Goal: Task Accomplishment & Management: Manage account settings

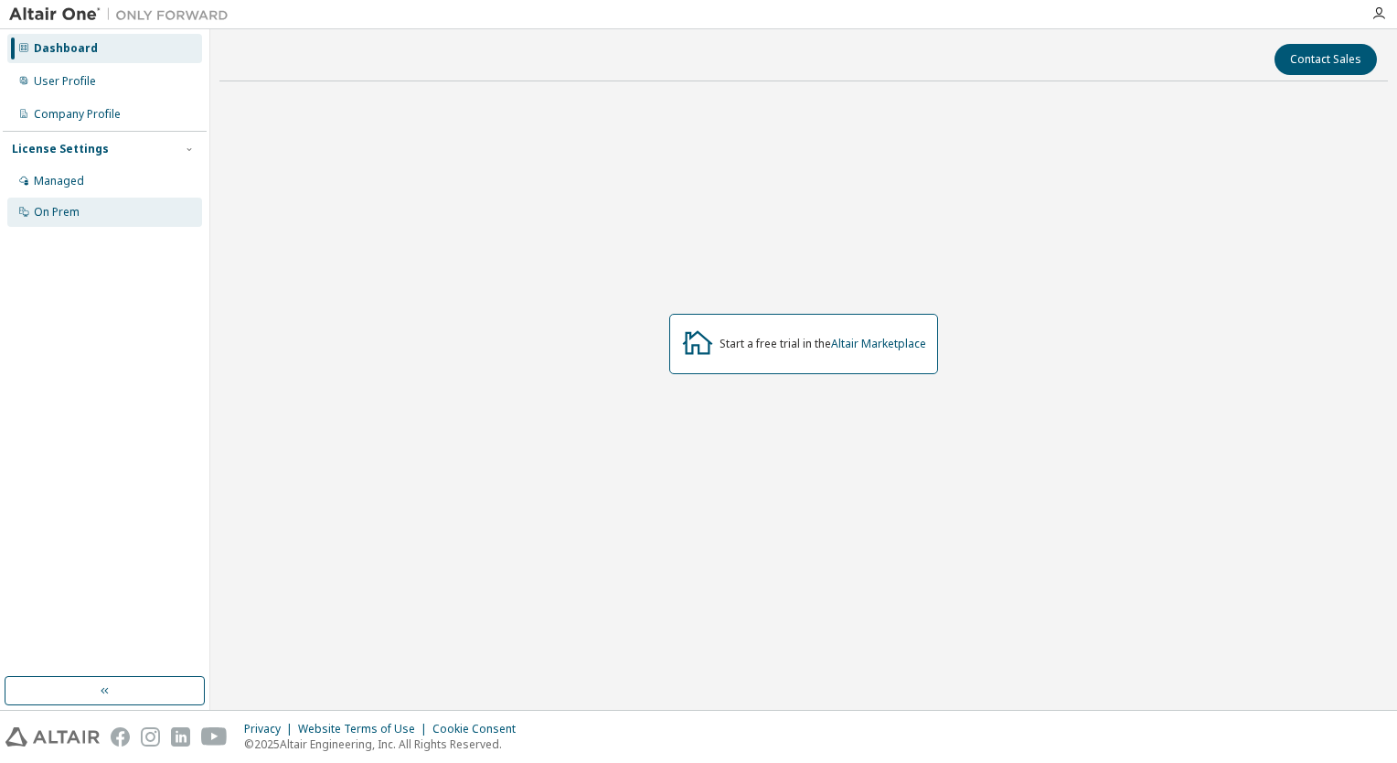
click at [63, 211] on div "On Prem" at bounding box center [57, 212] width 46 height 15
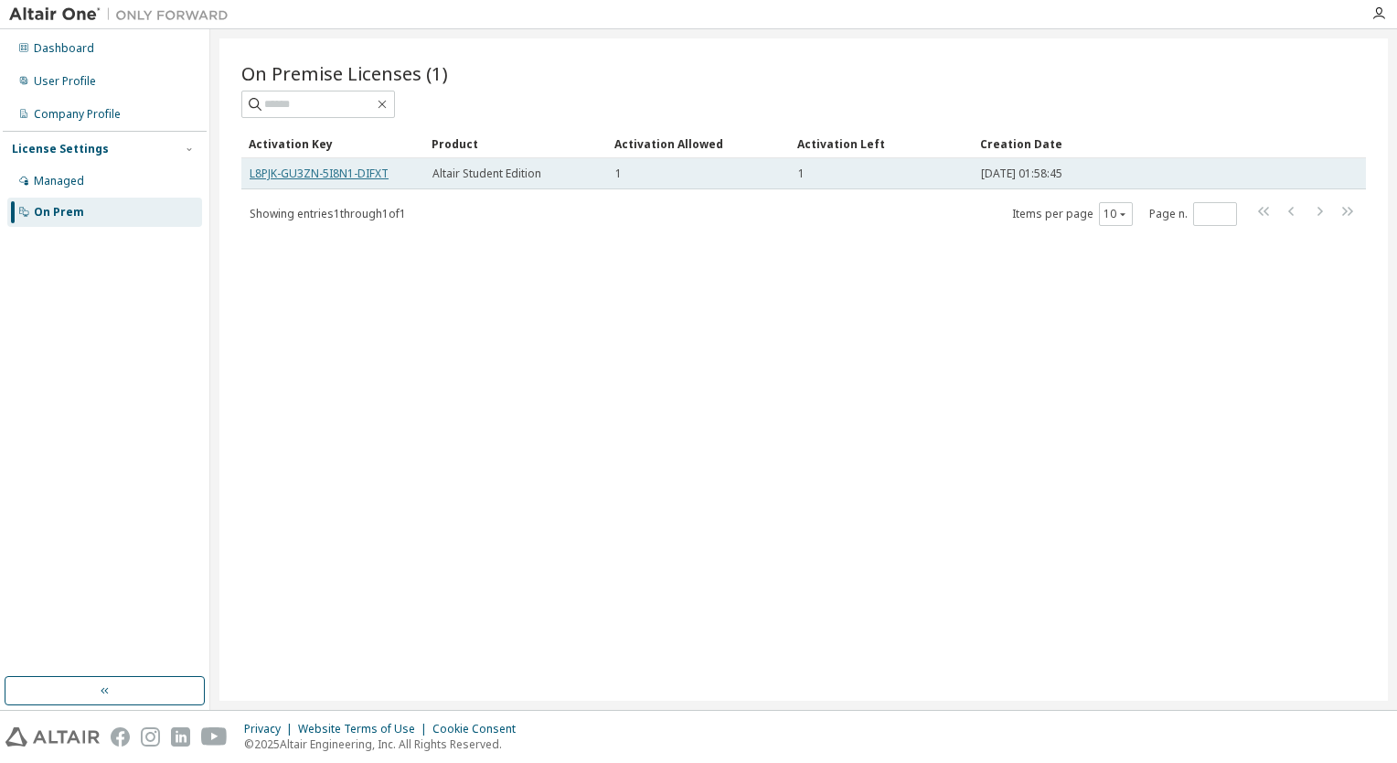
click at [350, 177] on link "L8PJK-GU3ZN-5I8N1-DIFXT" at bounding box center [319, 174] width 139 height 16
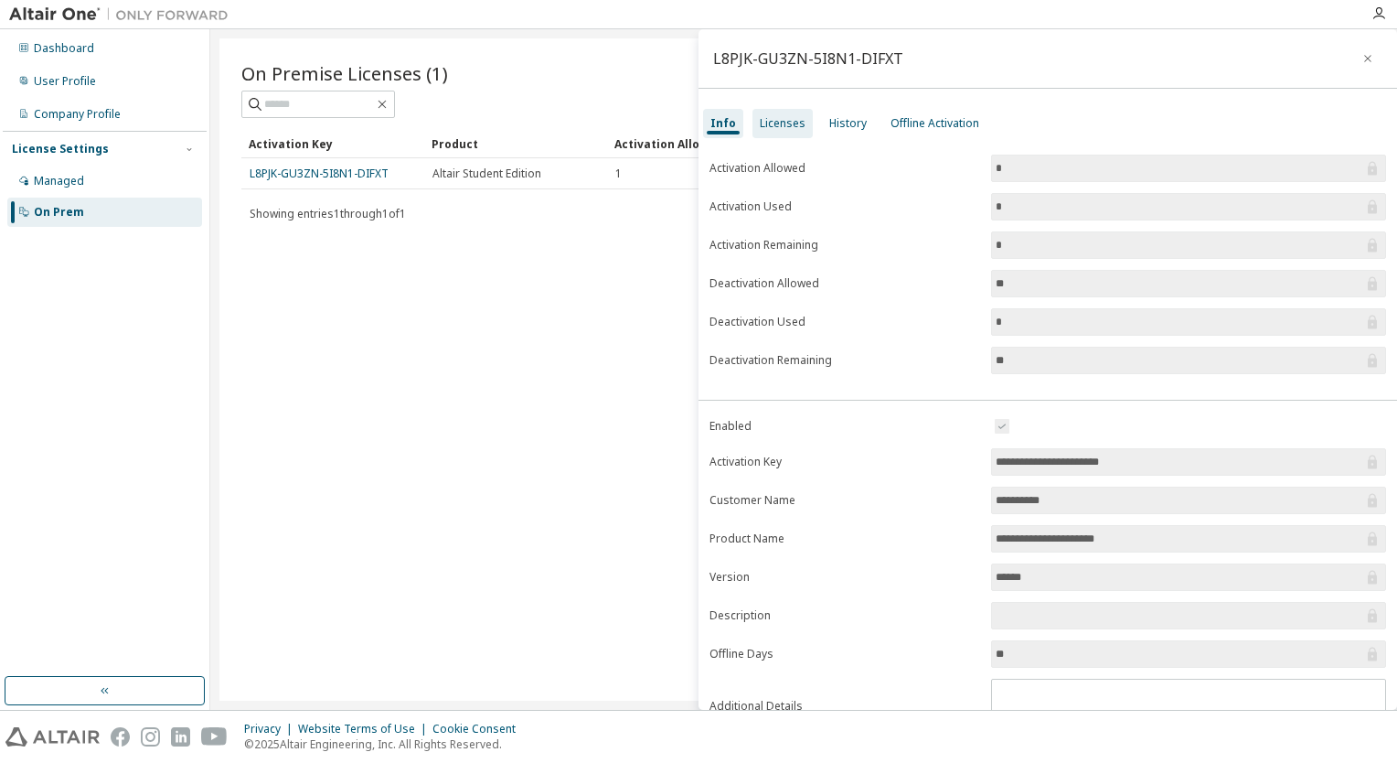
click at [771, 131] on div "Licenses" at bounding box center [783, 123] width 60 height 29
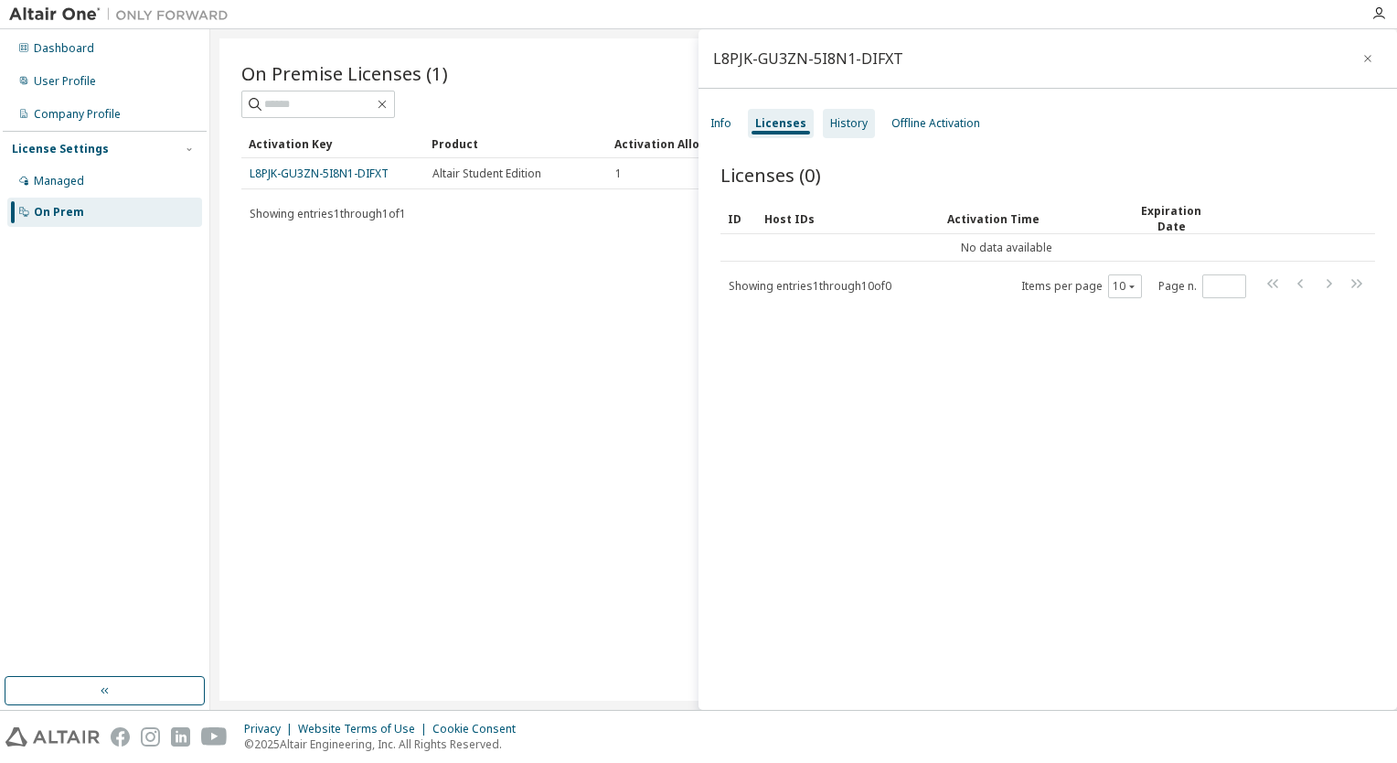
click at [852, 130] on div "History" at bounding box center [848, 123] width 37 height 15
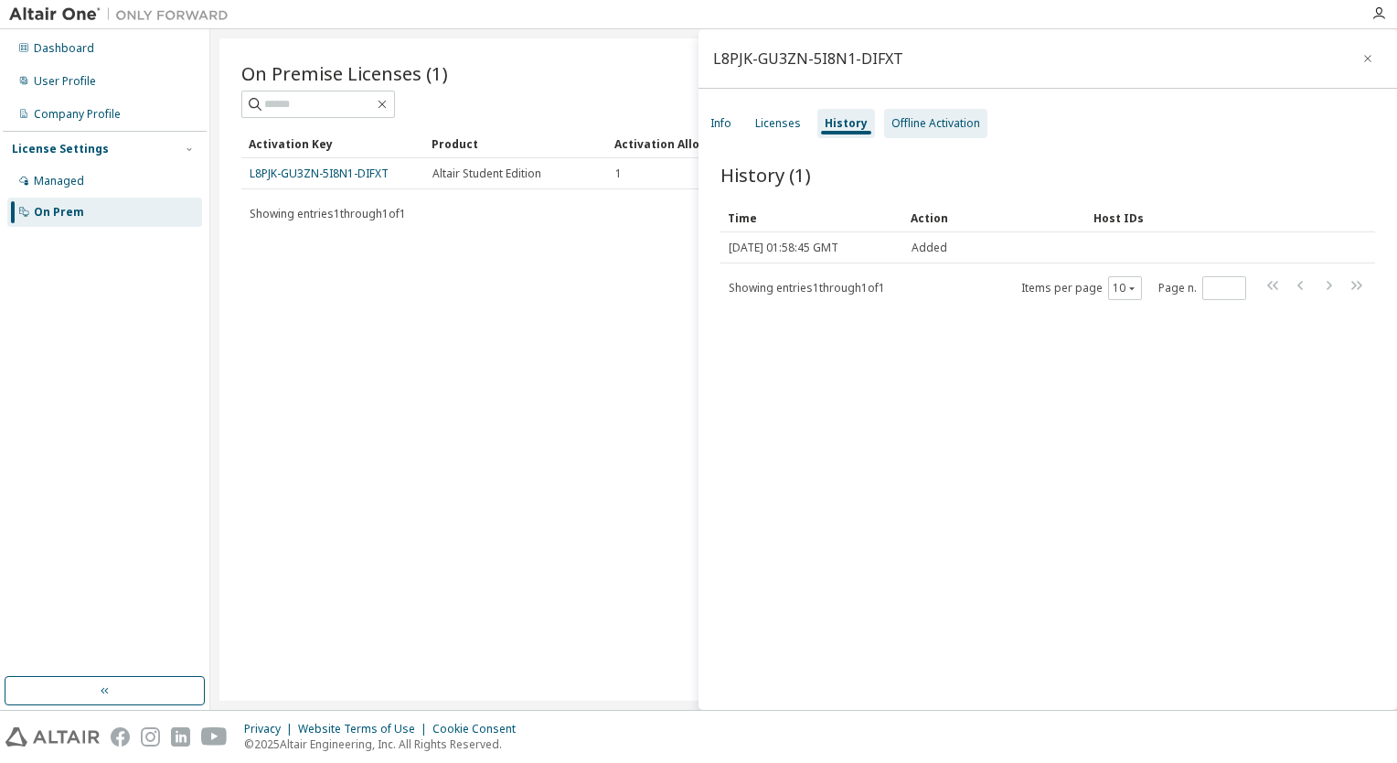
click at [926, 131] on div "Offline Activation" at bounding box center [935, 123] width 103 height 29
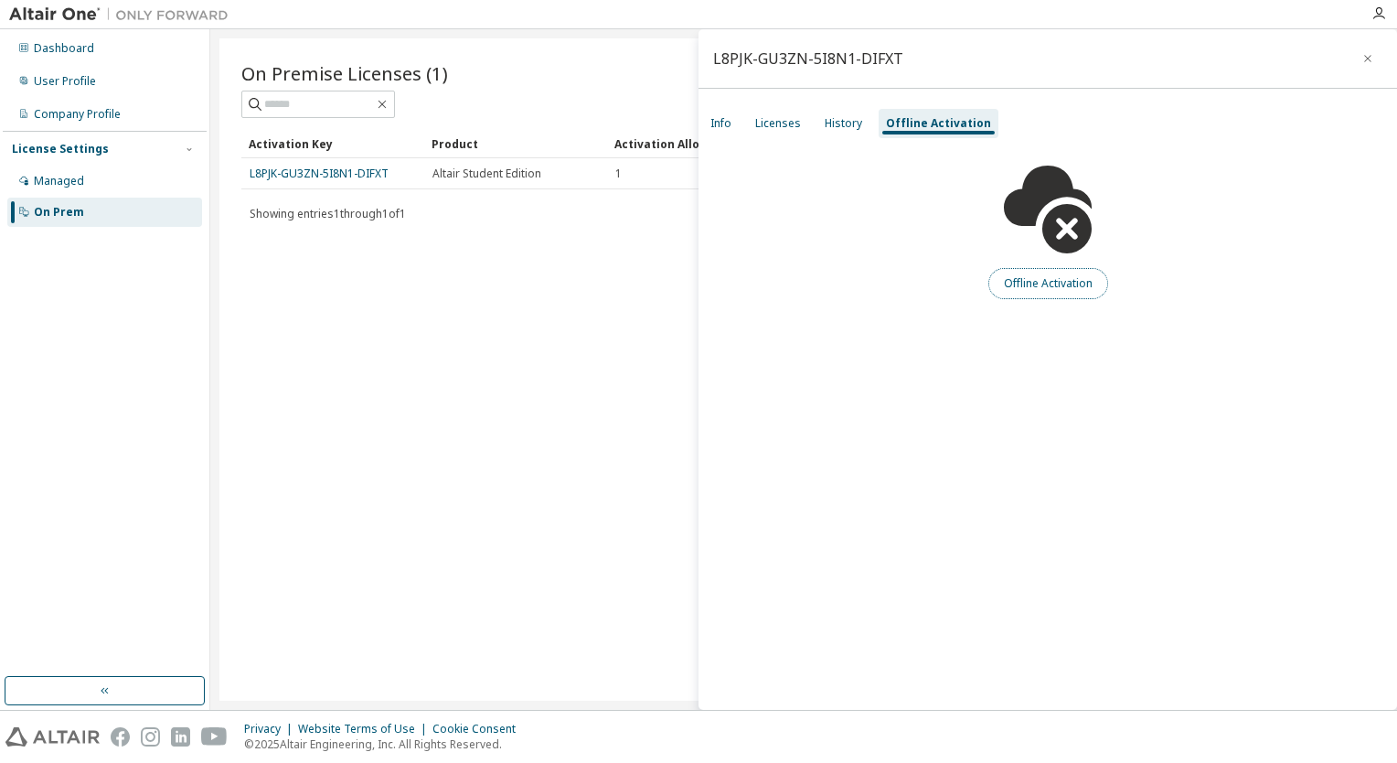
click at [1010, 294] on button "Offline Activation" at bounding box center [1049, 283] width 120 height 31
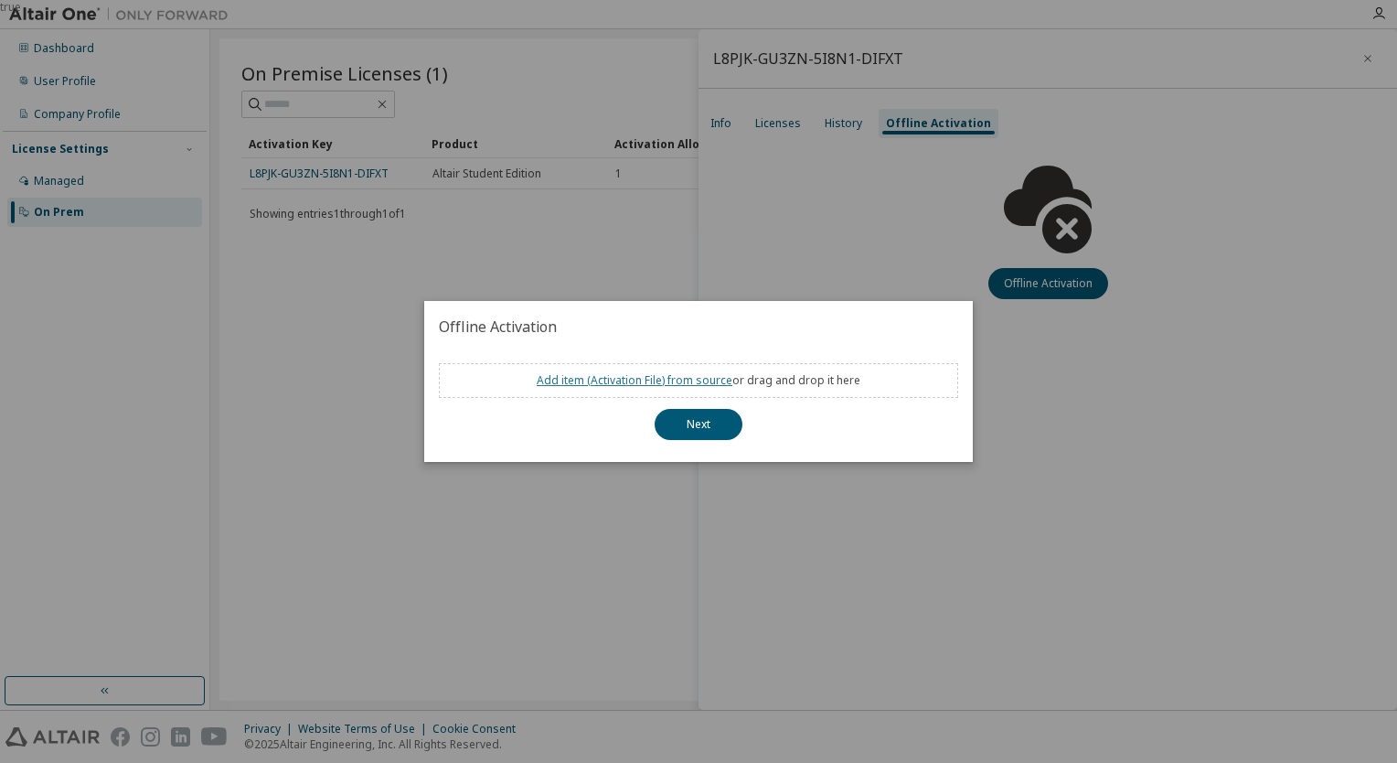
click at [648, 385] on link "Add item ( Activation File ) from source" at bounding box center [635, 380] width 196 height 16
click at [702, 429] on button "Next" at bounding box center [699, 424] width 88 height 31
click at [955, 515] on div "true" at bounding box center [698, 381] width 1397 height 763
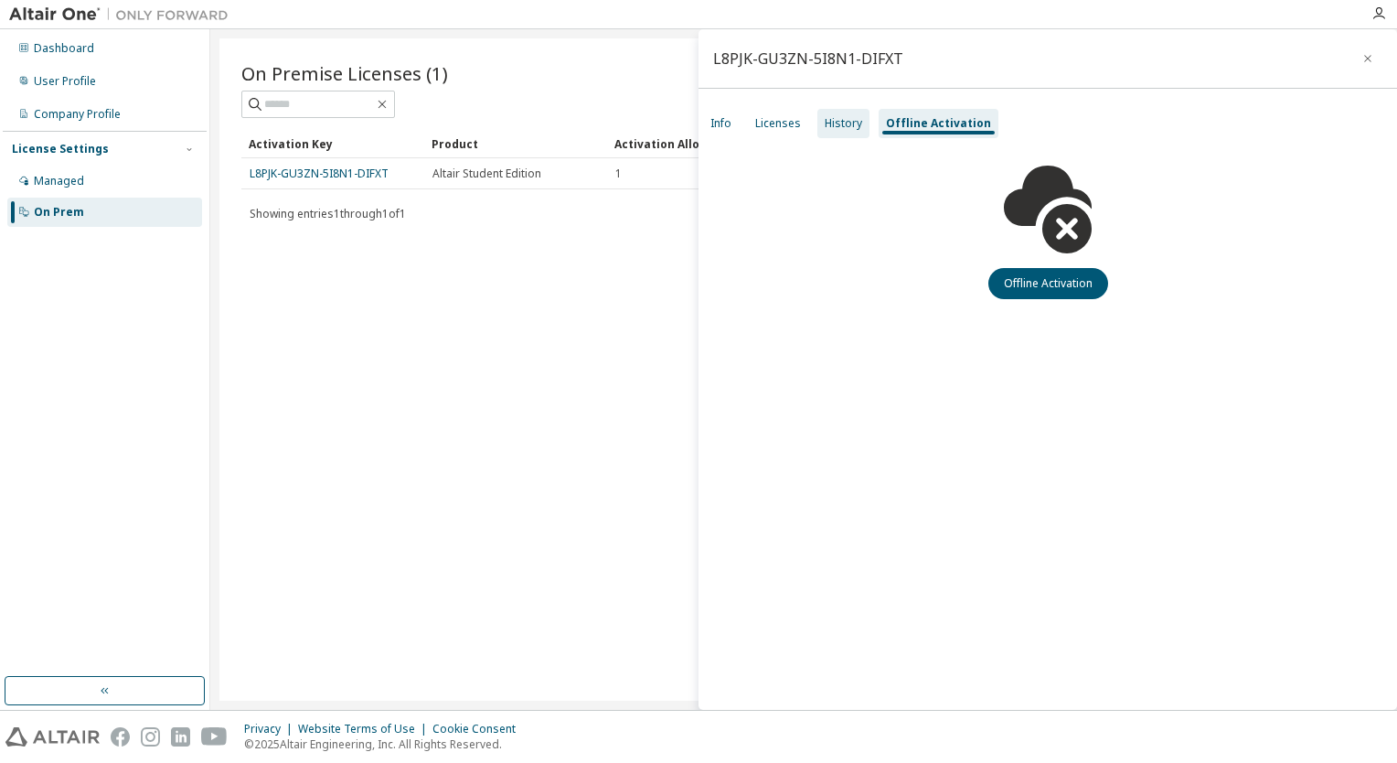
click at [839, 122] on div "History" at bounding box center [843, 123] width 37 height 15
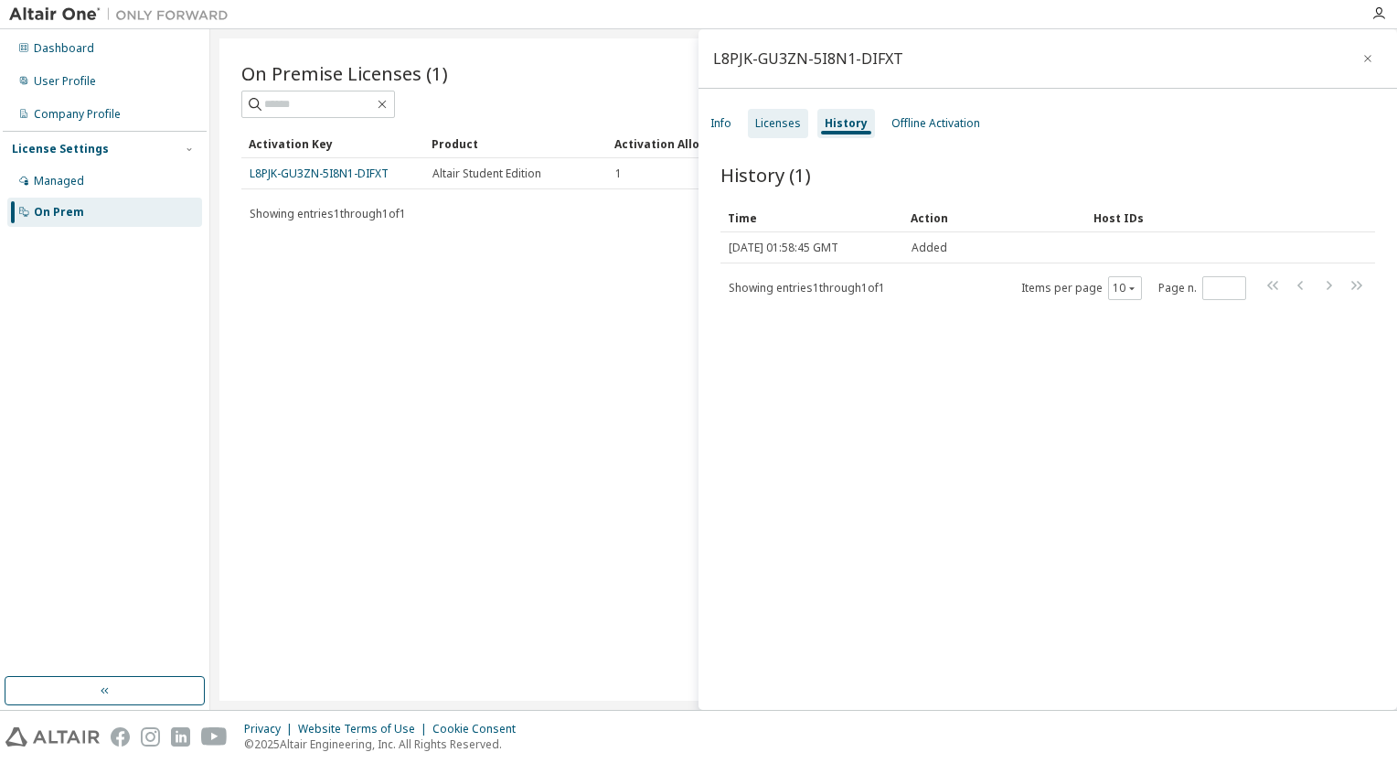
click at [783, 130] on div "Licenses" at bounding box center [778, 123] width 60 height 29
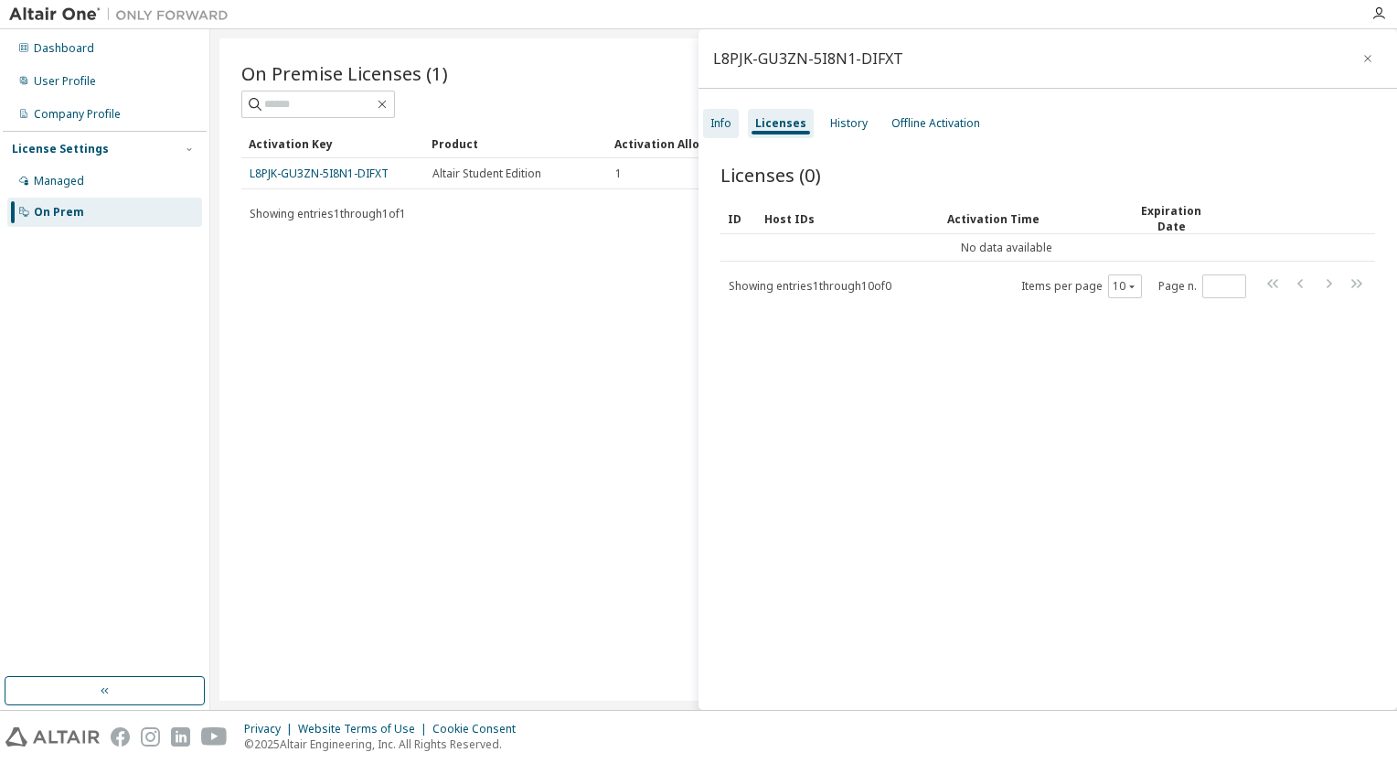
click at [726, 134] on div "Info" at bounding box center [721, 123] width 36 height 29
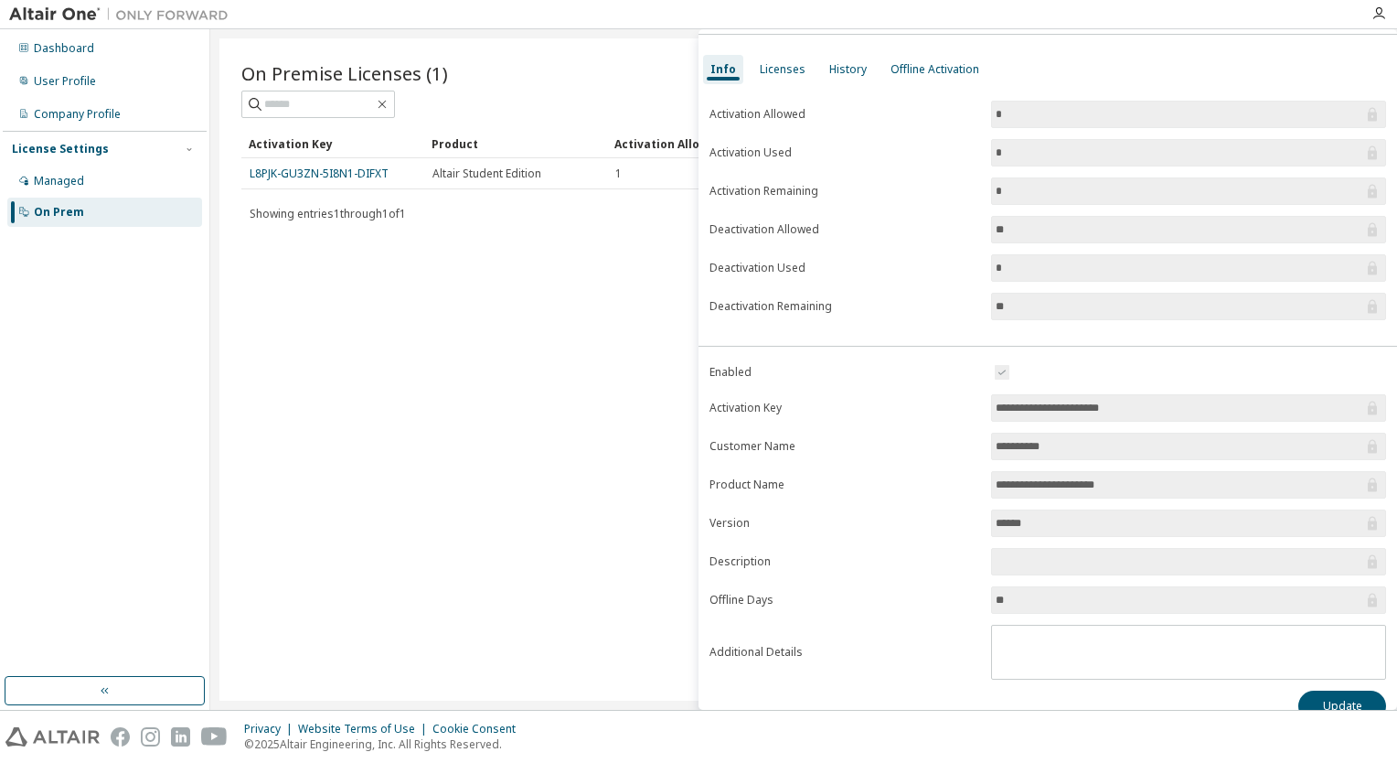
scroll to position [74, 0]
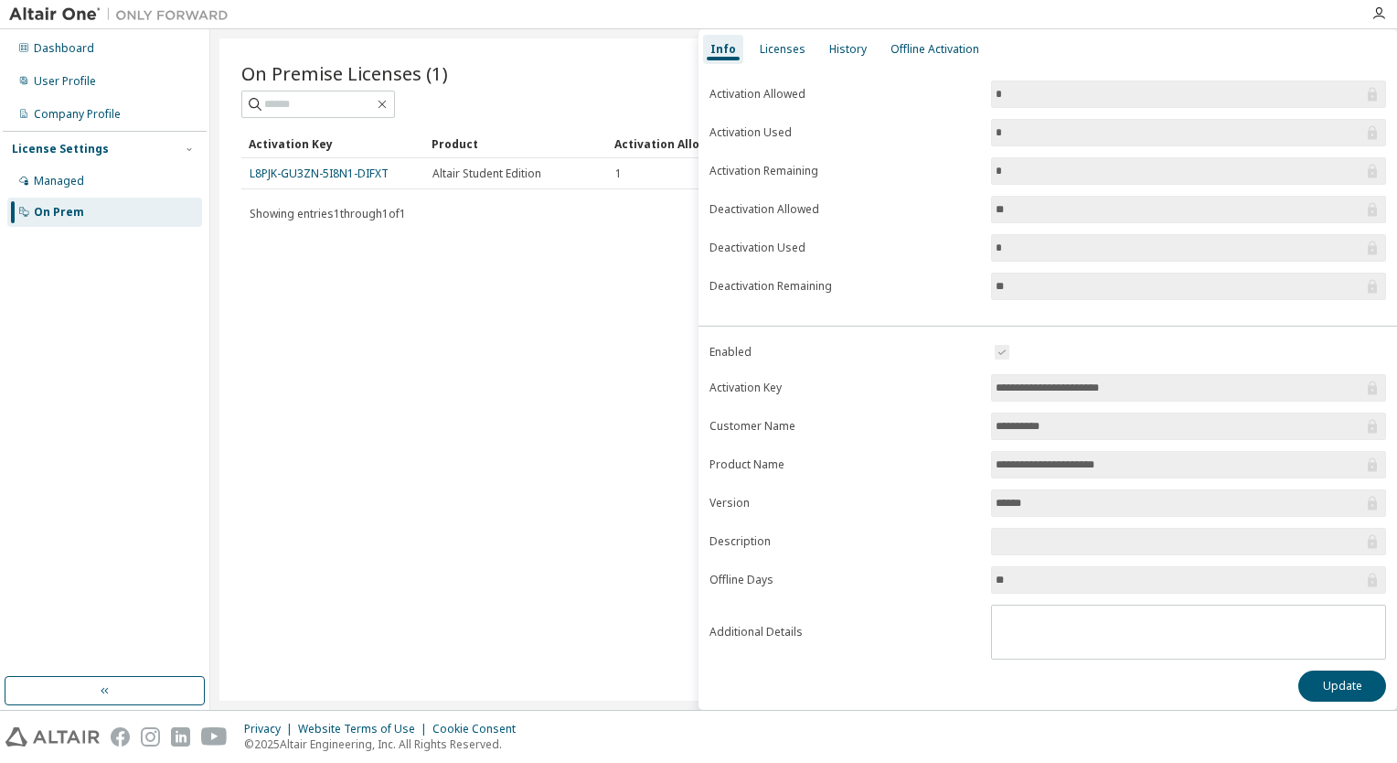
click at [1067, 426] on input "*********" at bounding box center [1180, 426] width 368 height 18
click at [1042, 381] on input "**********" at bounding box center [1180, 388] width 368 height 18
click at [63, 191] on div "Managed" at bounding box center [104, 180] width 195 height 29
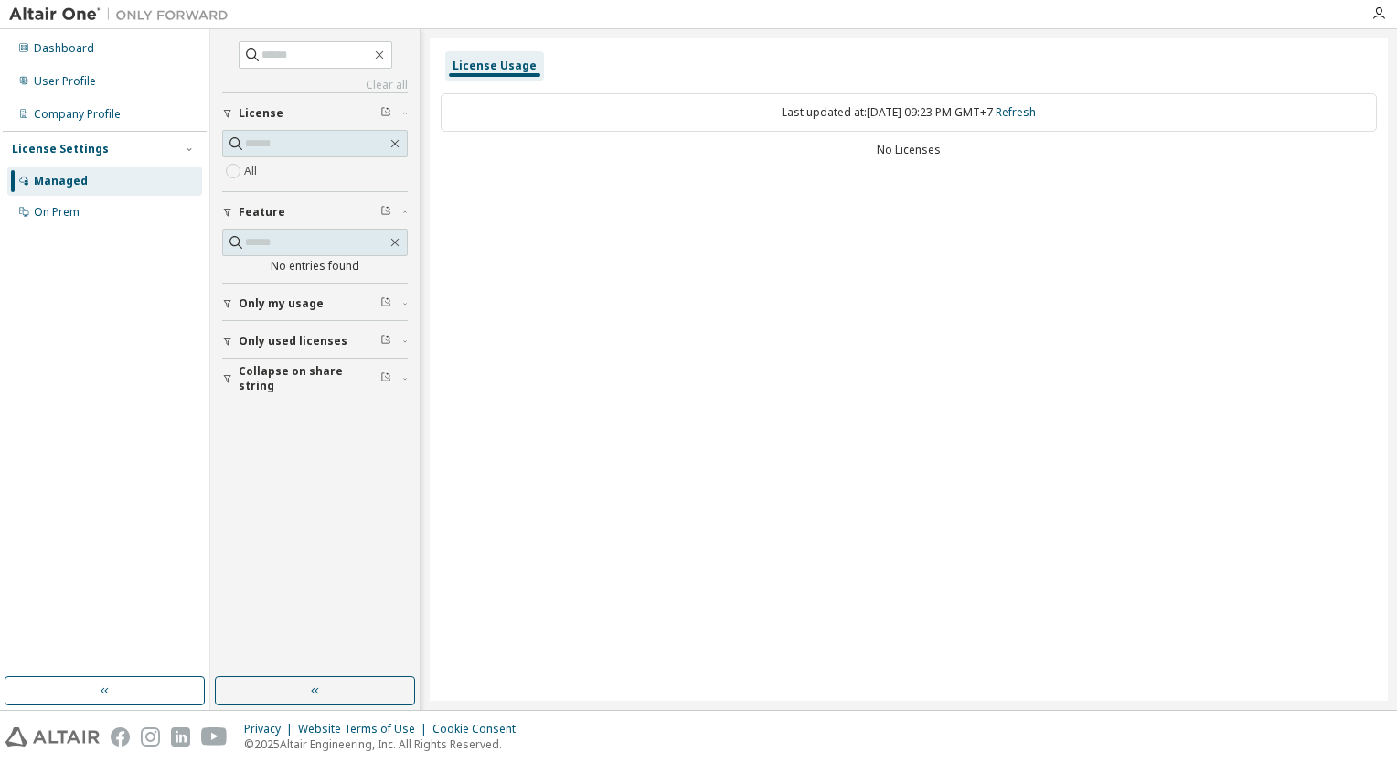
click at [484, 72] on div "License Usage" at bounding box center [494, 65] width 99 height 29
click at [80, 122] on div "Company Profile" at bounding box center [104, 114] width 195 height 29
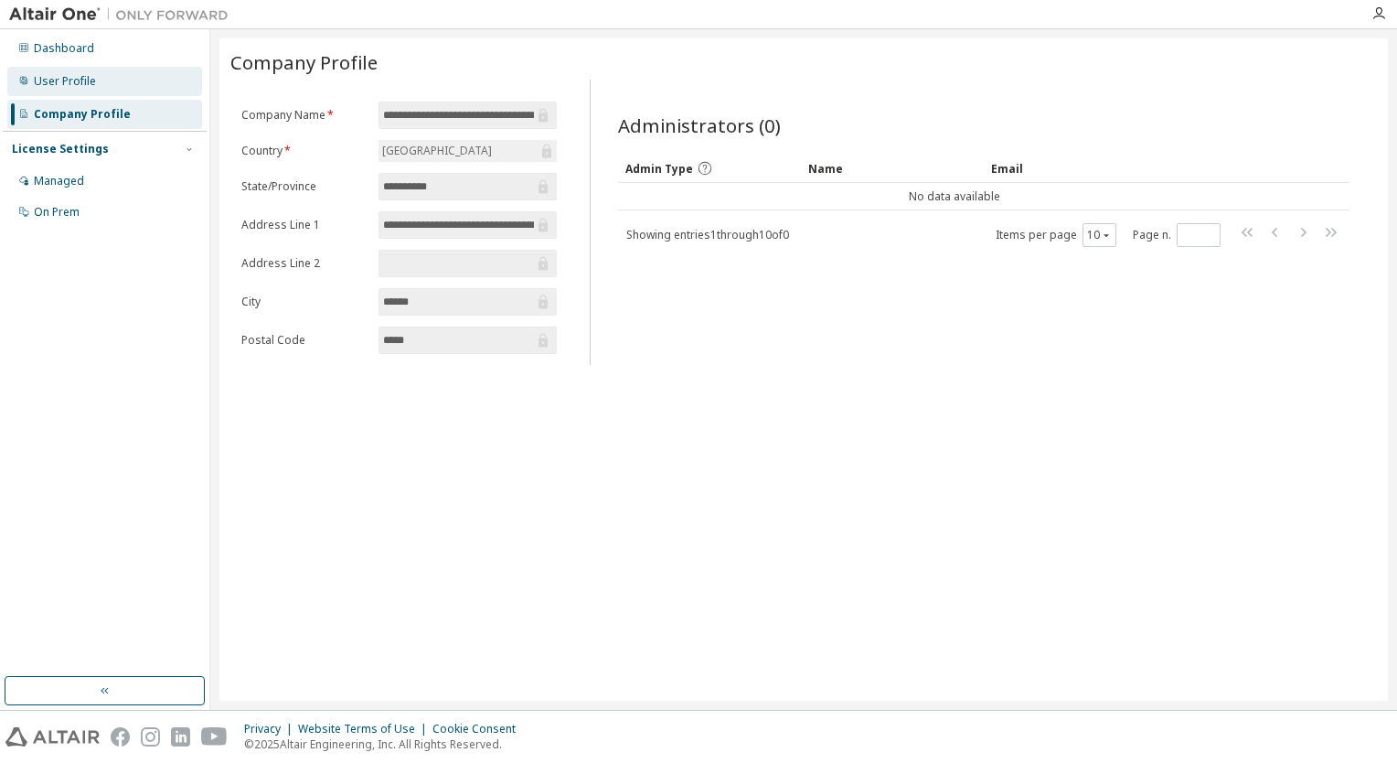
click at [56, 86] on div "User Profile" at bounding box center [65, 81] width 62 height 15
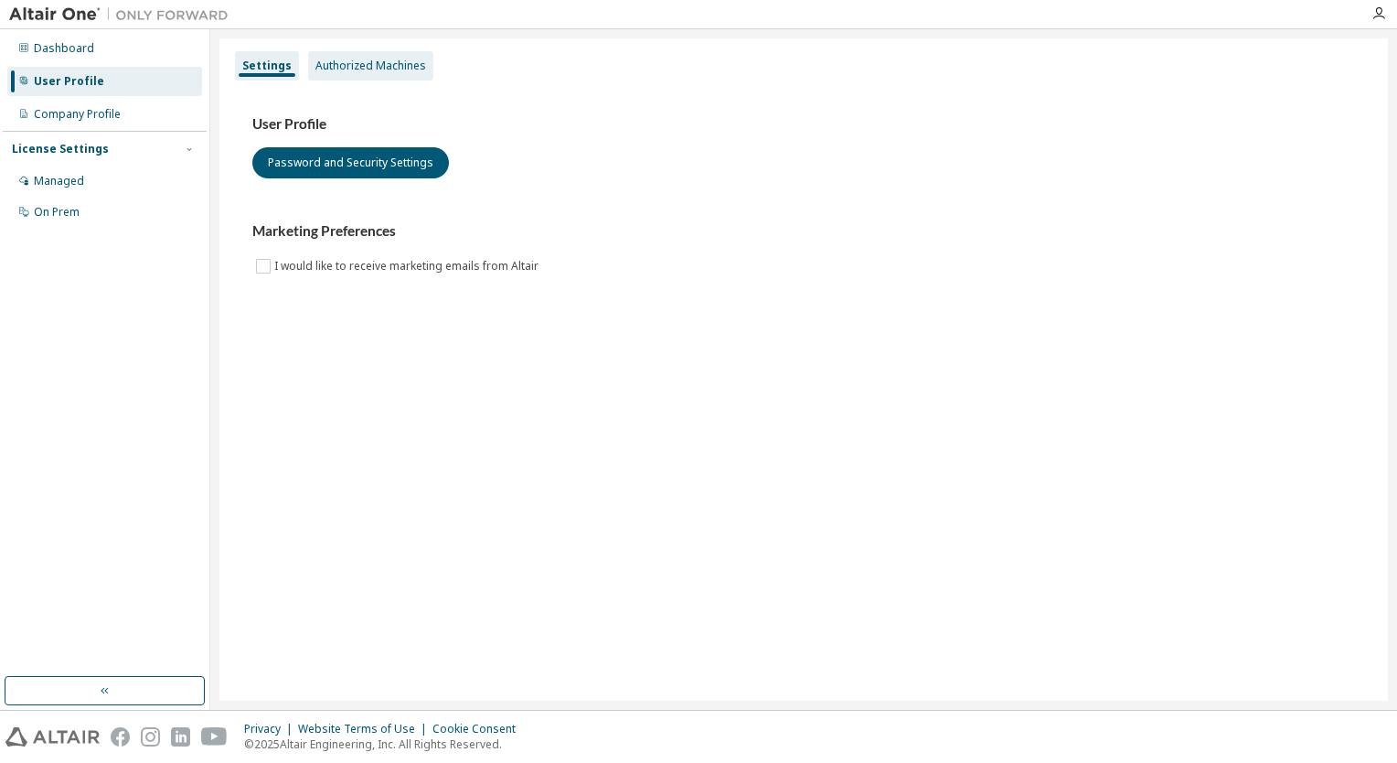
click at [372, 73] on div "Authorized Machines" at bounding box center [370, 65] width 125 height 29
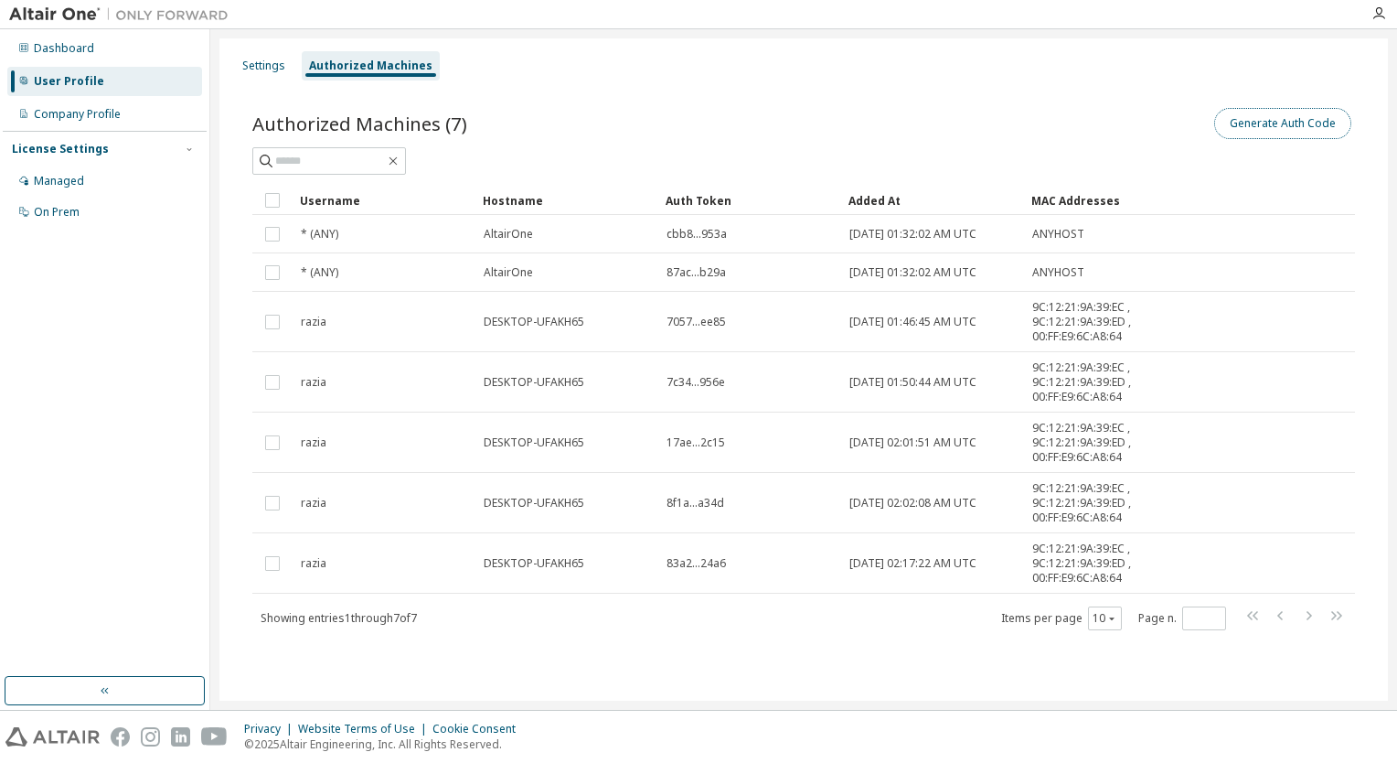
click at [1280, 133] on button "Generate Auth Code" at bounding box center [1283, 123] width 137 height 31
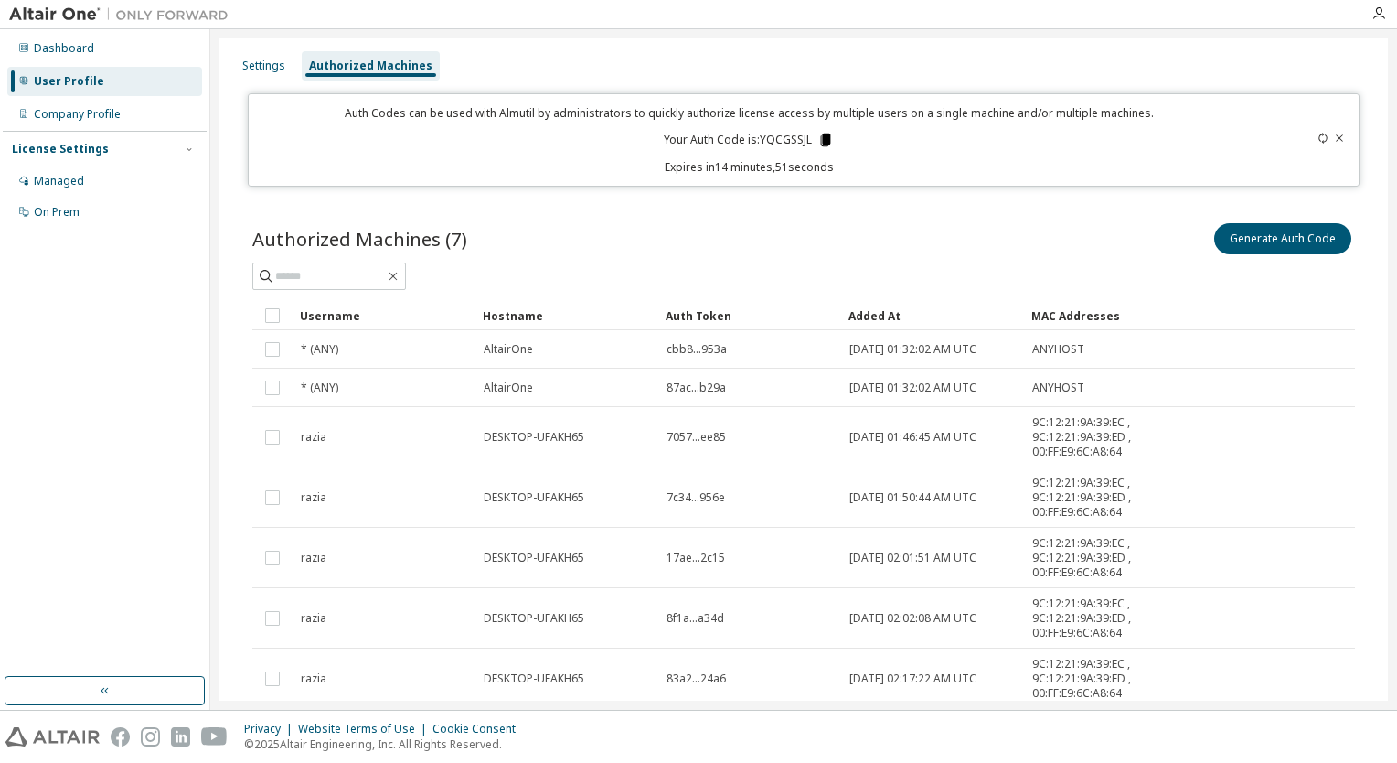
click at [826, 138] on icon at bounding box center [826, 140] width 10 height 13
click at [47, 256] on div "Dashboard User Profile Company Profile License Settings Managed On Prem" at bounding box center [105, 353] width 204 height 642
click at [82, 112] on div "Company Profile" at bounding box center [77, 114] width 87 height 15
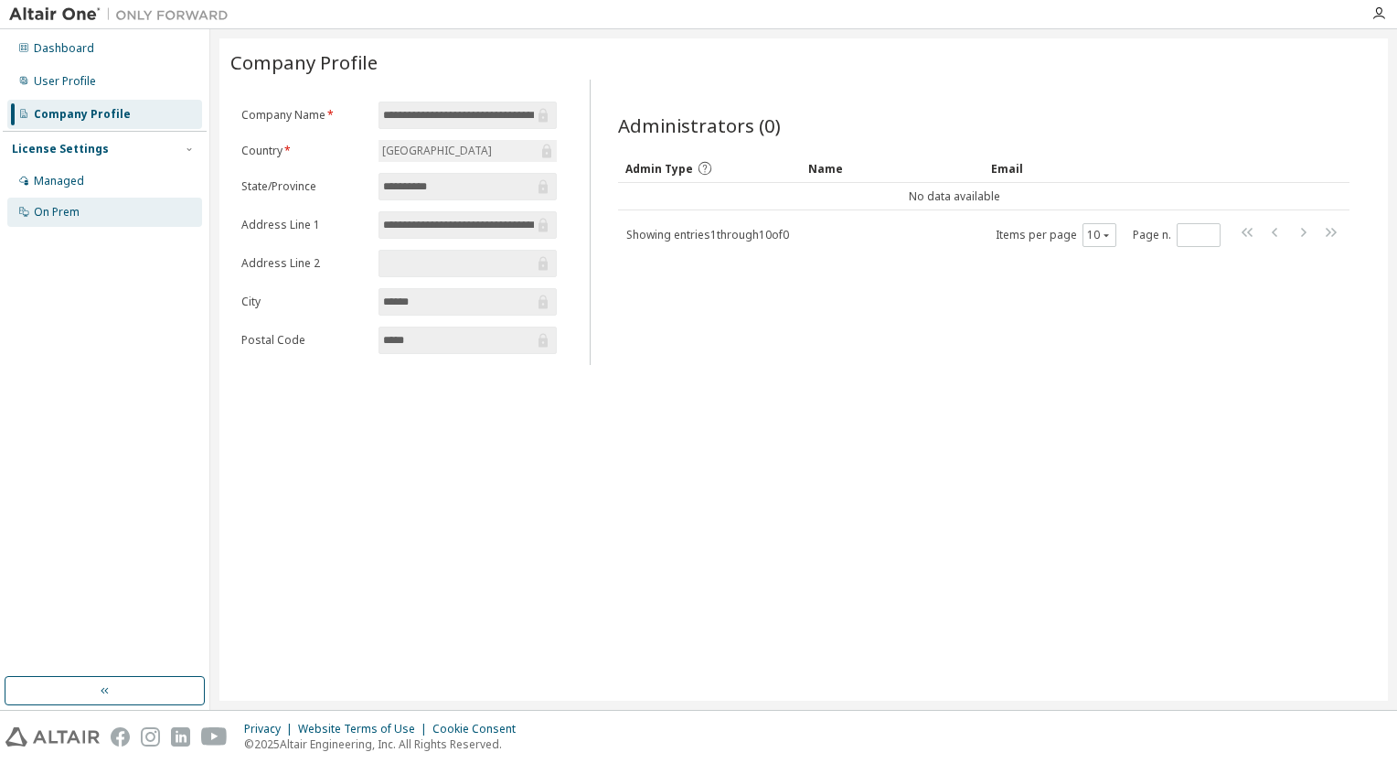
click at [59, 199] on div "On Prem" at bounding box center [104, 212] width 195 height 29
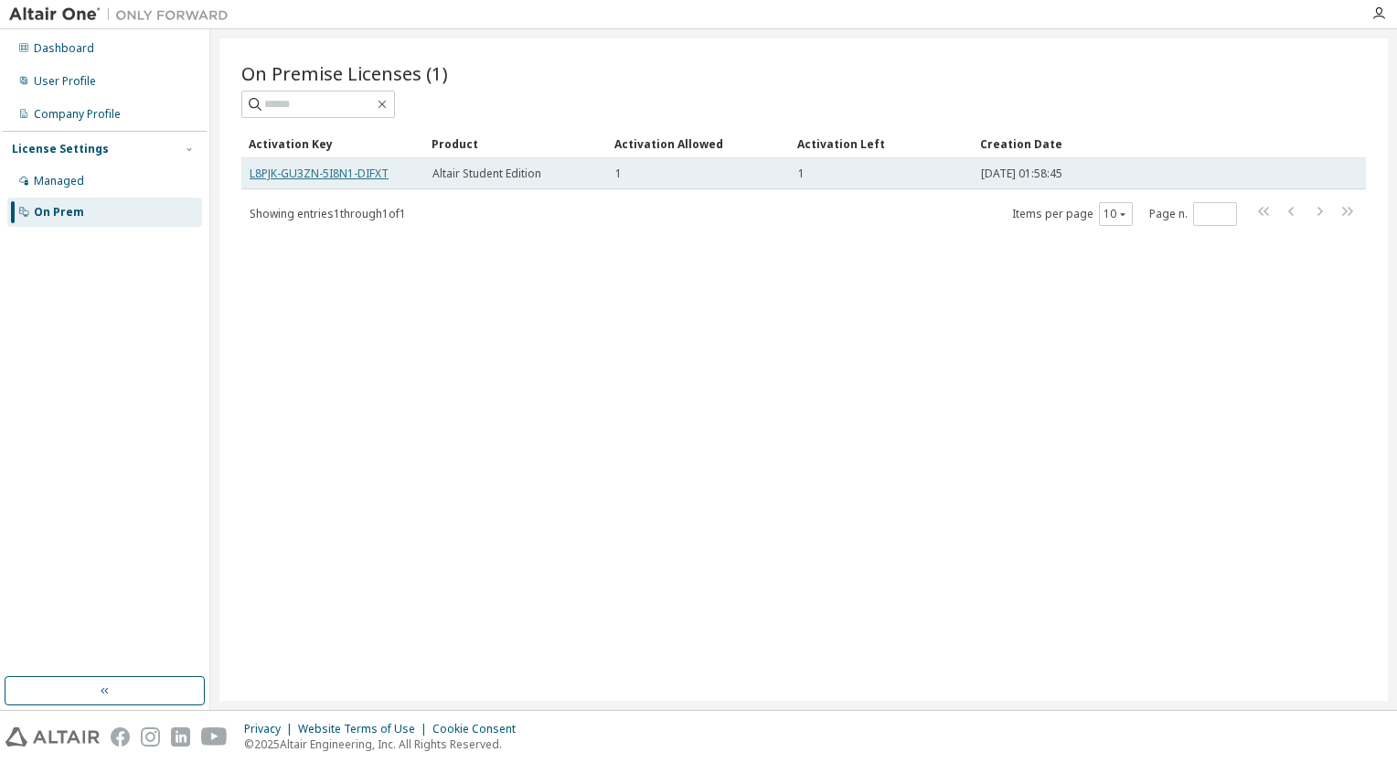
click at [373, 177] on link "L8PJK-GU3ZN-5I8N1-DIFXT" at bounding box center [319, 174] width 139 height 16
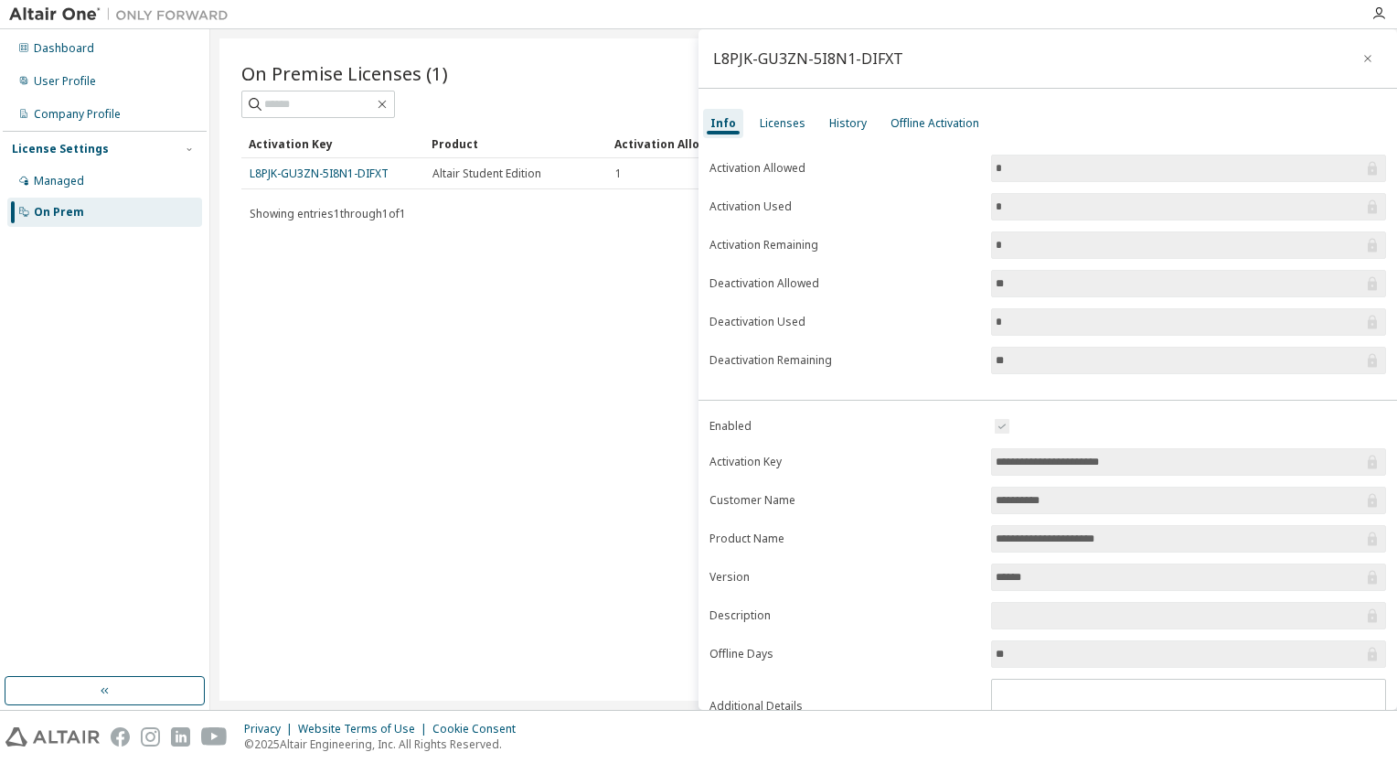
click at [1043, 467] on input "**********" at bounding box center [1180, 462] width 368 height 18
drag, startPoint x: 1043, startPoint y: 467, endPoint x: 1156, endPoint y: 458, distance: 113.8
click at [1156, 458] on input "**********" at bounding box center [1180, 462] width 368 height 18
click at [1131, 458] on input "**********" at bounding box center [1180, 462] width 368 height 18
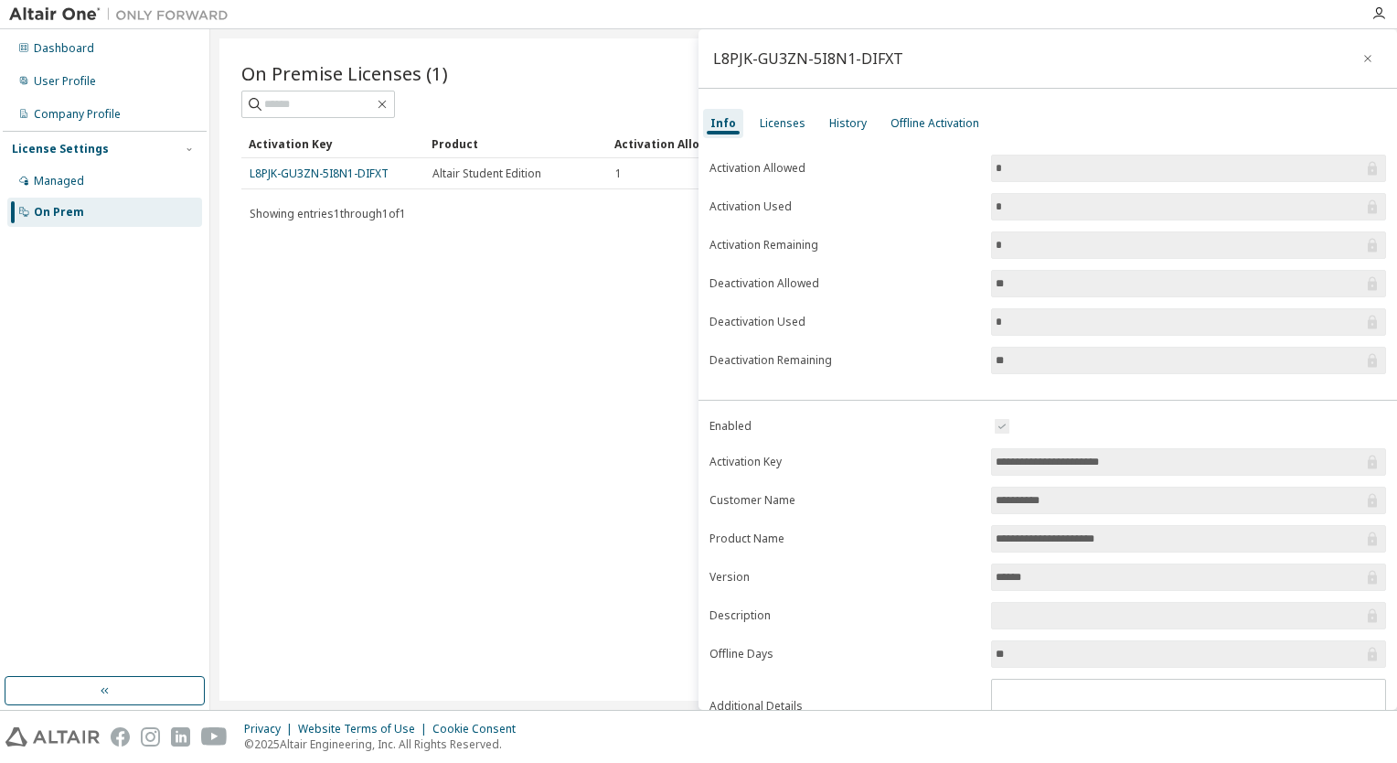
click at [1131, 458] on input "**********" at bounding box center [1180, 462] width 368 height 18
click at [1137, 463] on input "**********" at bounding box center [1180, 462] width 368 height 18
drag, startPoint x: 1137, startPoint y: 463, endPoint x: 990, endPoint y: 461, distance: 147.3
click at [991, 461] on span "**********" at bounding box center [1188, 461] width 395 height 27
drag, startPoint x: 1061, startPoint y: 496, endPoint x: 984, endPoint y: 503, distance: 77.2
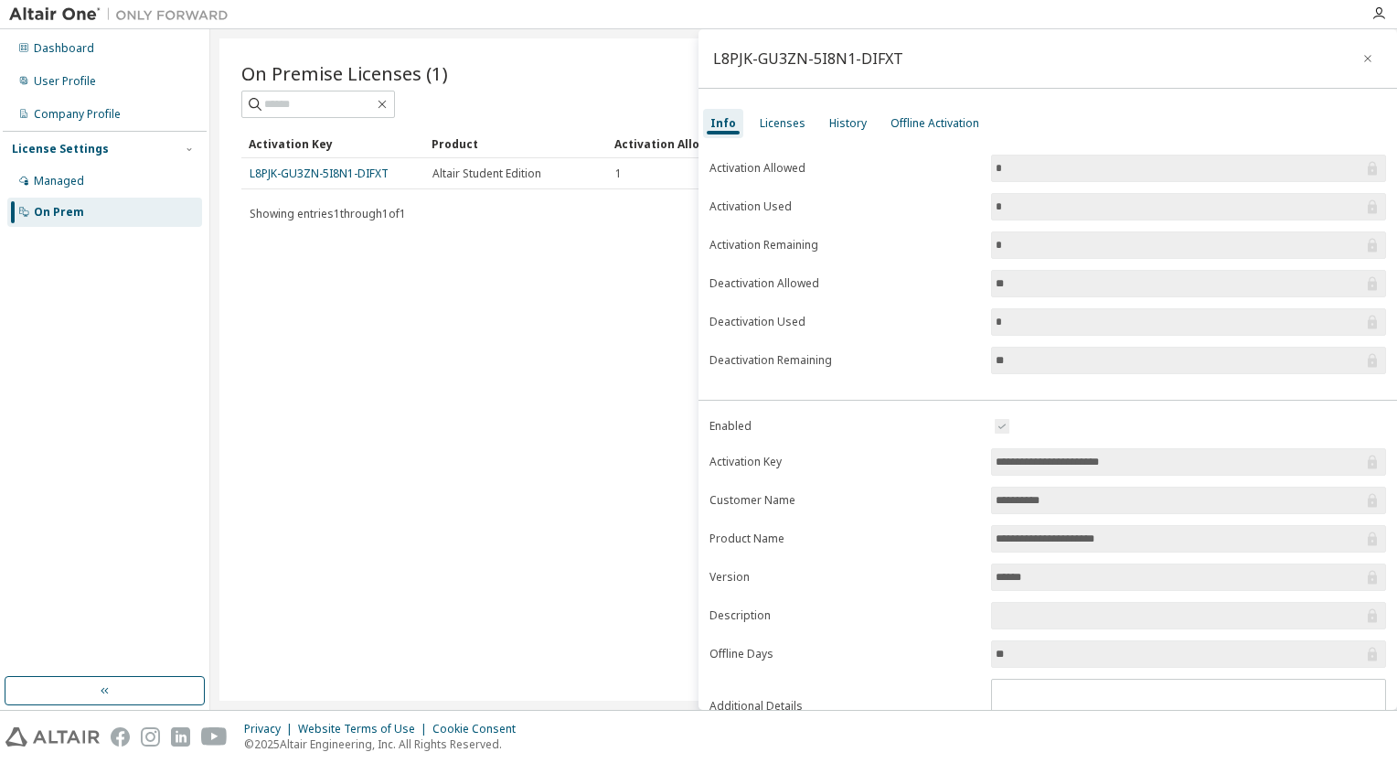
click at [984, 503] on form "**********" at bounding box center [1048, 574] width 677 height 318
drag, startPoint x: 1105, startPoint y: 540, endPoint x: 979, endPoint y: 542, distance: 125.3
click at [979, 542] on form "**********" at bounding box center [1048, 574] width 677 height 318
drag, startPoint x: 1028, startPoint y: 578, endPoint x: 958, endPoint y: 585, distance: 69.9
click at [958, 585] on form "**********" at bounding box center [1048, 574] width 677 height 318
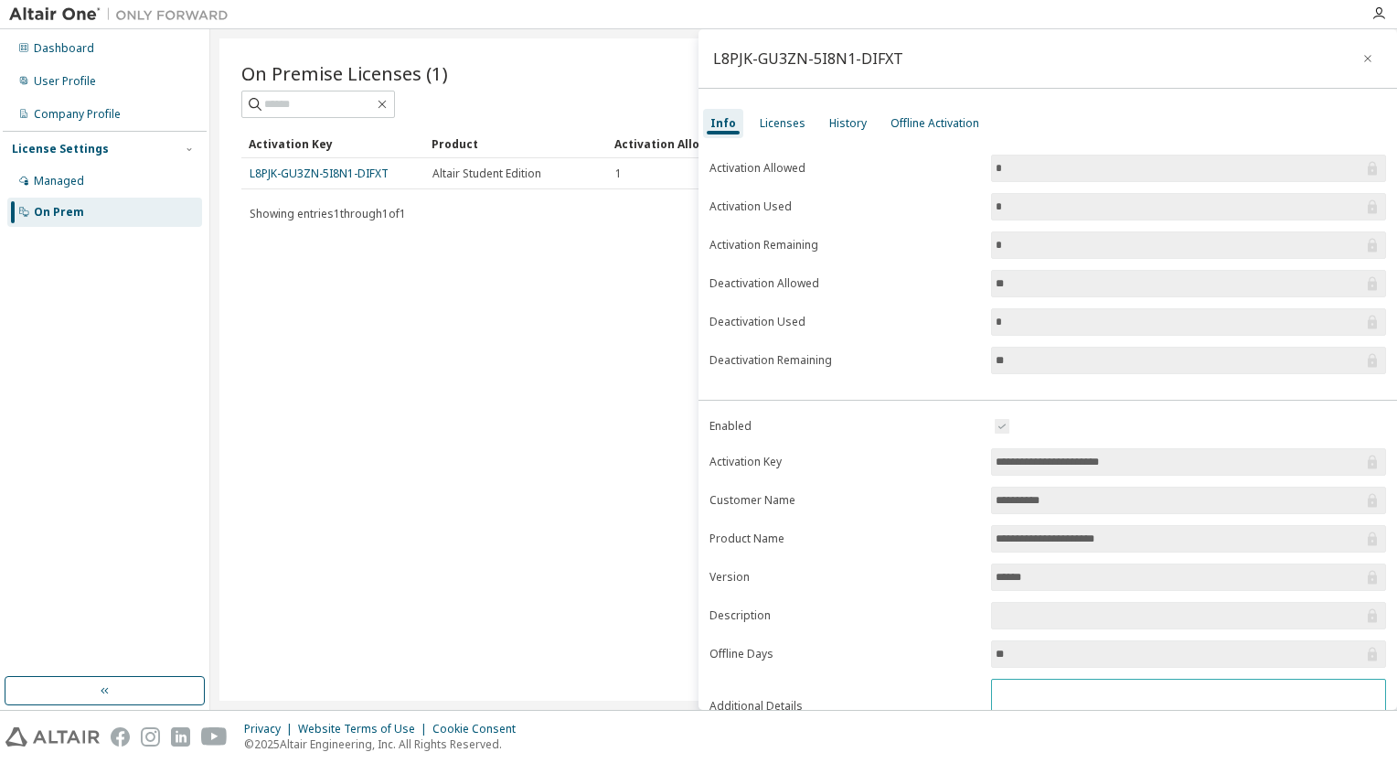
click at [1002, 680] on textarea at bounding box center [1188, 704] width 393 height 48
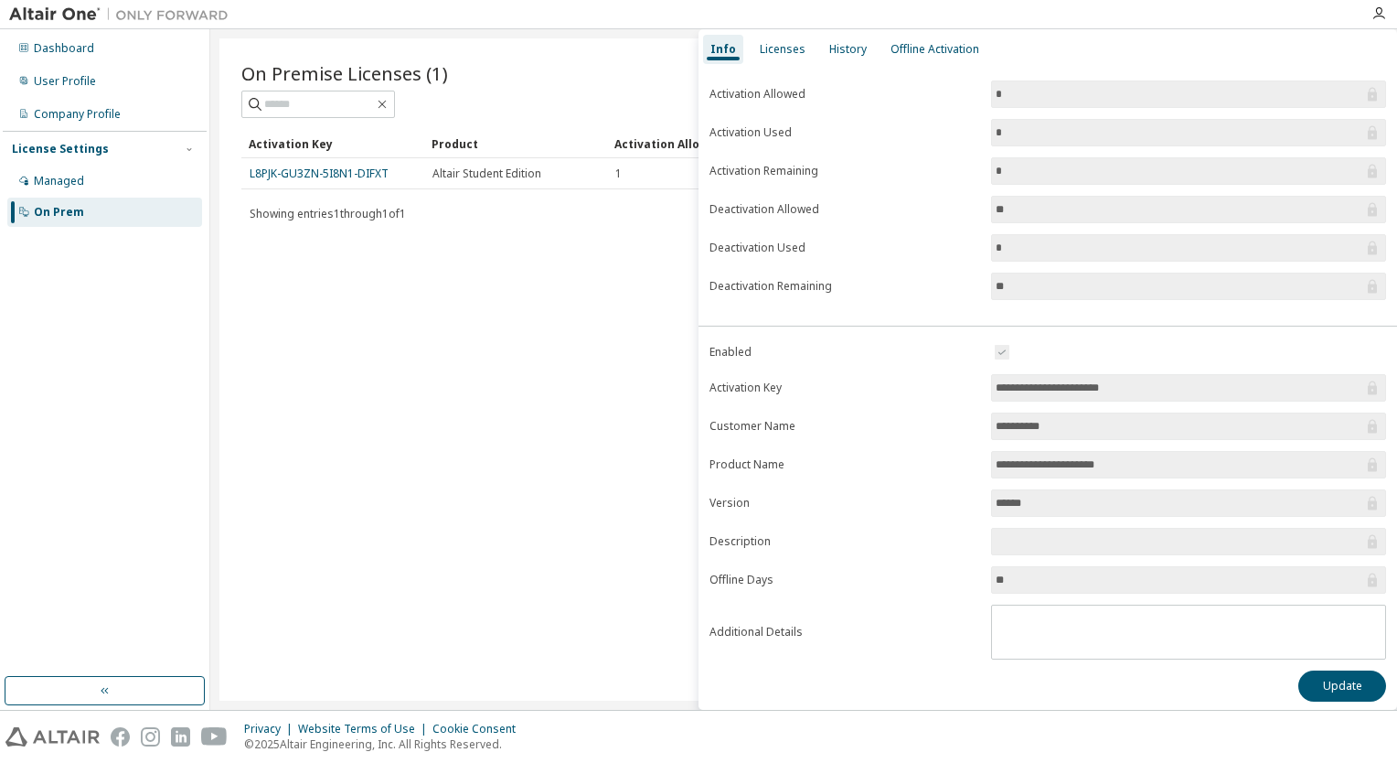
click at [392, 371] on div "On Premise Licenses (1) Clear Load Save Save As Field Operator Value Select fil…" at bounding box center [803, 369] width 1169 height 662
click at [773, 53] on div "Licenses" at bounding box center [783, 49] width 46 height 15
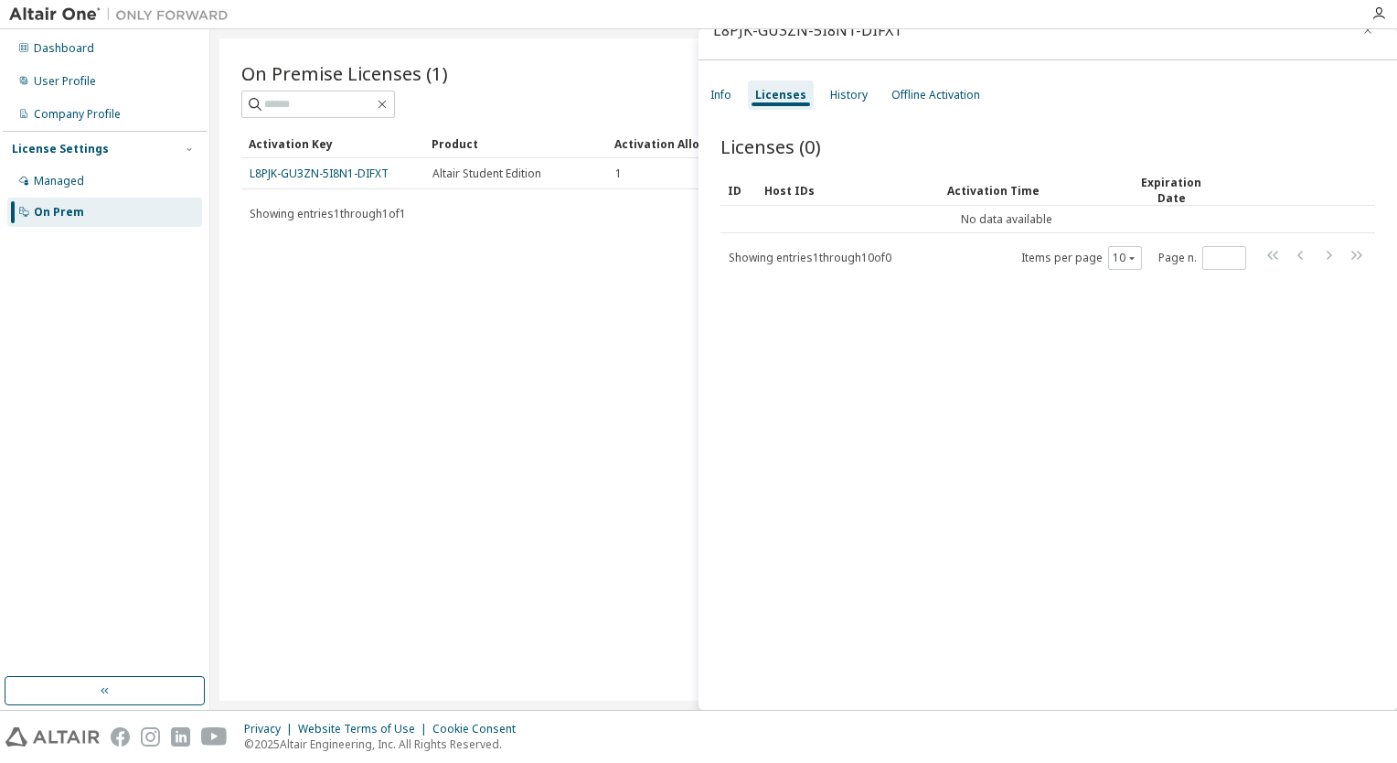
scroll to position [27, 0]
click at [836, 104] on div "History" at bounding box center [849, 95] width 52 height 29
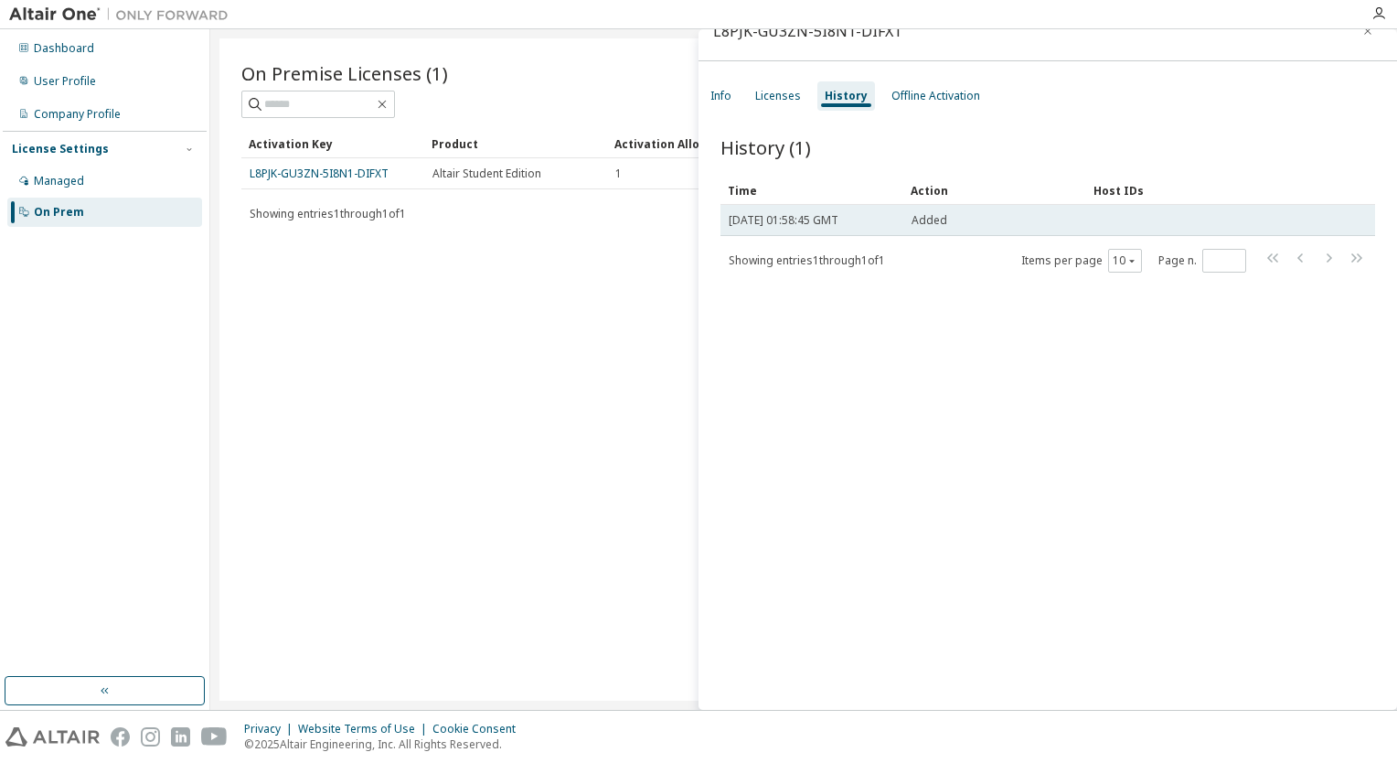
click at [922, 218] on span "Added" at bounding box center [930, 220] width 36 height 15
click at [890, 224] on div "Sat, 04 Oct 2025 01:58:45 GMT" at bounding box center [812, 220] width 166 height 15
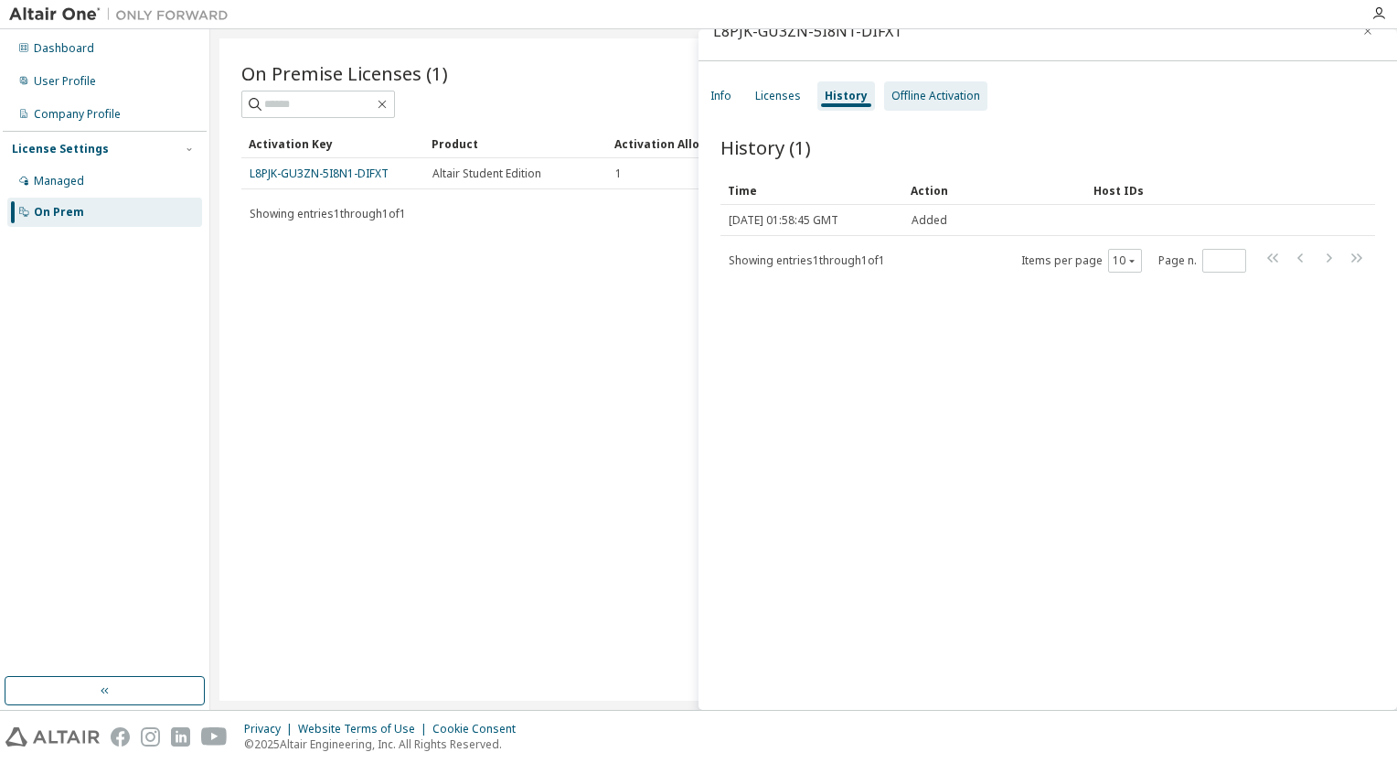
click at [947, 104] on div "Offline Activation" at bounding box center [935, 95] width 103 height 29
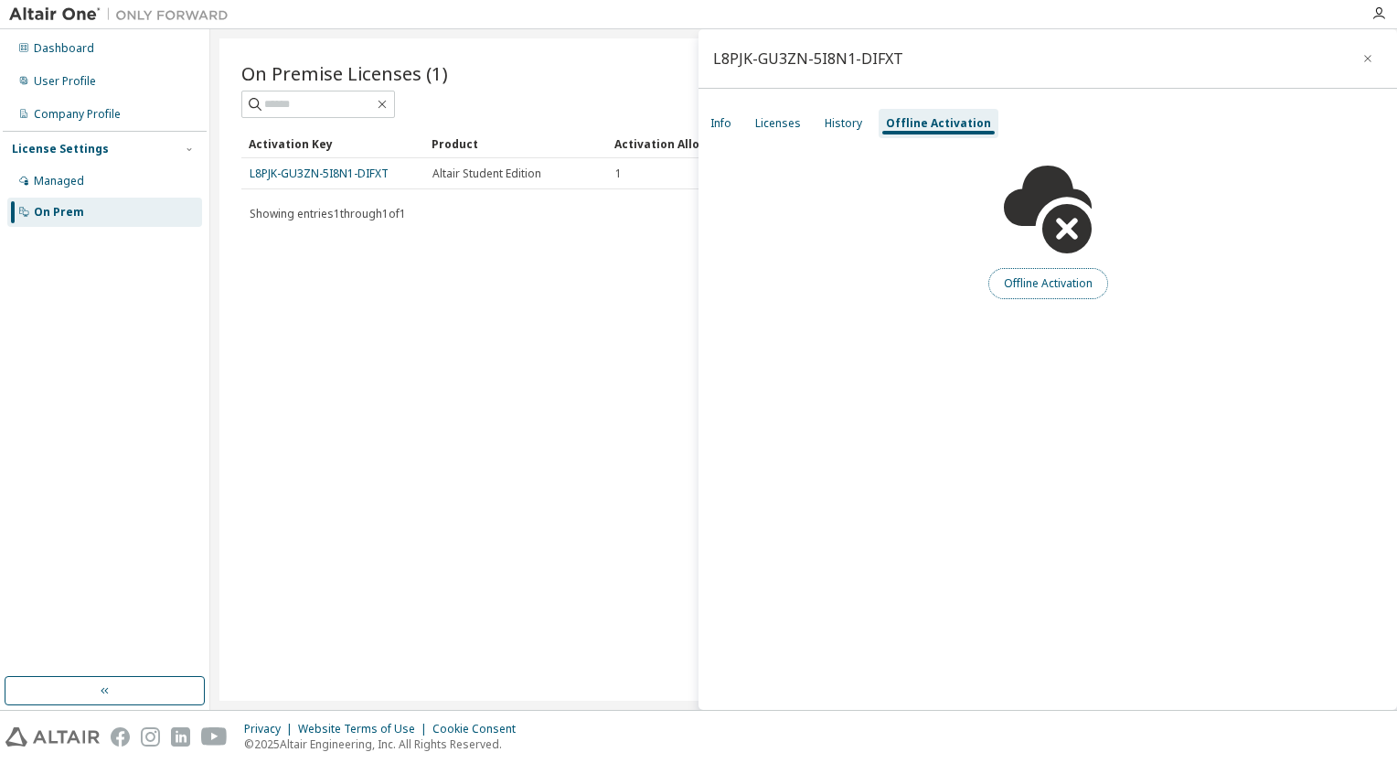
click at [1048, 288] on button "Offline Activation" at bounding box center [1049, 283] width 120 height 31
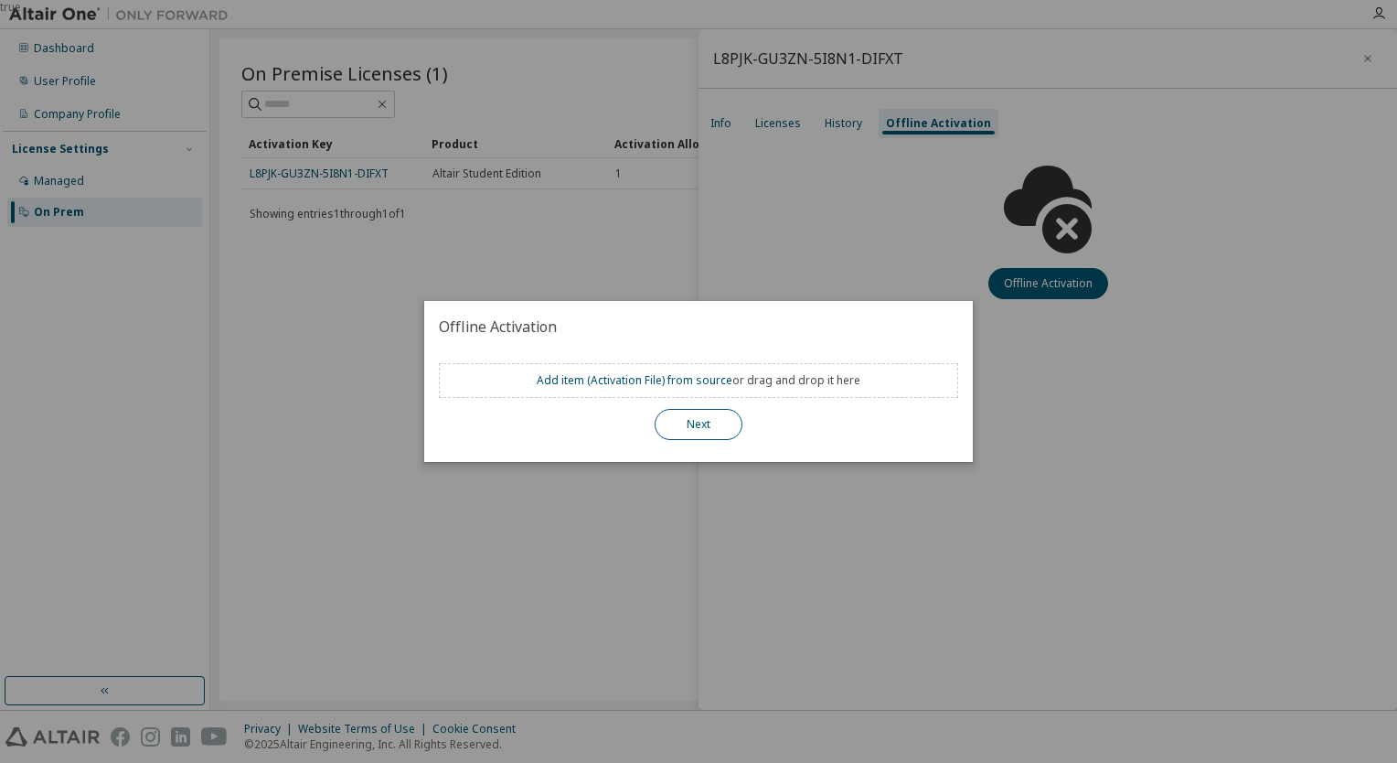
click at [707, 420] on button "Next" at bounding box center [699, 424] width 88 height 31
click at [637, 382] on link "Add item ( Activation File ) from source" at bounding box center [635, 380] width 196 height 16
click at [676, 418] on button "Next" at bounding box center [699, 424] width 88 height 31
click at [378, 368] on div "true" at bounding box center [698, 381] width 1397 height 763
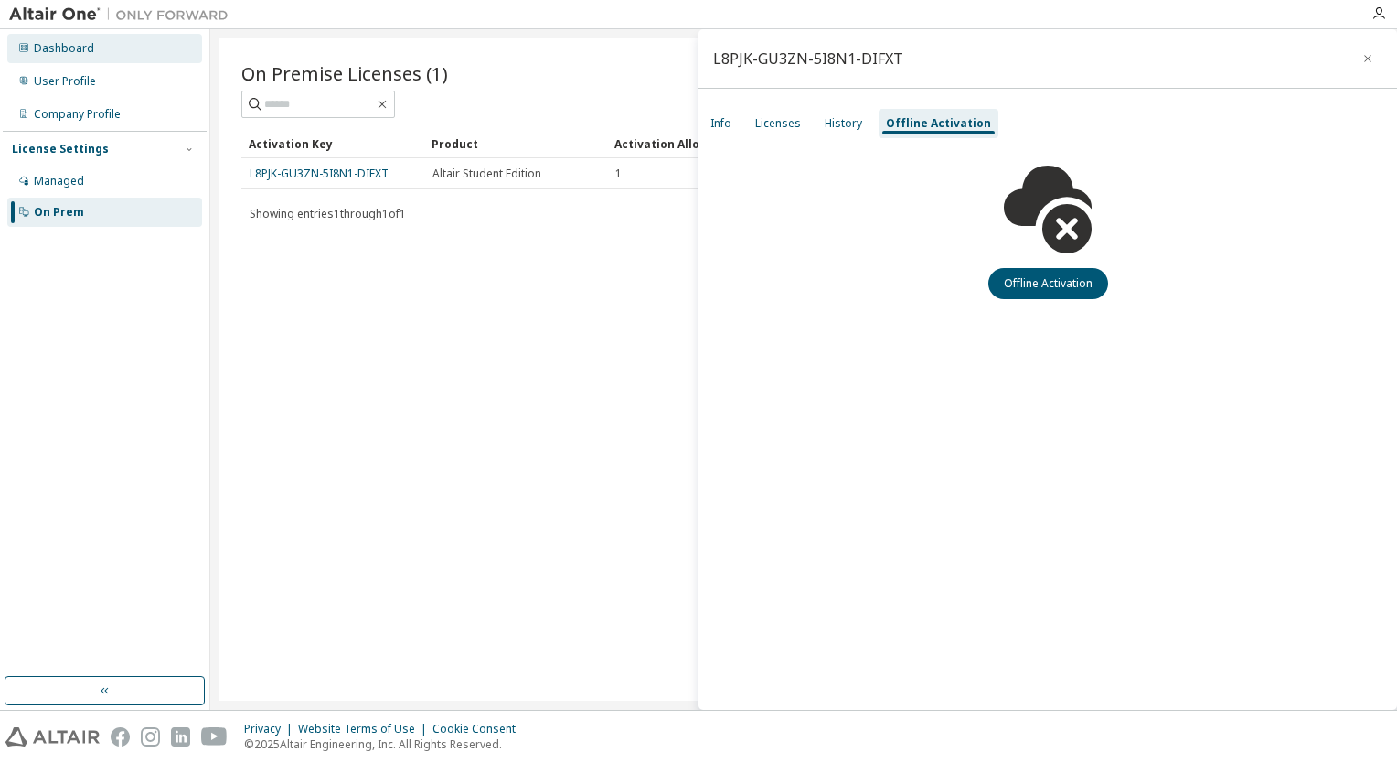
click at [44, 59] on div "Dashboard" at bounding box center [104, 48] width 195 height 29
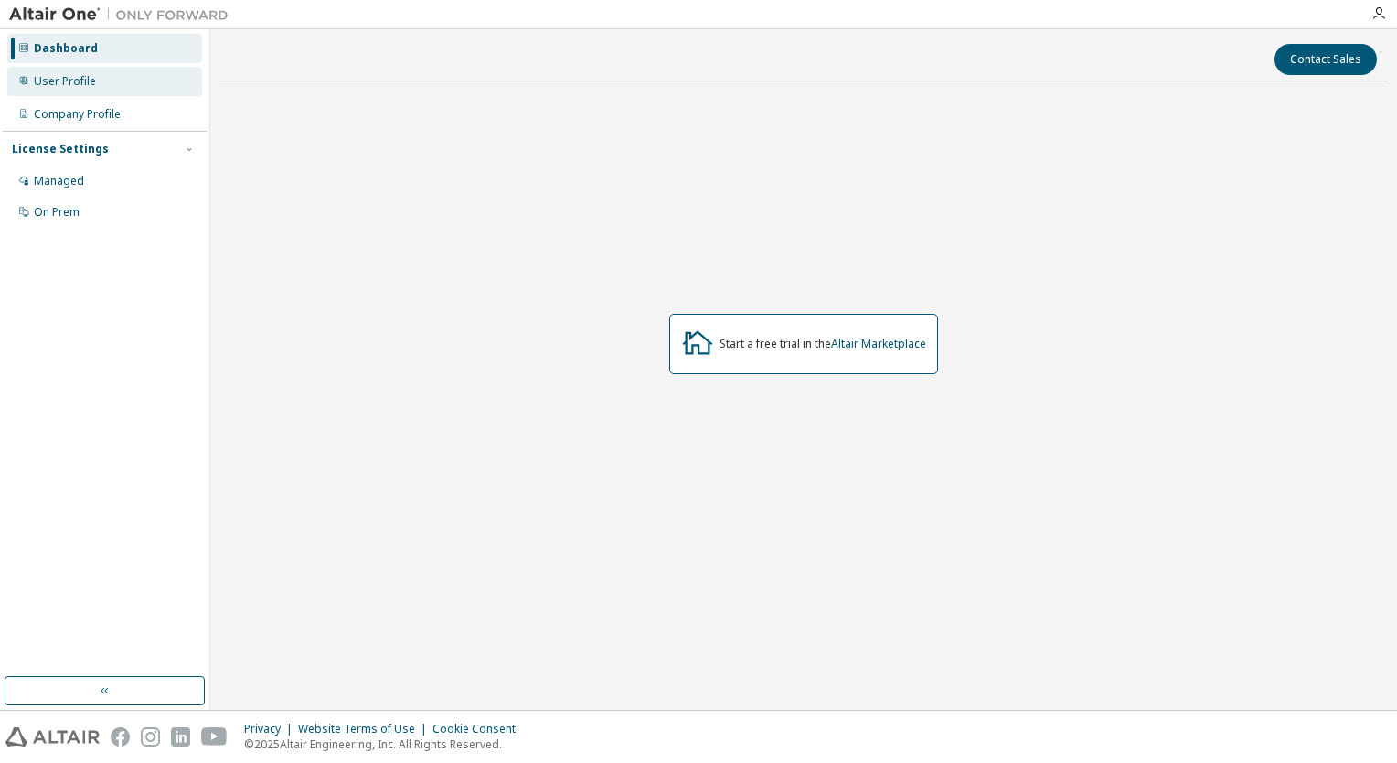
click at [92, 90] on div "User Profile" at bounding box center [104, 81] width 195 height 29
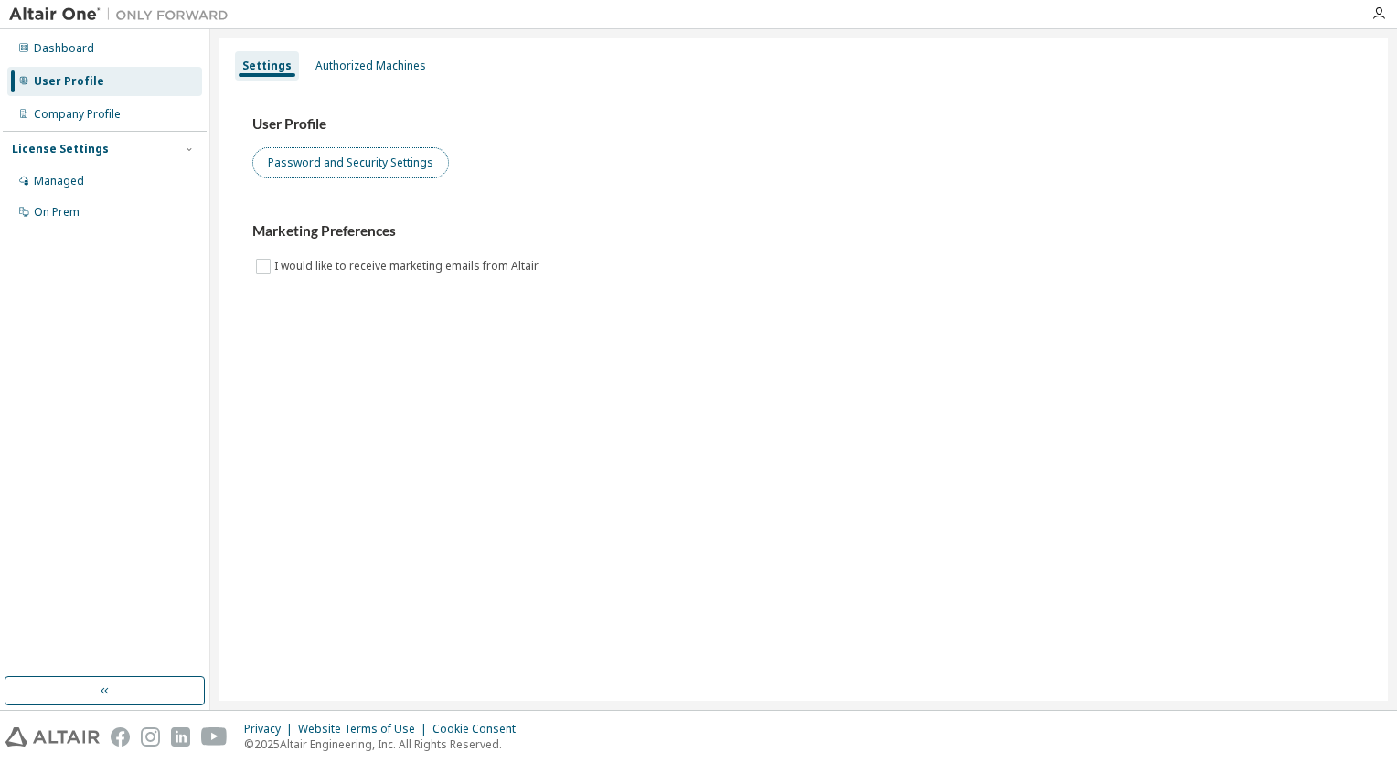
click at [299, 167] on button "Password and Security Settings" at bounding box center [350, 162] width 197 height 31
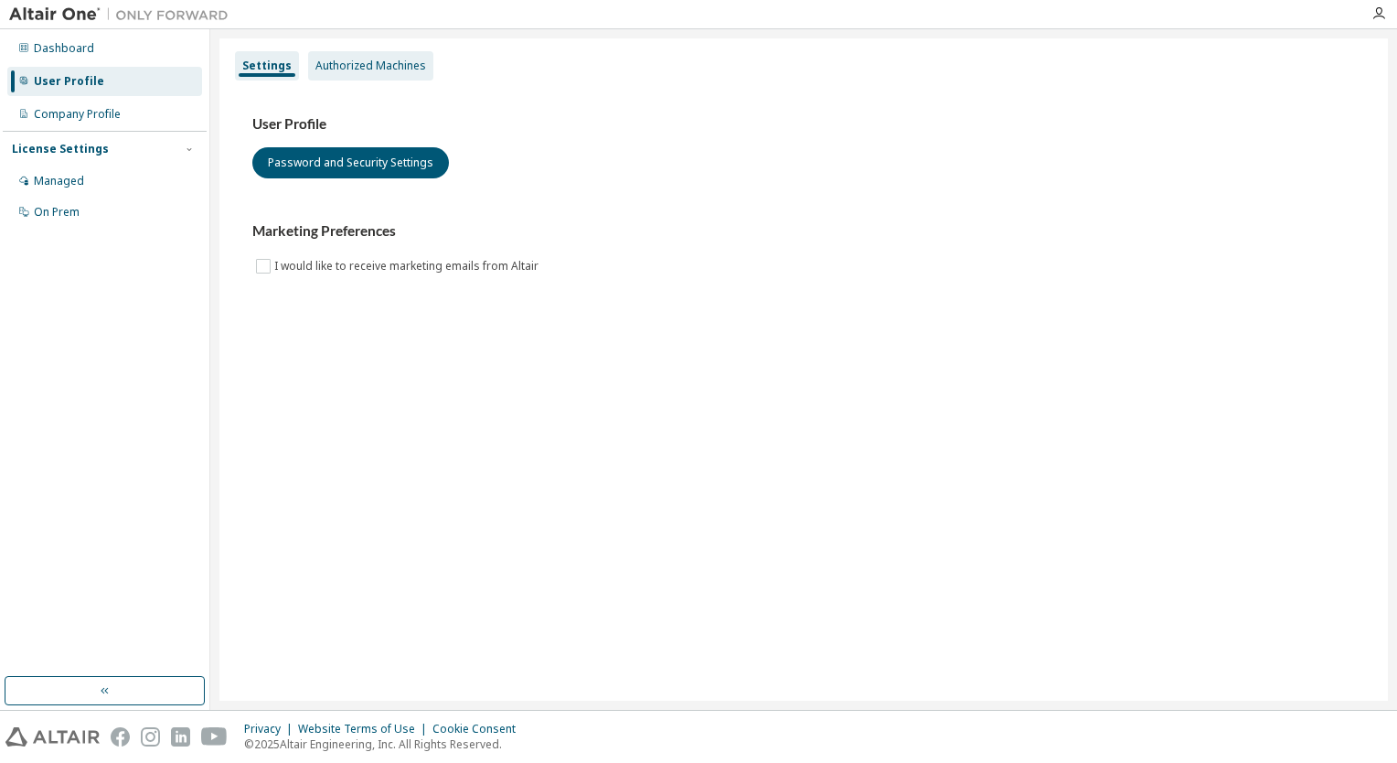
click at [373, 70] on div "Authorized Machines" at bounding box center [371, 66] width 111 height 15
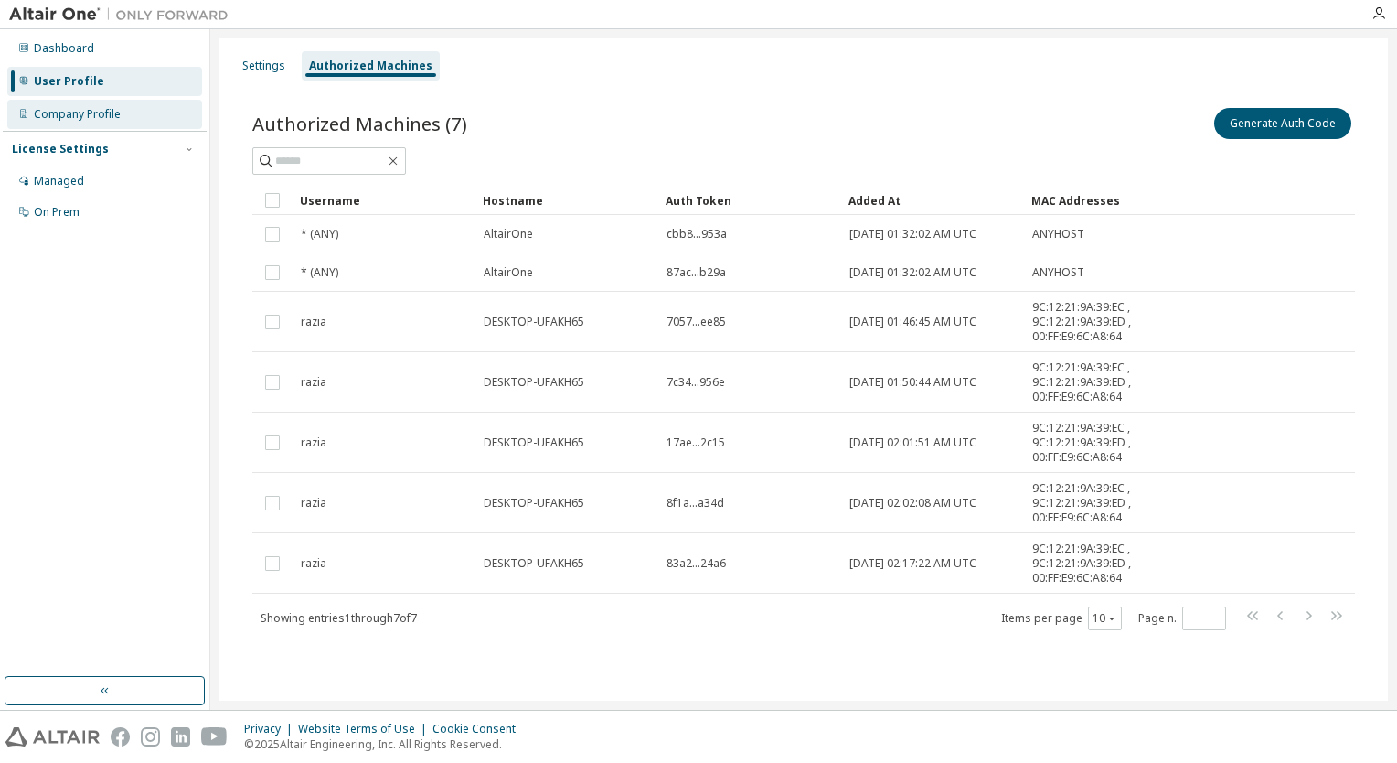
click at [59, 114] on div "Company Profile" at bounding box center [77, 114] width 87 height 15
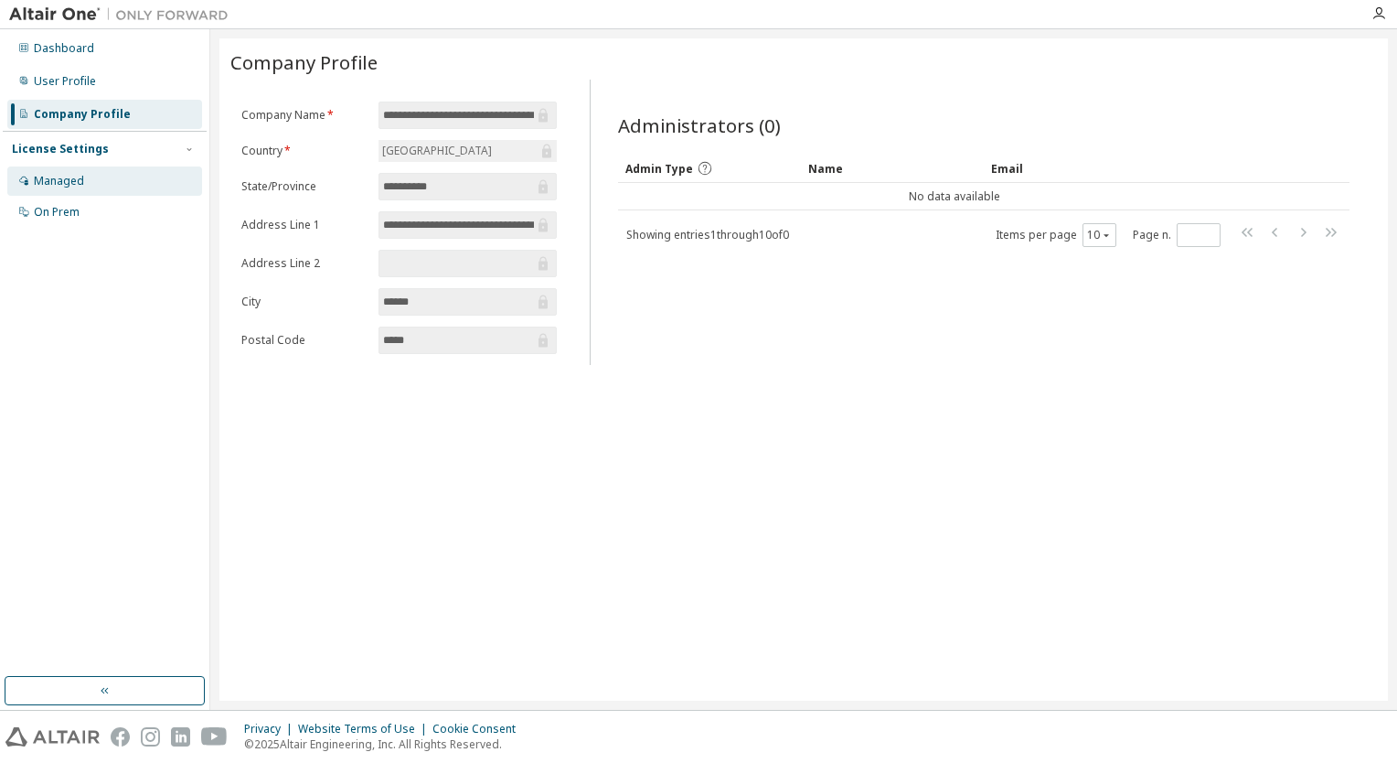
click at [62, 175] on div "Managed" at bounding box center [59, 181] width 50 height 15
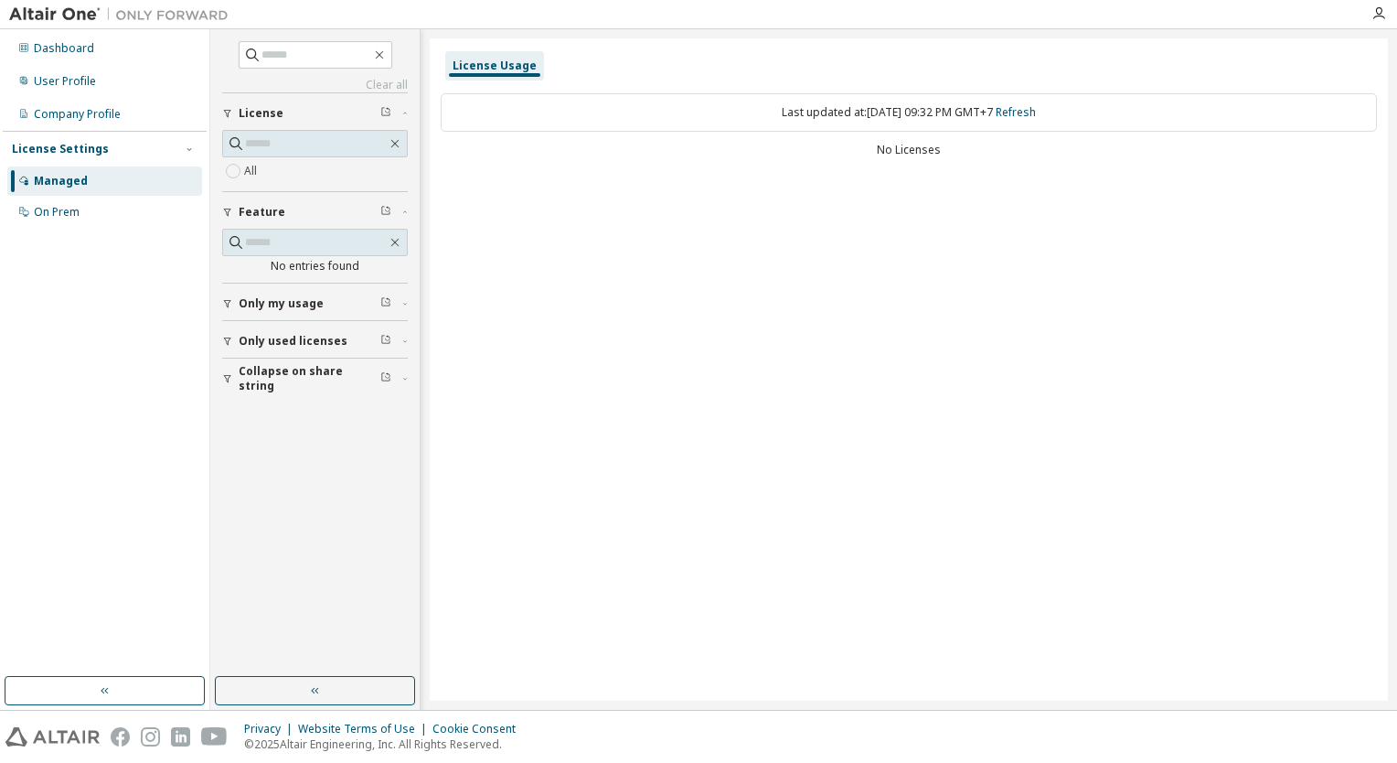
click at [384, 342] on icon "button" at bounding box center [386, 340] width 8 height 8
click at [266, 346] on span "Only used licenses" at bounding box center [293, 341] width 109 height 15
click at [503, 65] on div "License Usage" at bounding box center [495, 66] width 84 height 15
click at [502, 65] on div "License Usage" at bounding box center [495, 66] width 84 height 15
click at [71, 48] on div "Dashboard" at bounding box center [64, 48] width 60 height 15
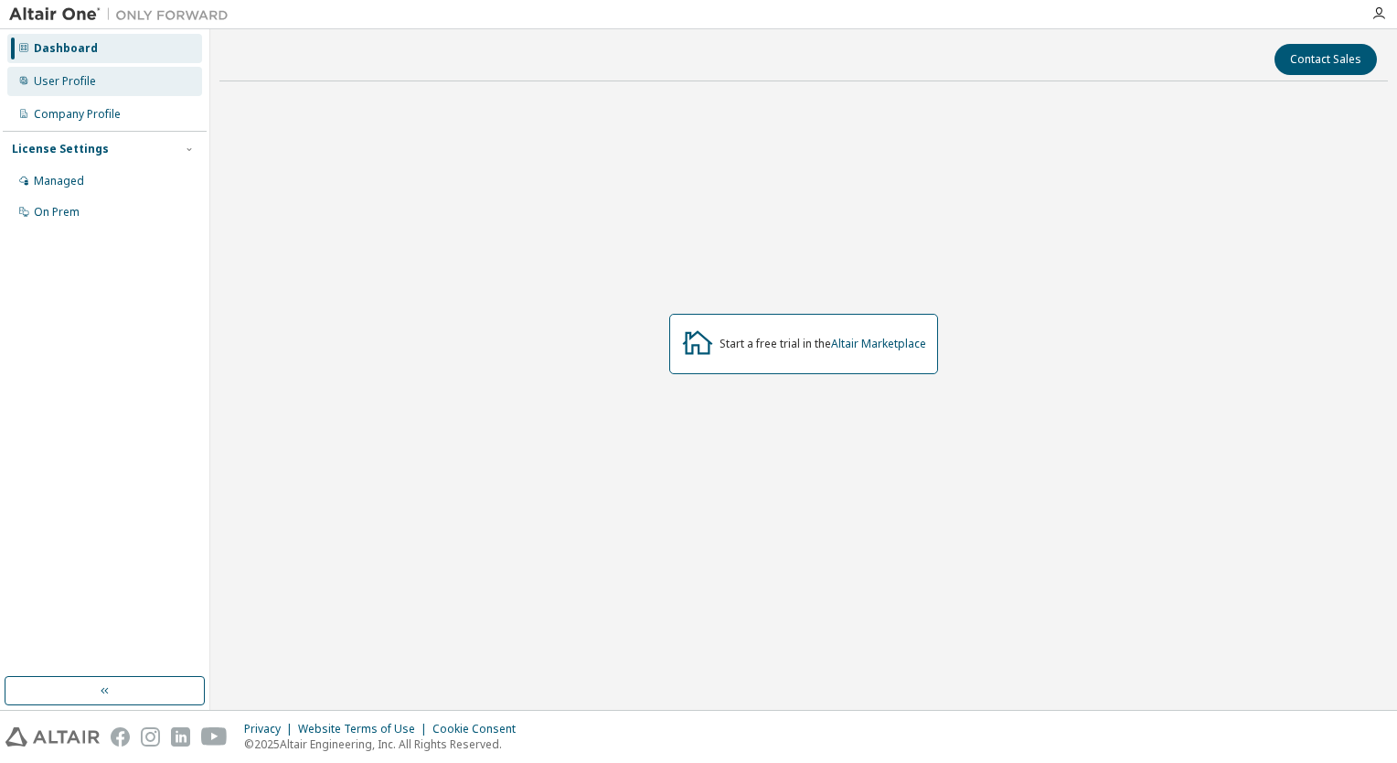
click at [70, 84] on div "User Profile" at bounding box center [65, 81] width 62 height 15
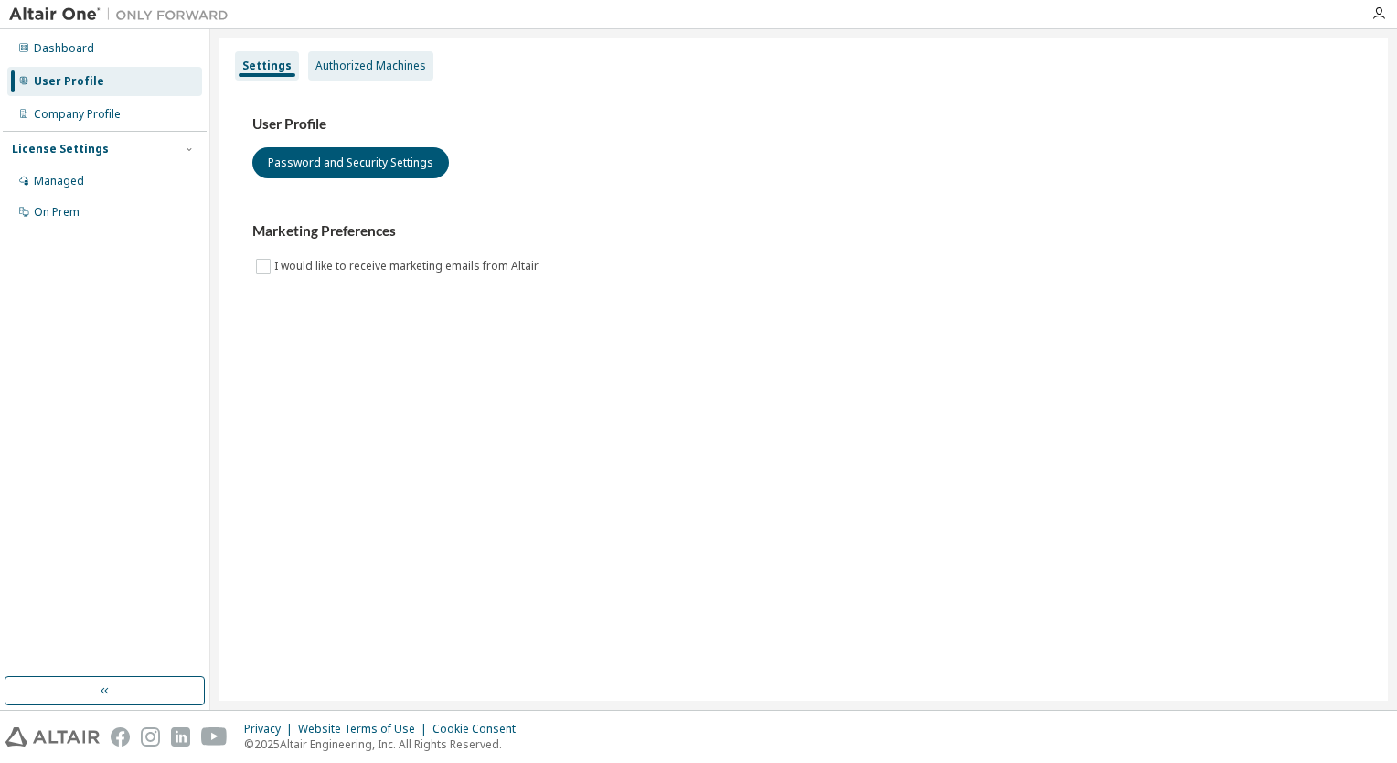
click at [390, 70] on div "Authorized Machines" at bounding box center [371, 66] width 111 height 15
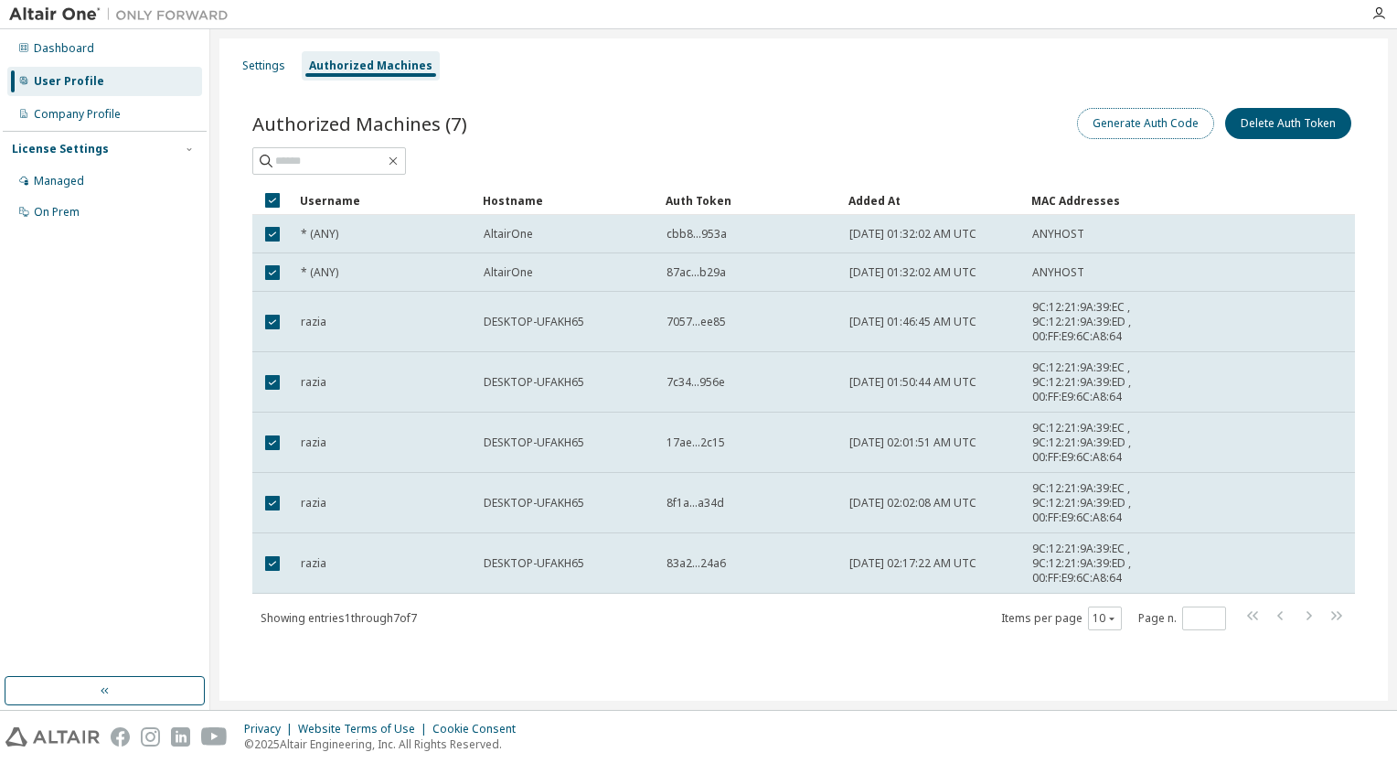
click at [1159, 130] on button "Generate Auth Code" at bounding box center [1145, 123] width 137 height 31
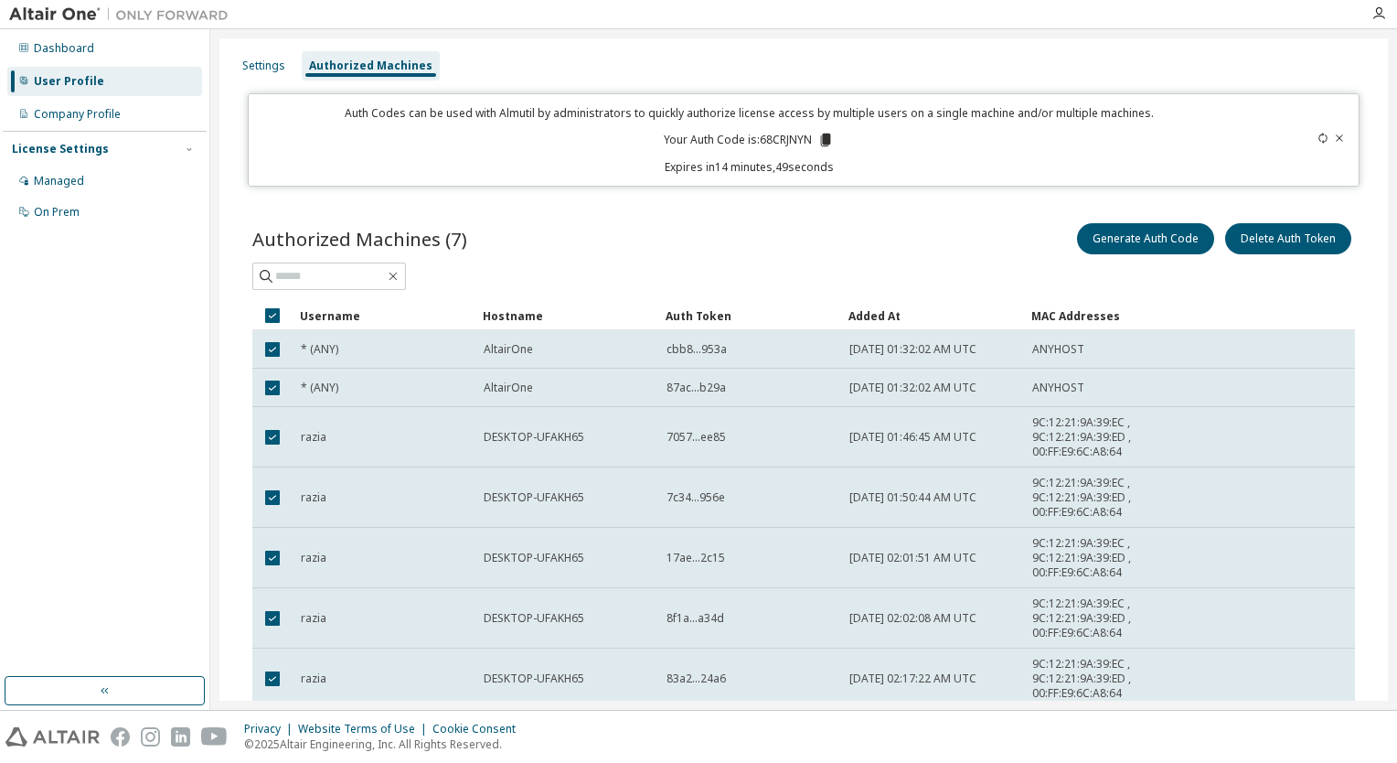
click at [768, 134] on p "Your Auth Code is: 68CRJNYN" at bounding box center [749, 140] width 170 height 16
copy p "68CRJNYN"
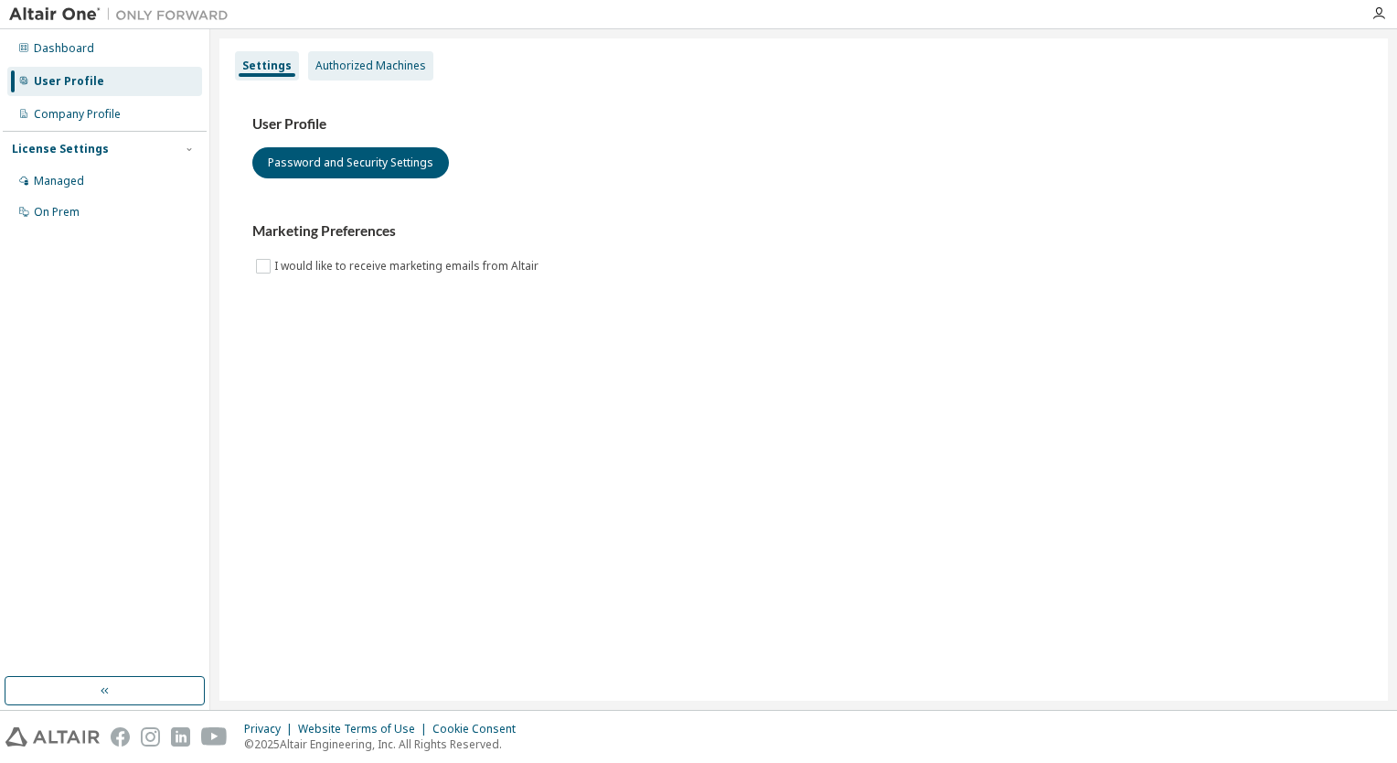
click at [395, 69] on div "Authorized Machines" at bounding box center [371, 66] width 111 height 15
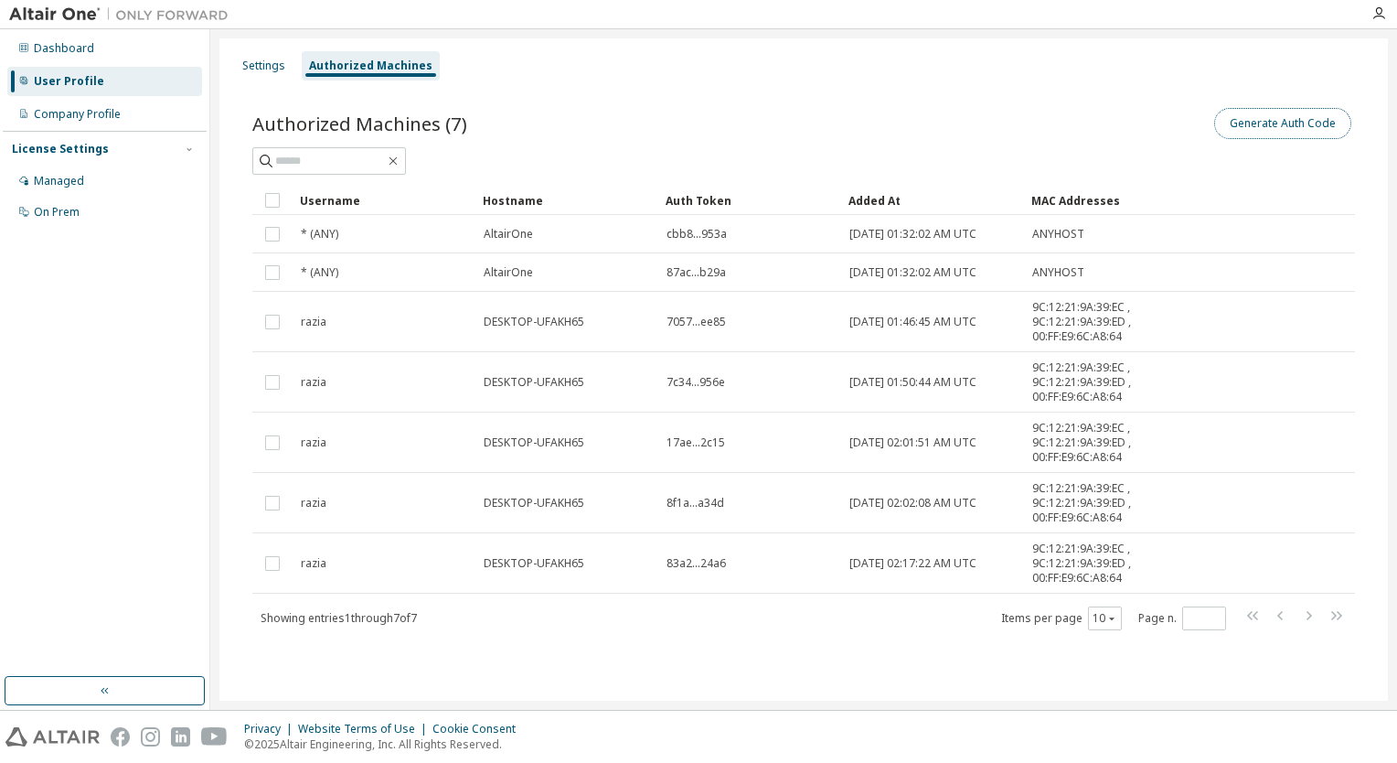
click at [1273, 130] on button "Generate Auth Code" at bounding box center [1283, 123] width 137 height 31
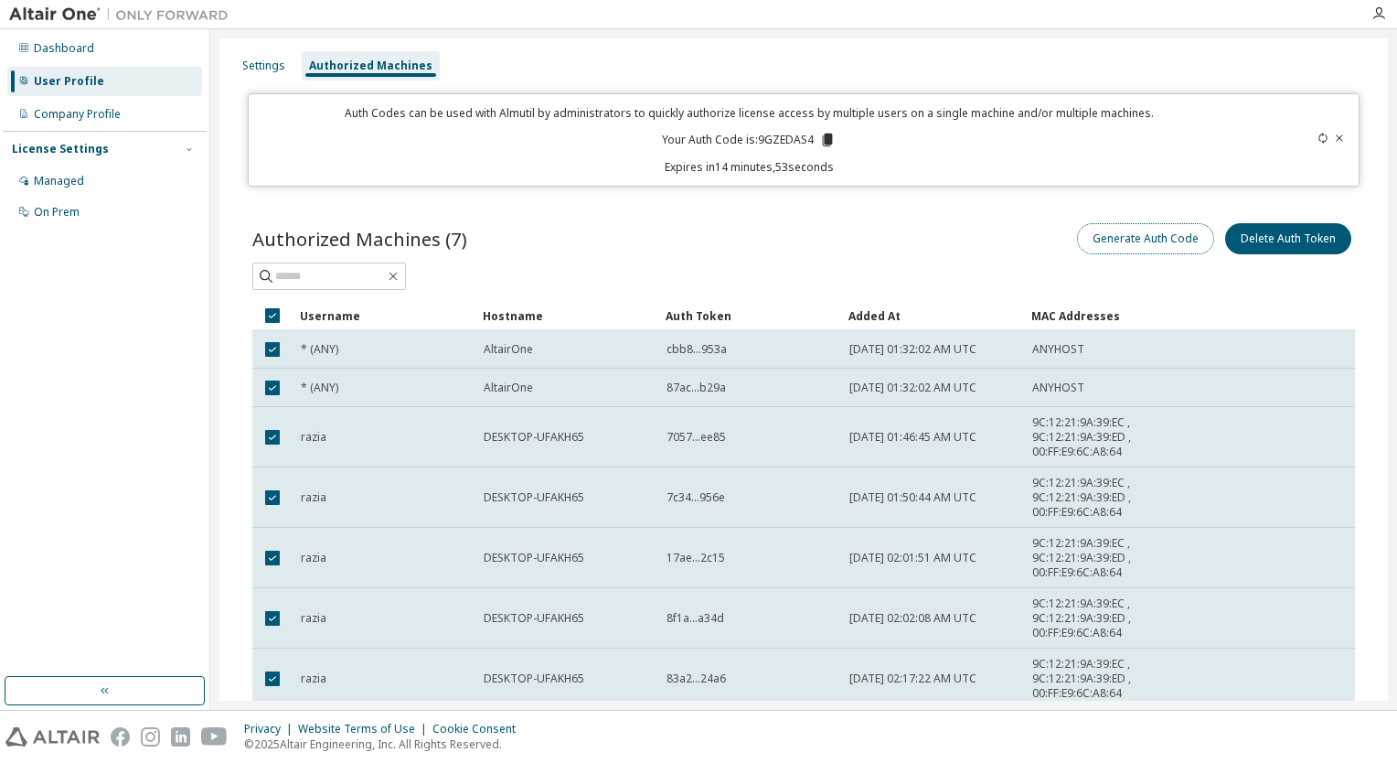
click at [1144, 248] on button "Generate Auth Code" at bounding box center [1145, 238] width 137 height 31
click at [826, 147] on icon at bounding box center [827, 140] width 16 height 16
click at [823, 144] on icon at bounding box center [828, 140] width 10 height 13
click at [823, 139] on icon at bounding box center [828, 140] width 10 height 13
click at [1318, 140] on icon at bounding box center [1323, 138] width 11 height 11
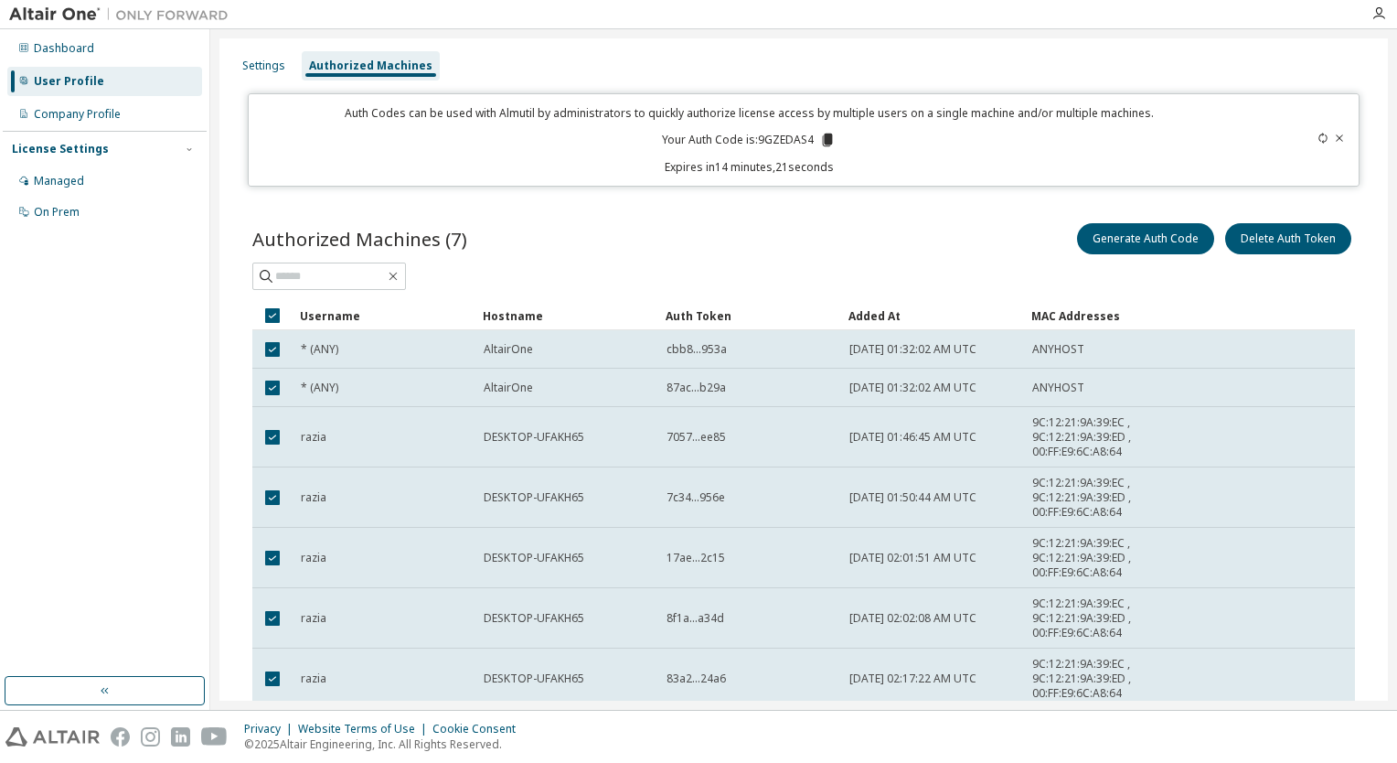
click at [1318, 140] on icon at bounding box center [1323, 138] width 11 height 11
click at [1334, 141] on icon at bounding box center [1339, 138] width 11 height 11
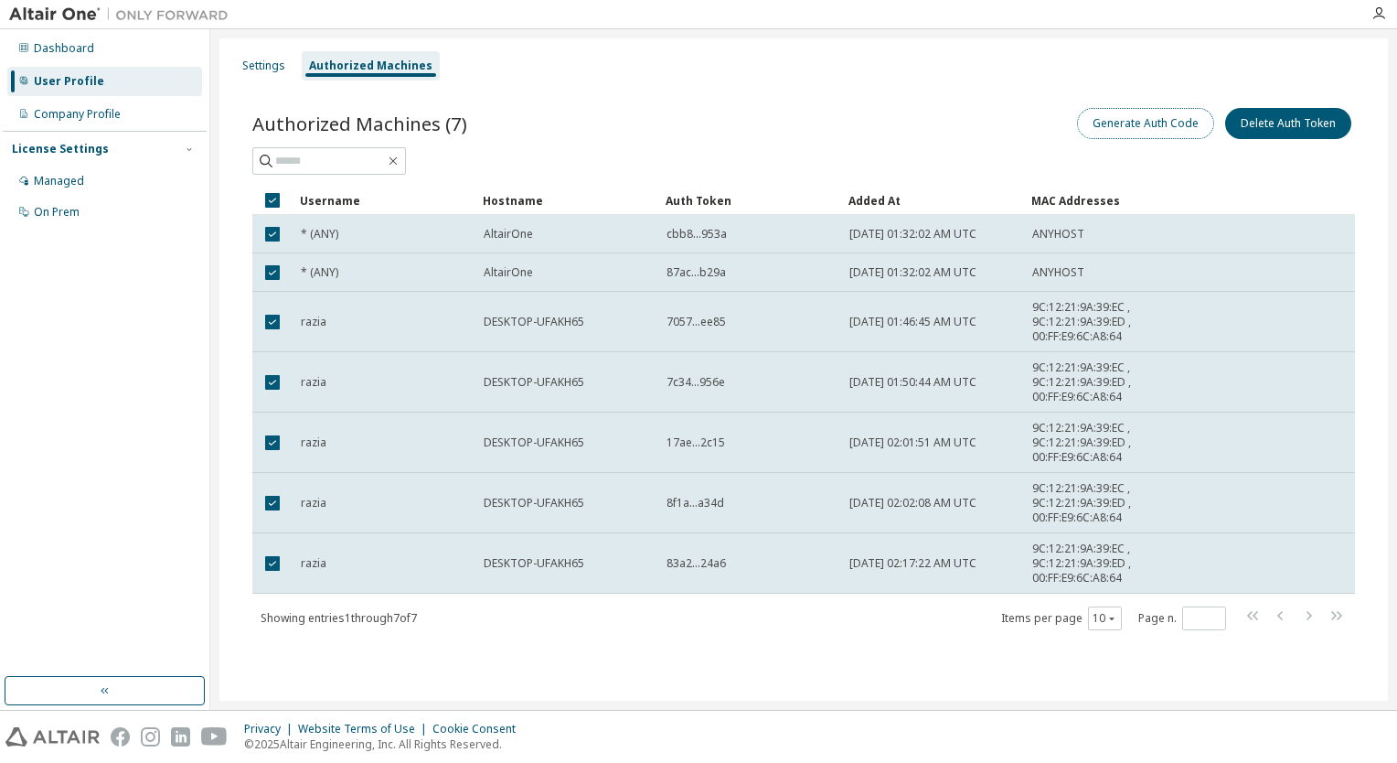
click at [1138, 125] on button "Generate Auth Code" at bounding box center [1145, 123] width 137 height 31
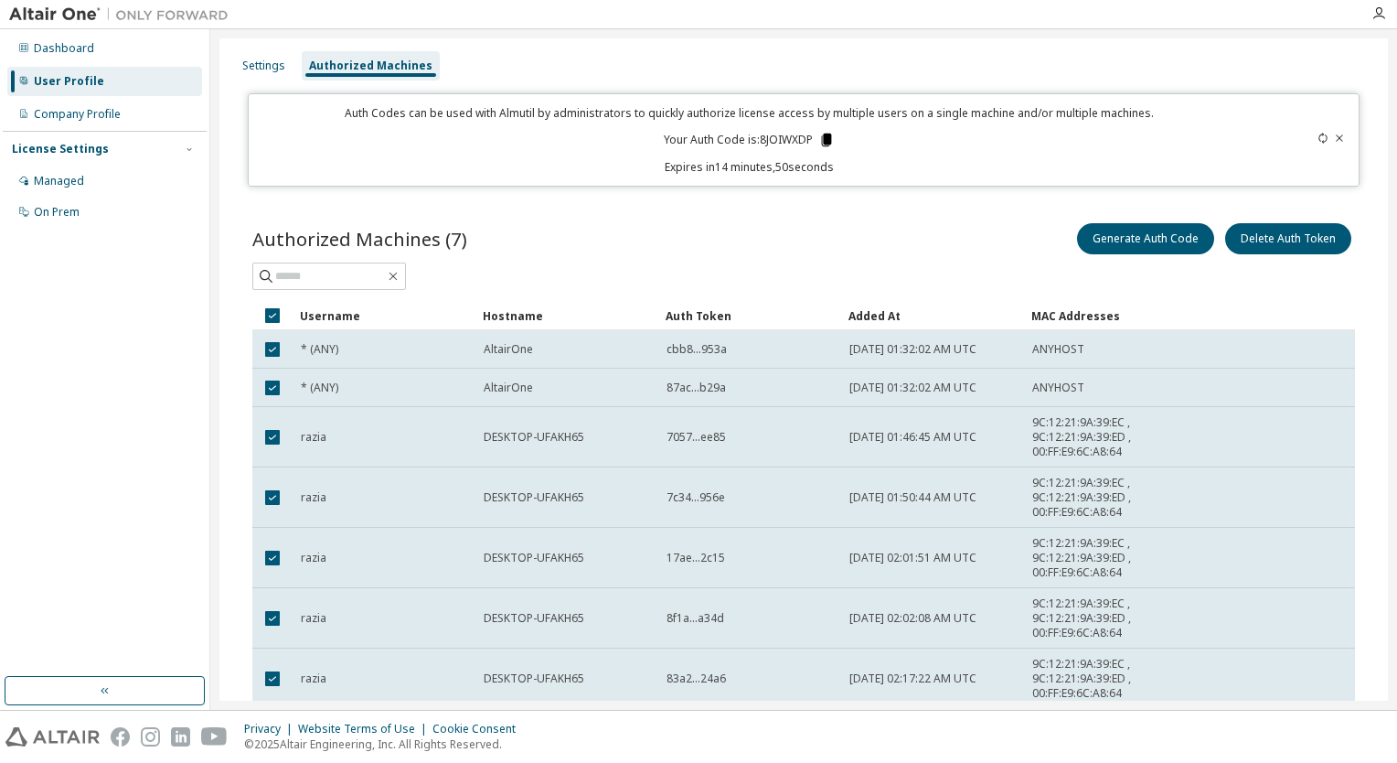
click at [822, 140] on icon at bounding box center [827, 140] width 10 height 13
click at [88, 186] on div "Managed" at bounding box center [104, 180] width 195 height 29
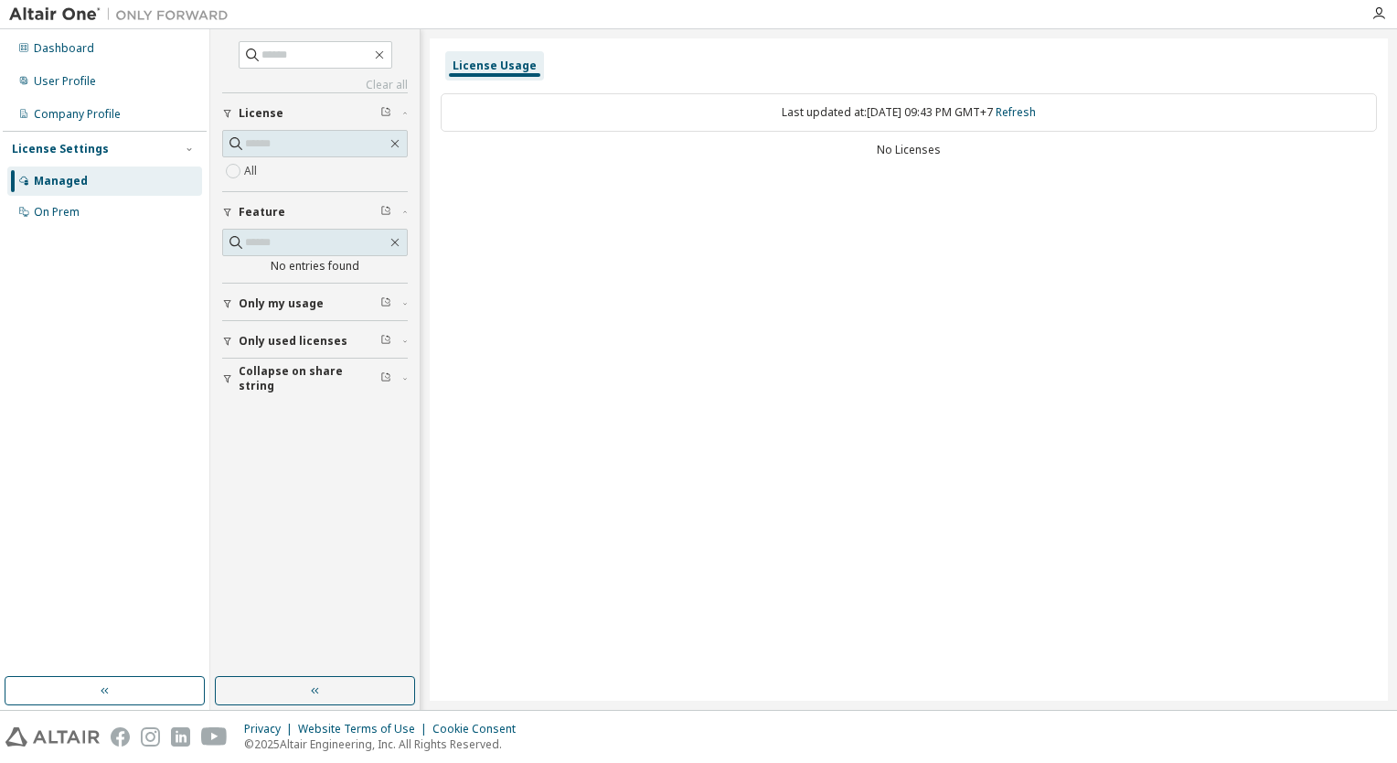
click at [478, 70] on div "License Usage" at bounding box center [495, 66] width 84 height 15
click at [907, 145] on div "No Licenses" at bounding box center [909, 150] width 937 height 15
click at [225, 338] on icon "button" at bounding box center [227, 341] width 11 height 11
click at [262, 698] on button "button" at bounding box center [315, 690] width 200 height 29
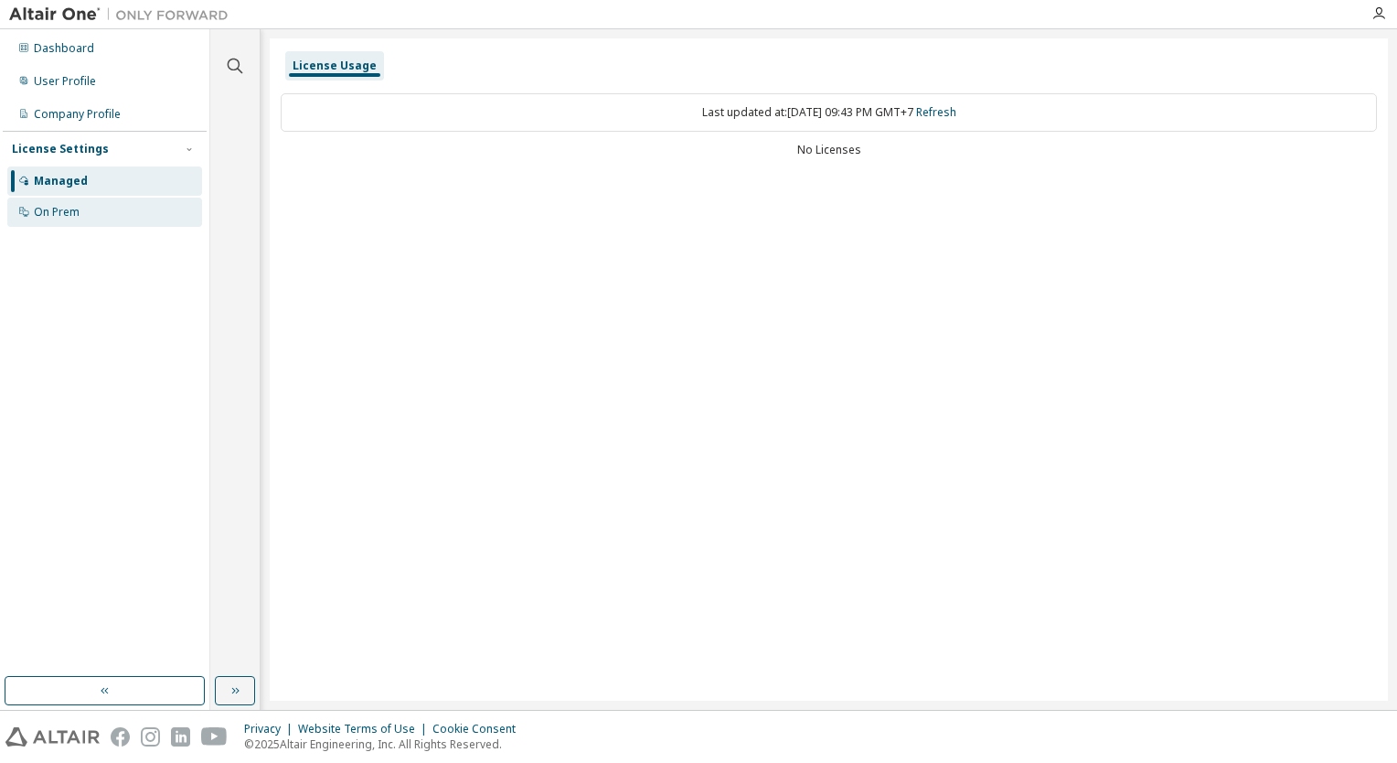
click at [47, 210] on div "On Prem" at bounding box center [57, 212] width 46 height 15
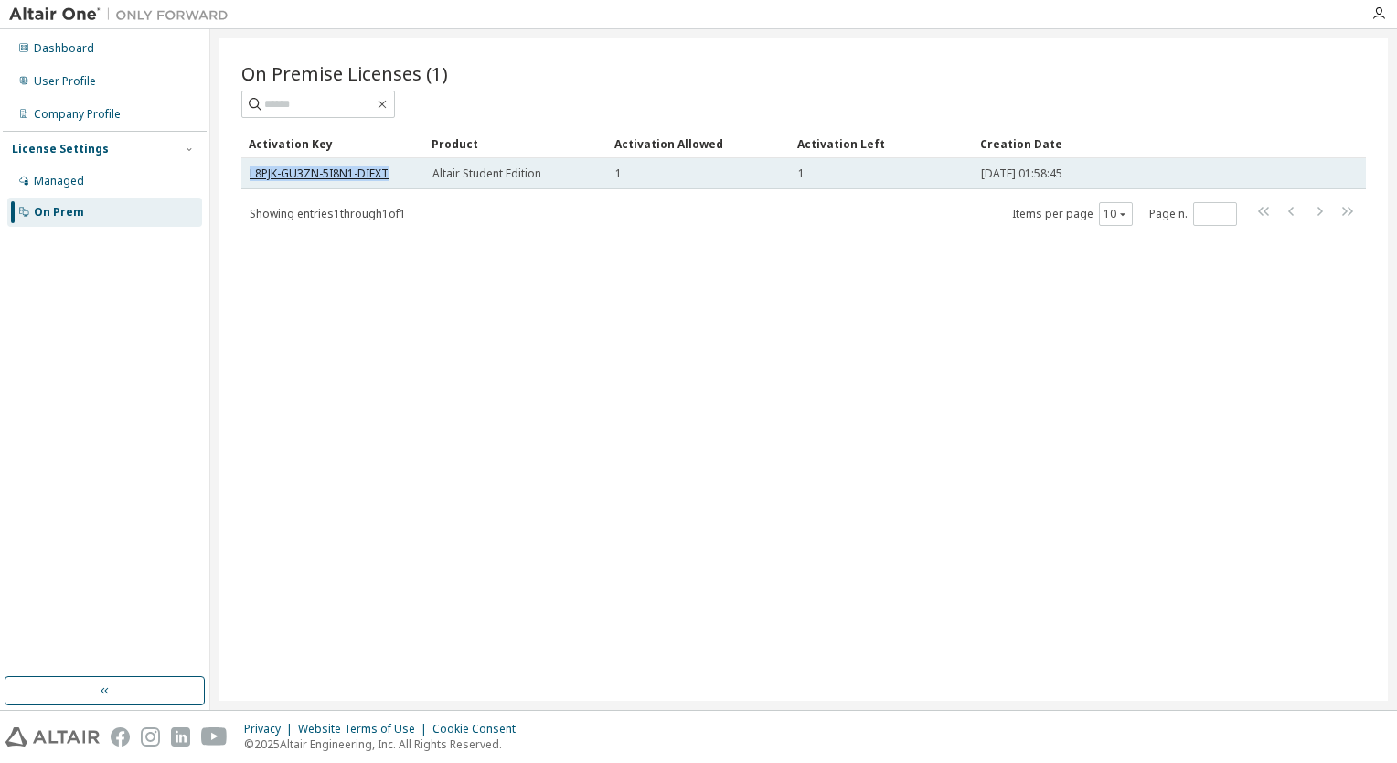
drag, startPoint x: 399, startPoint y: 173, endPoint x: 249, endPoint y: 174, distance: 150.0
click at [250, 174] on div "L8PJK-GU3ZN-5I8N1-DIFXT" at bounding box center [333, 173] width 166 height 15
copy link "L8PJK-GU3ZN-5I8N1-DIFXT"
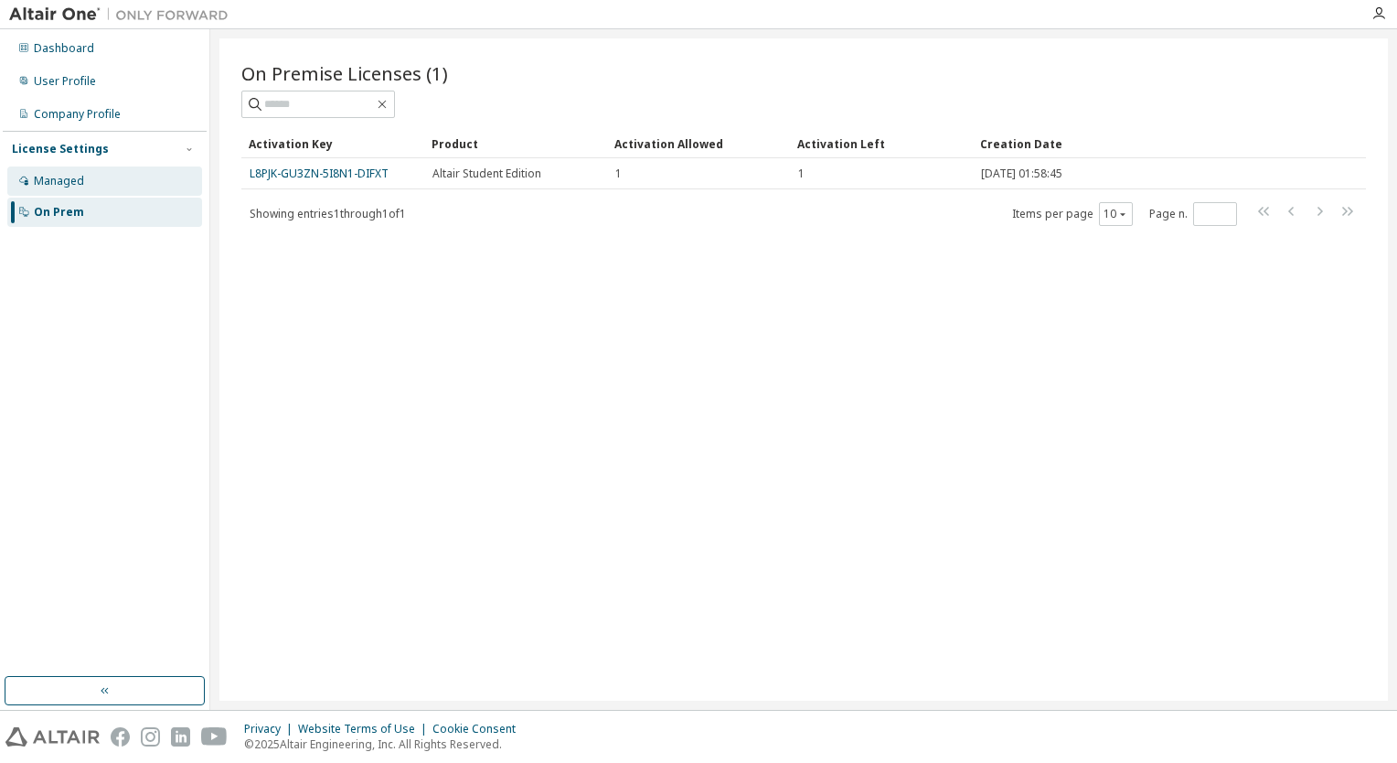
click at [82, 177] on div "Managed" at bounding box center [104, 180] width 195 height 29
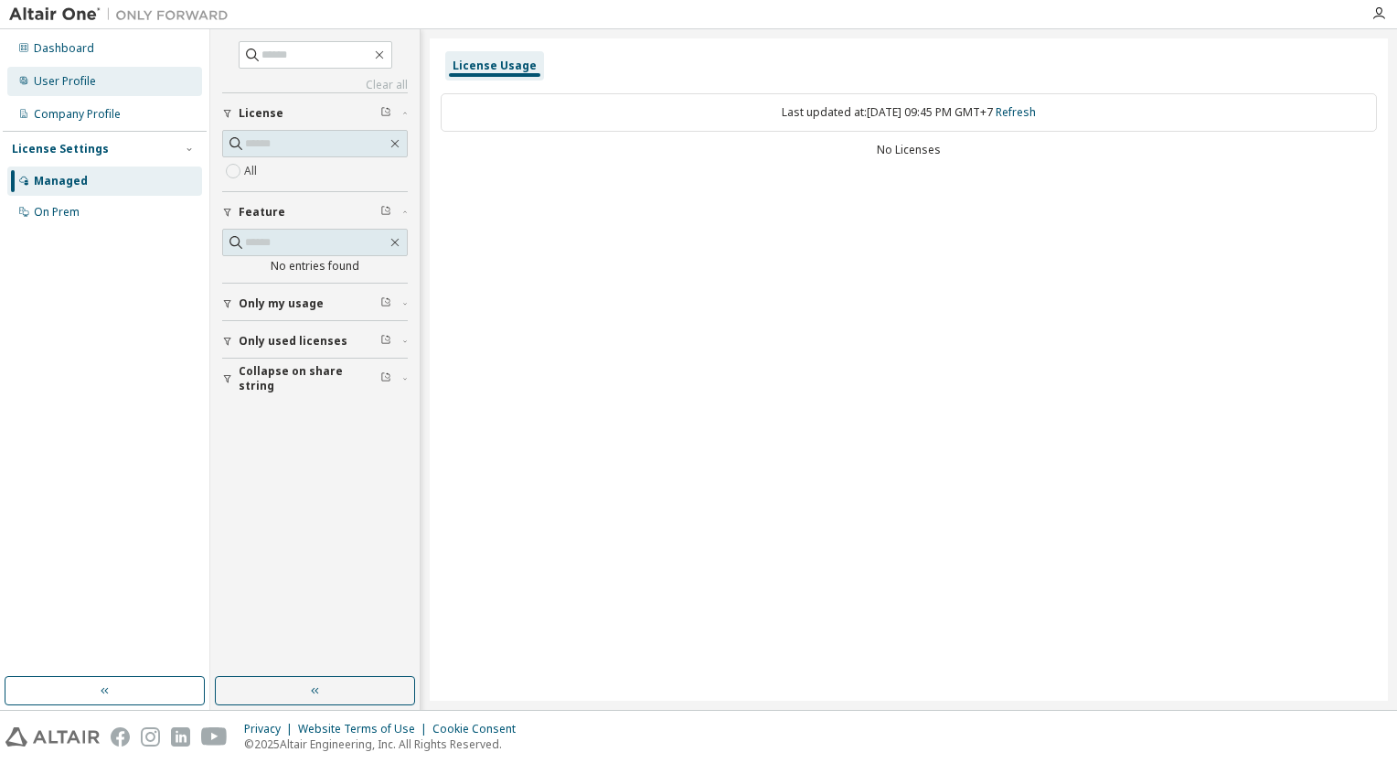
click at [91, 84] on div "User Profile" at bounding box center [65, 81] width 62 height 15
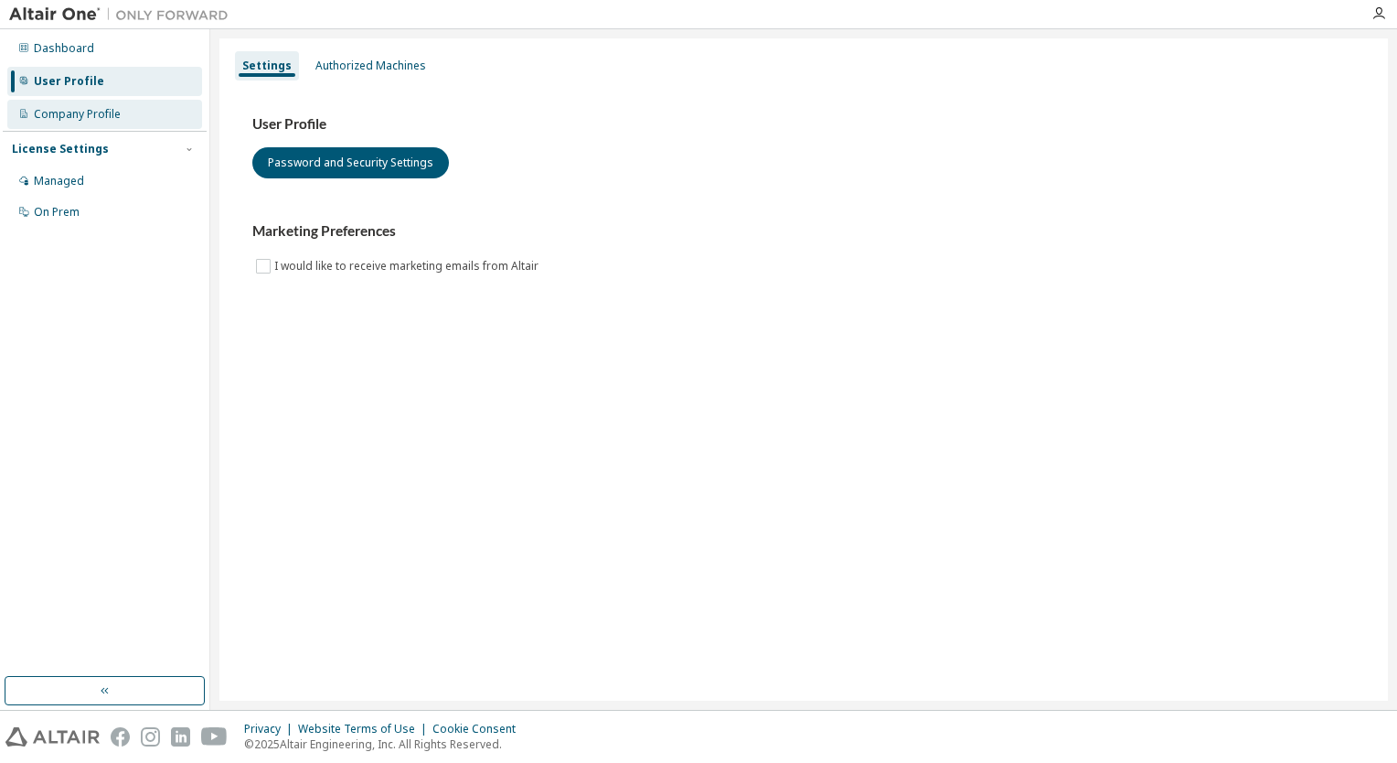
click at [107, 122] on div "Company Profile" at bounding box center [104, 114] width 195 height 29
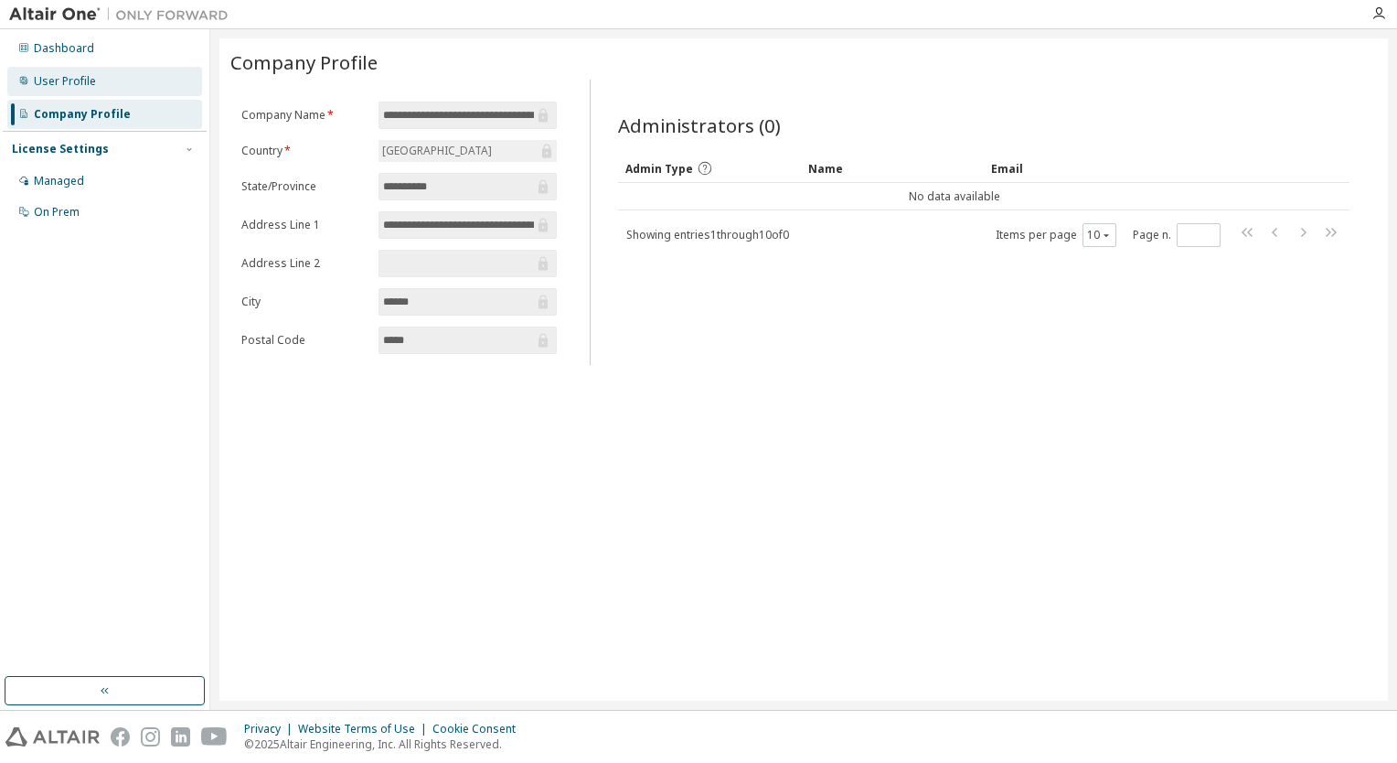
click at [88, 85] on div "User Profile" at bounding box center [65, 81] width 62 height 15
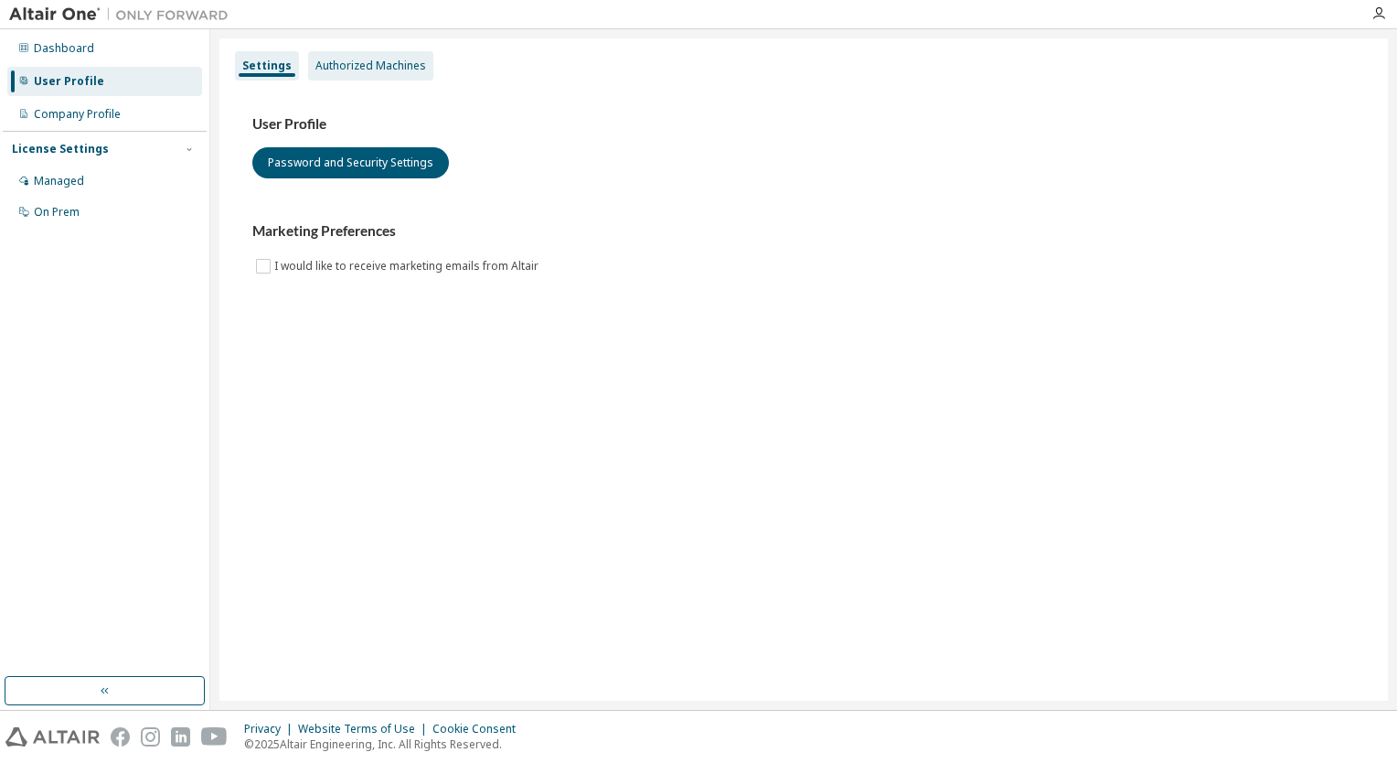
click at [368, 70] on div "Authorized Machines" at bounding box center [371, 66] width 111 height 15
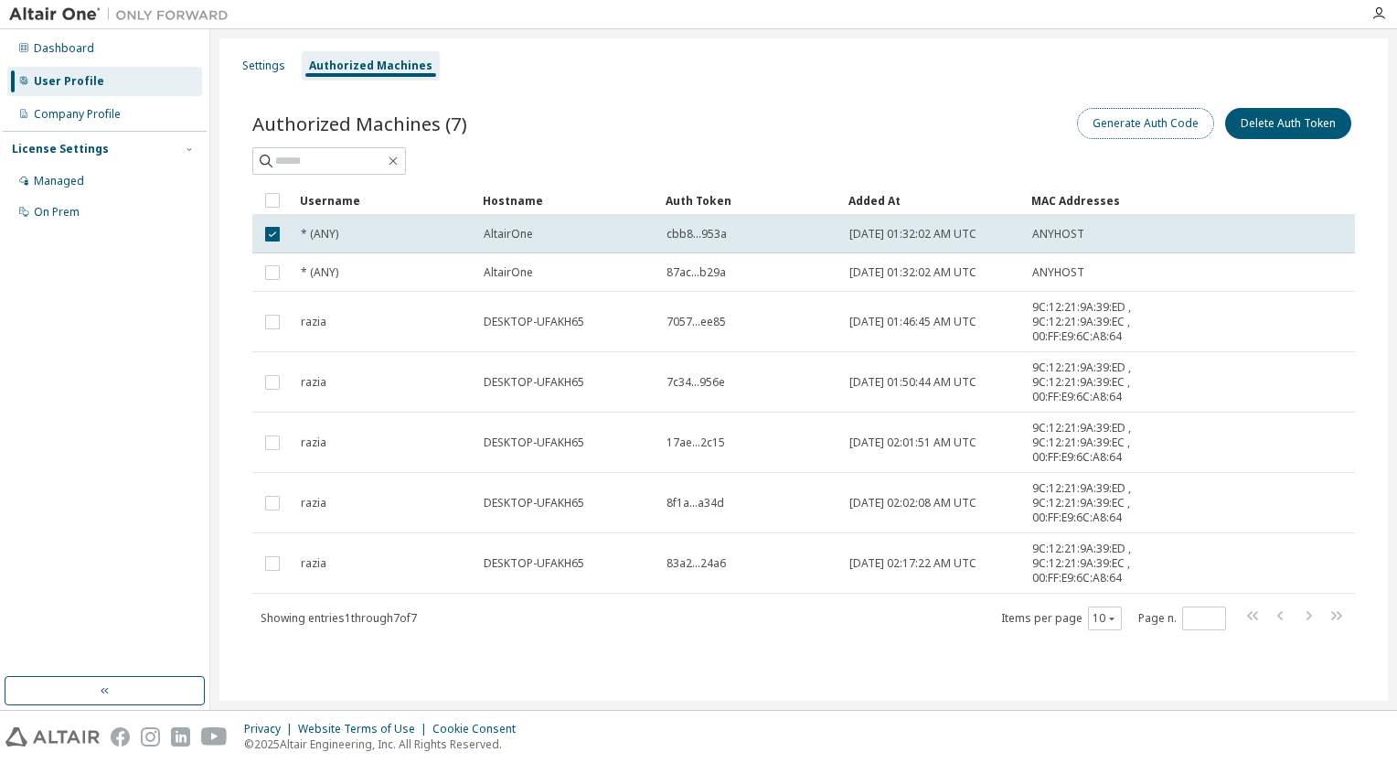
click at [1144, 126] on button "Generate Auth Code" at bounding box center [1145, 123] width 137 height 31
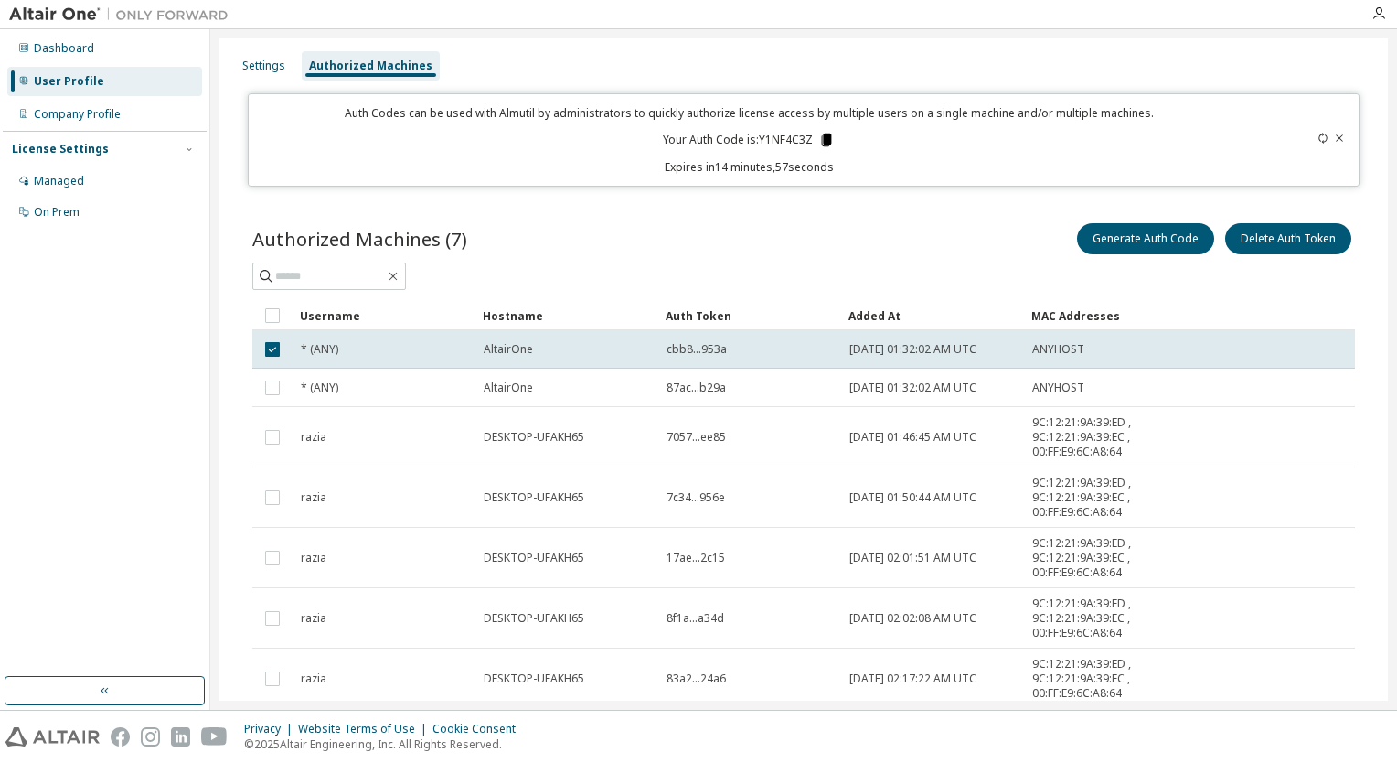
click at [824, 135] on icon at bounding box center [827, 140] width 10 height 13
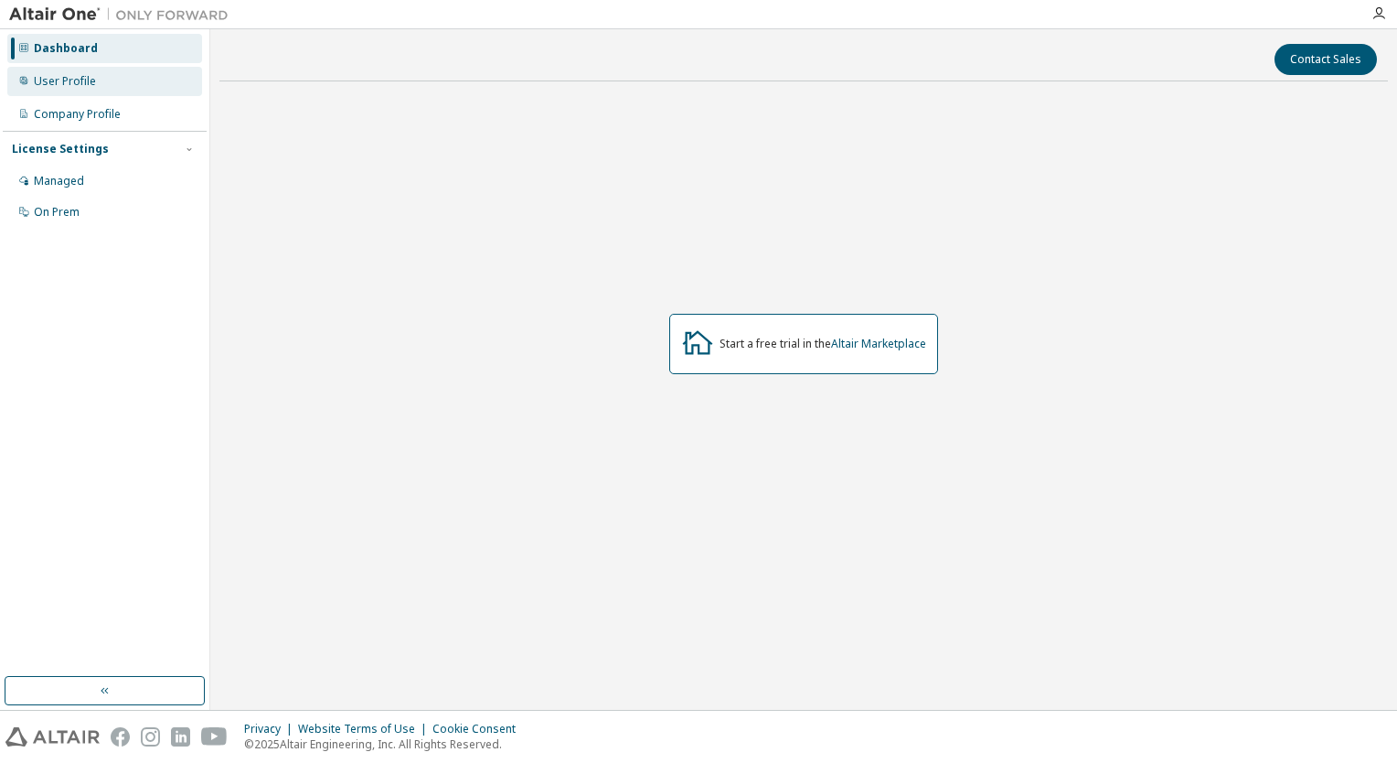
click at [73, 82] on div "User Profile" at bounding box center [65, 81] width 62 height 15
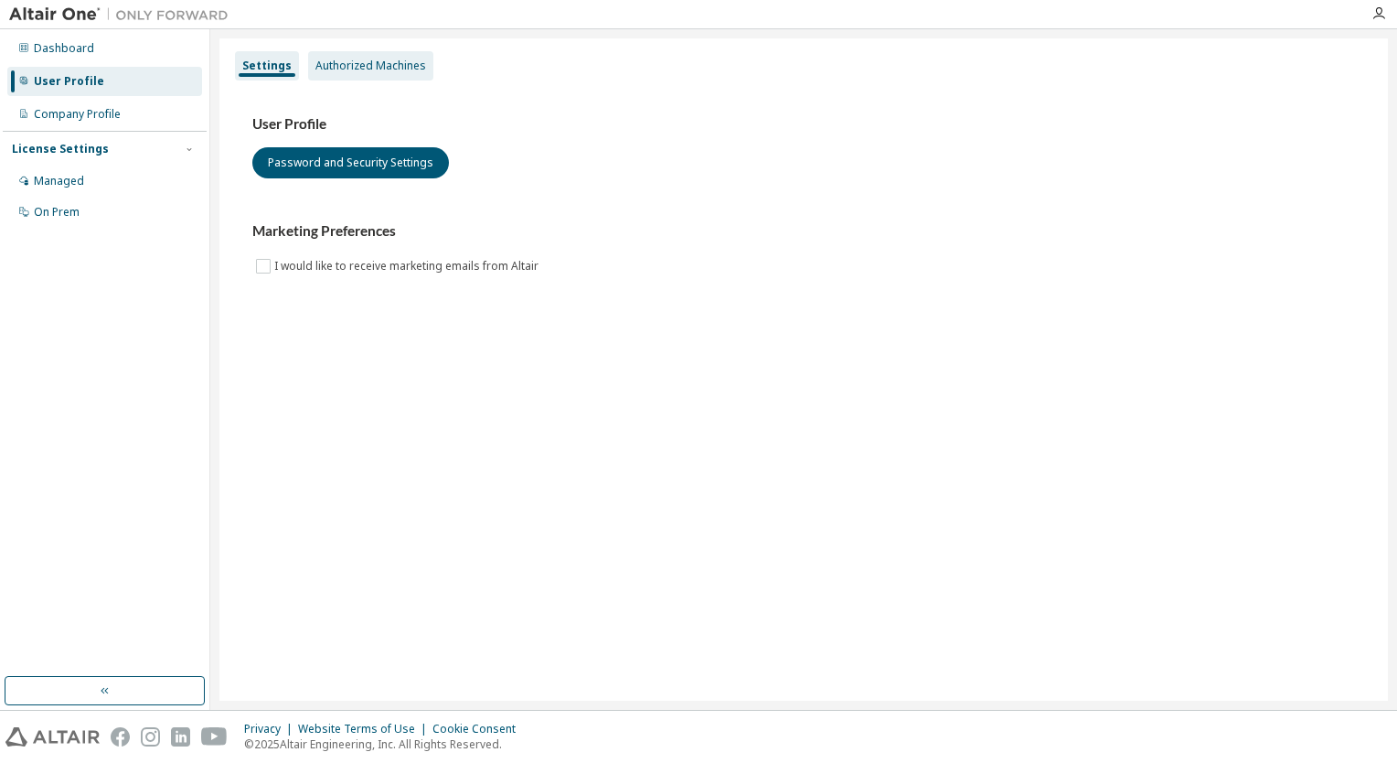
click at [330, 77] on div "Authorized Machines" at bounding box center [370, 65] width 125 height 29
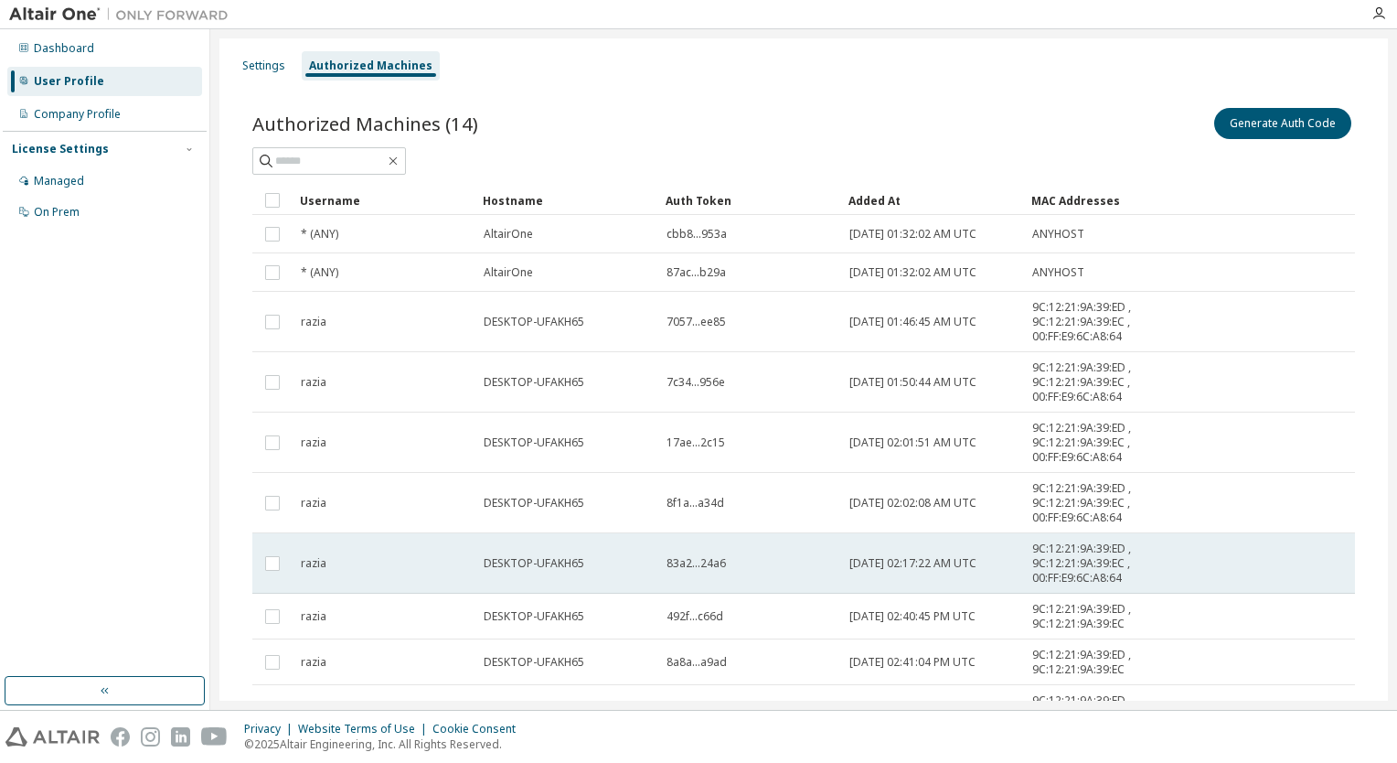
click at [672, 546] on td "83a2...24a6" at bounding box center [749, 563] width 183 height 60
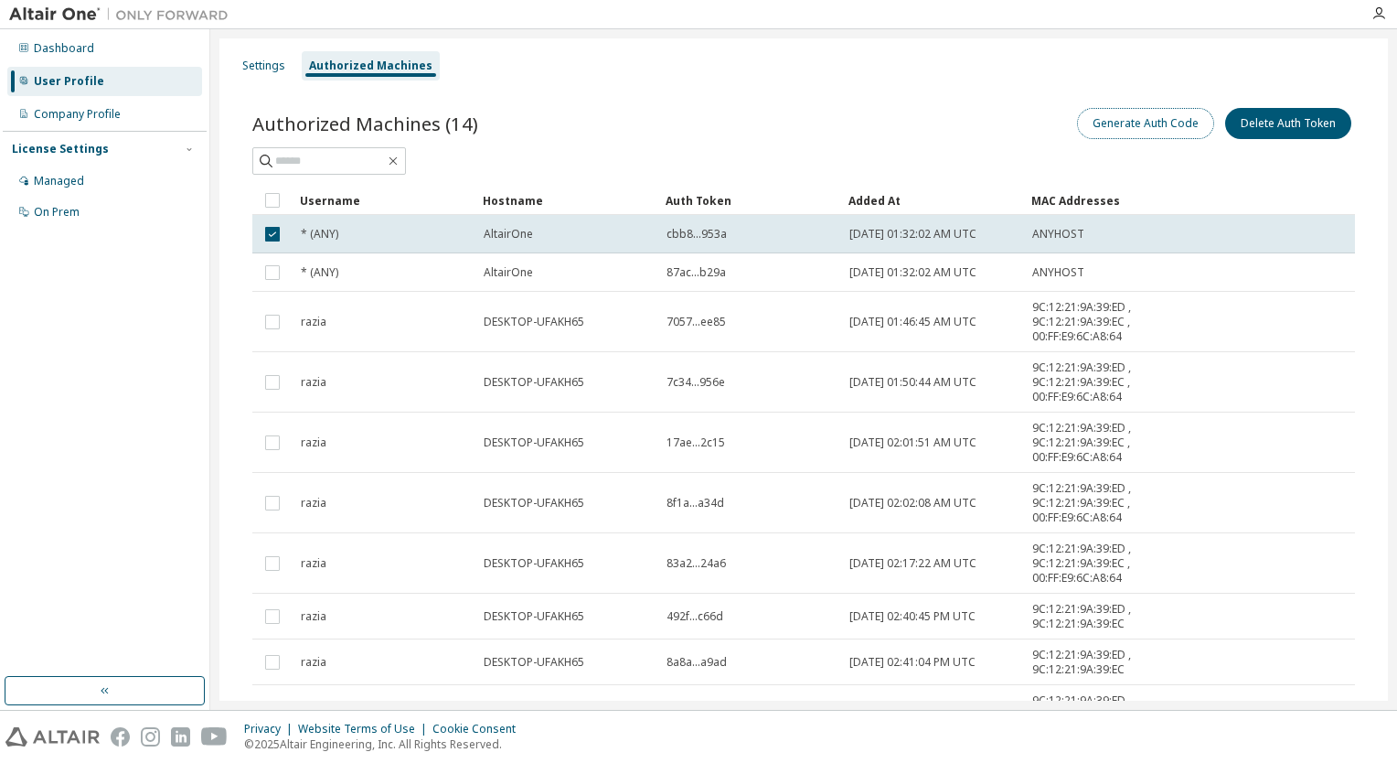
click at [1138, 134] on button "Generate Auth Code" at bounding box center [1145, 123] width 137 height 31
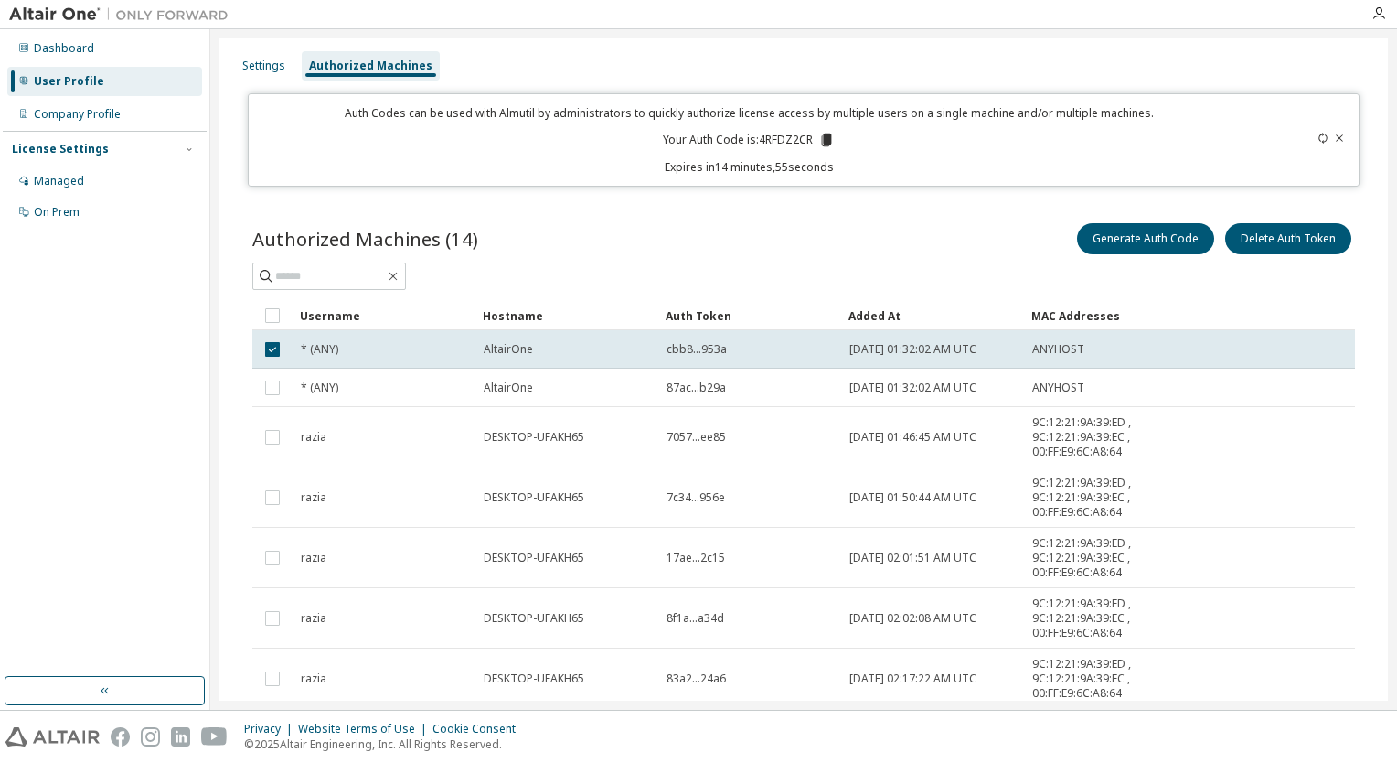
click at [823, 137] on icon at bounding box center [827, 140] width 10 height 13
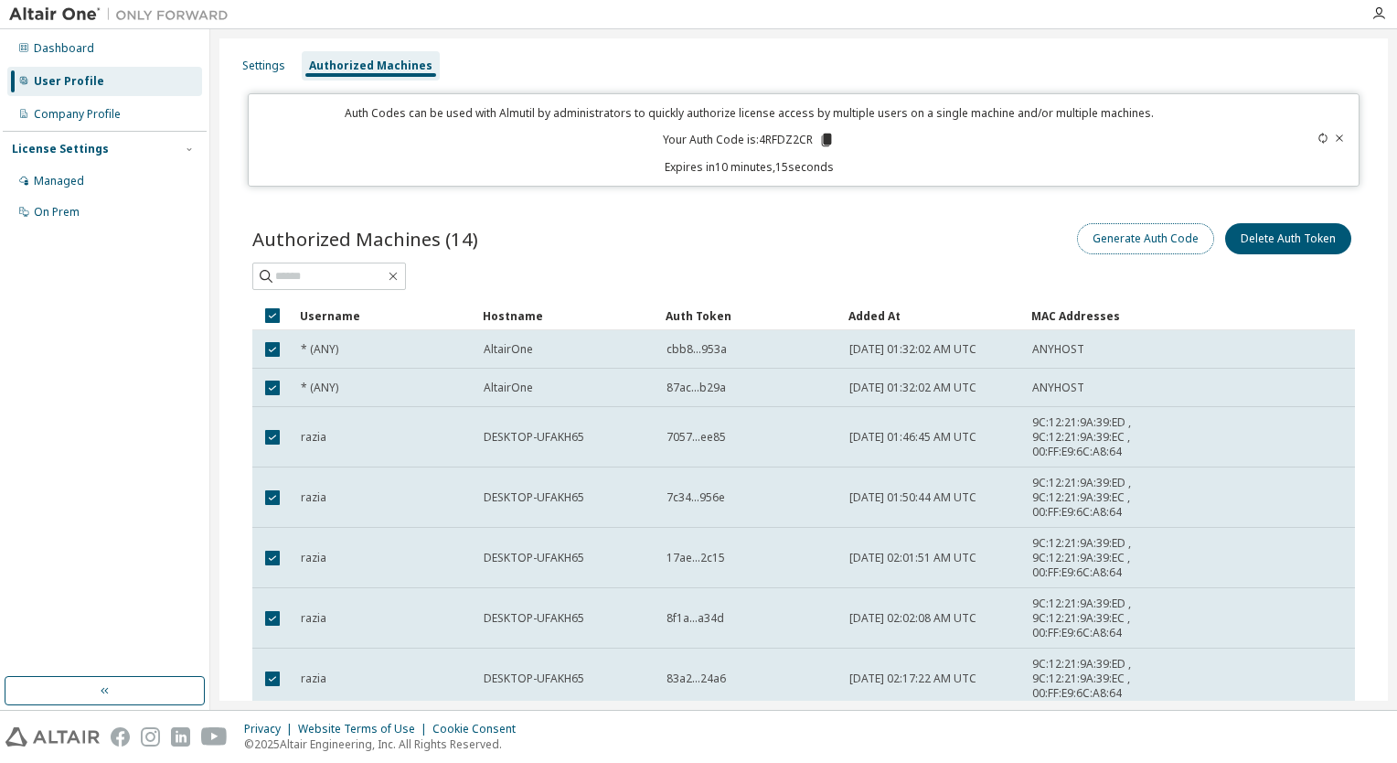
click at [1103, 239] on button "Generate Auth Code" at bounding box center [1145, 238] width 137 height 31
click at [1278, 232] on button "Delete Auth Token" at bounding box center [1289, 238] width 126 height 31
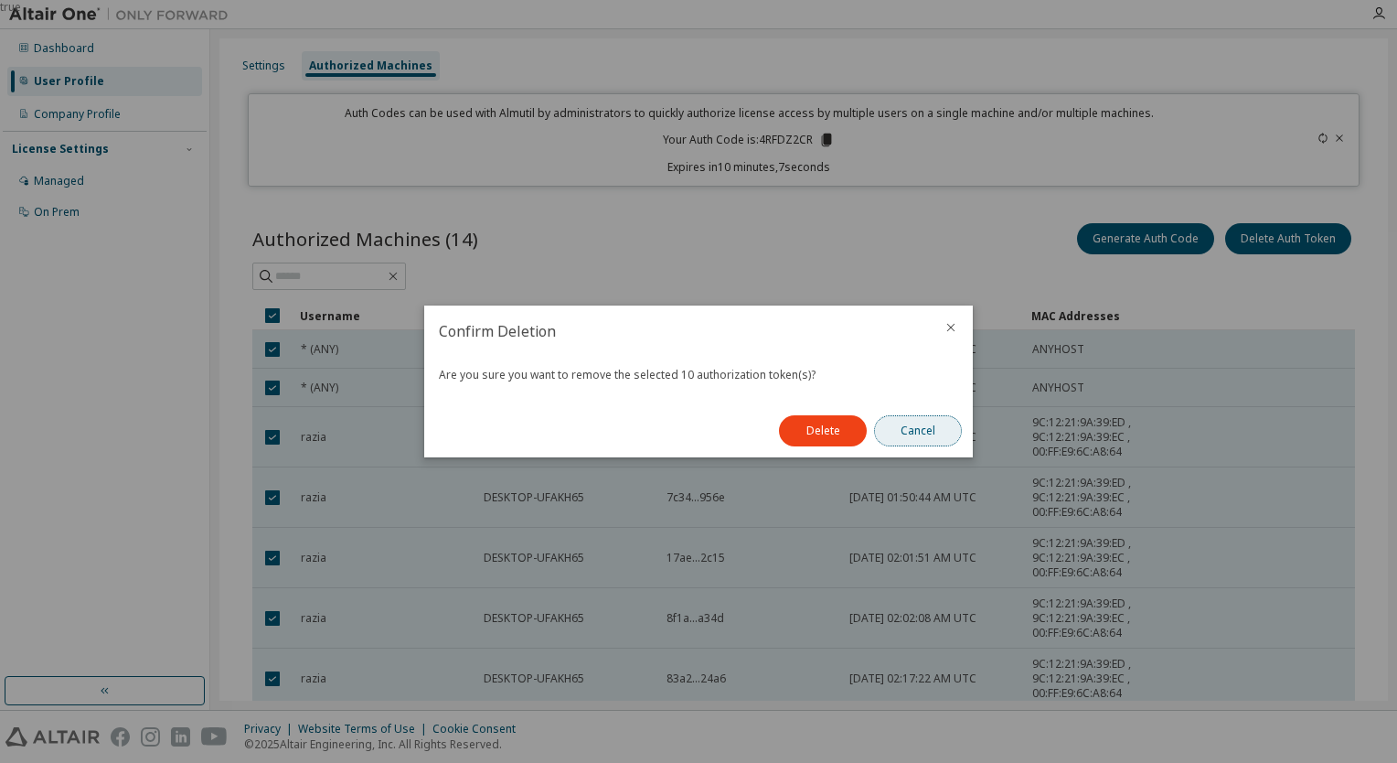
click at [932, 431] on button "Cancel" at bounding box center [918, 430] width 88 height 31
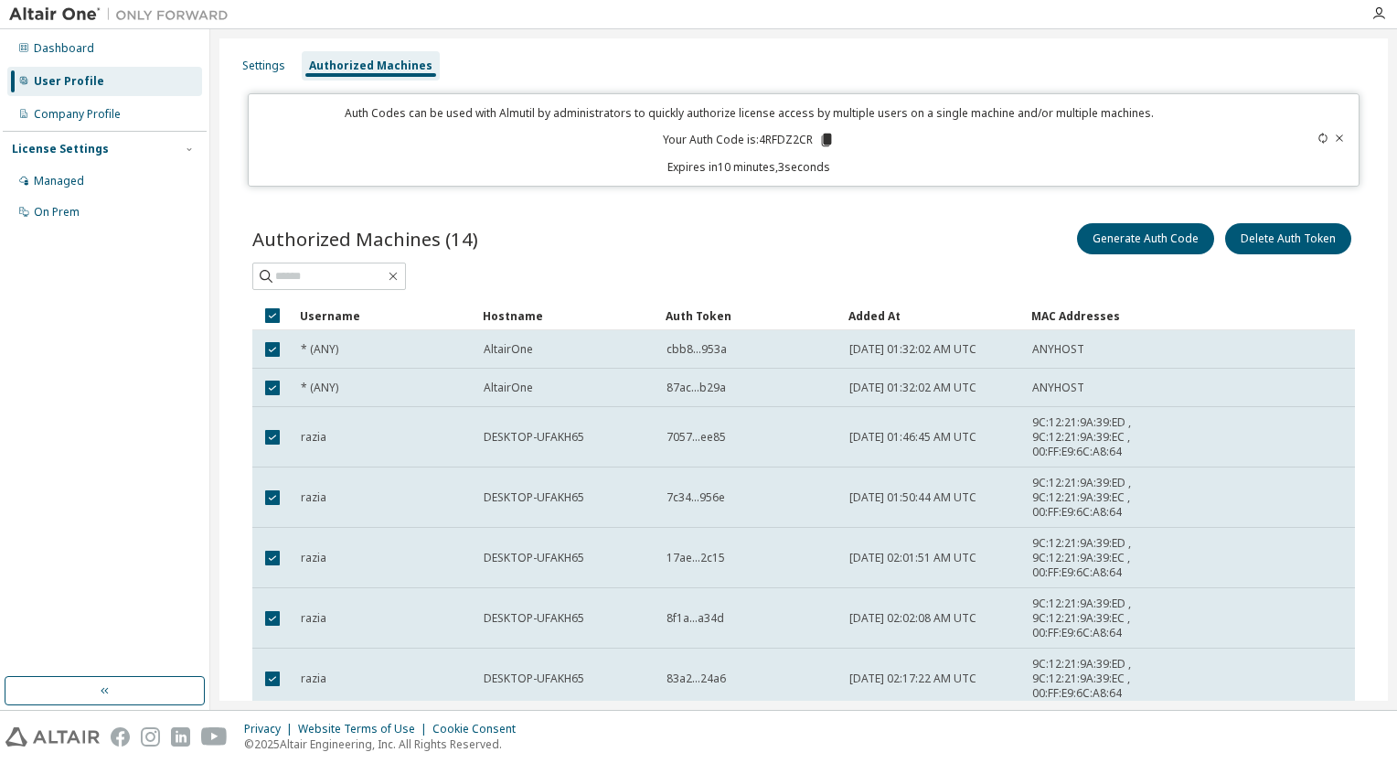
click at [1334, 140] on icon at bounding box center [1339, 138] width 11 height 11
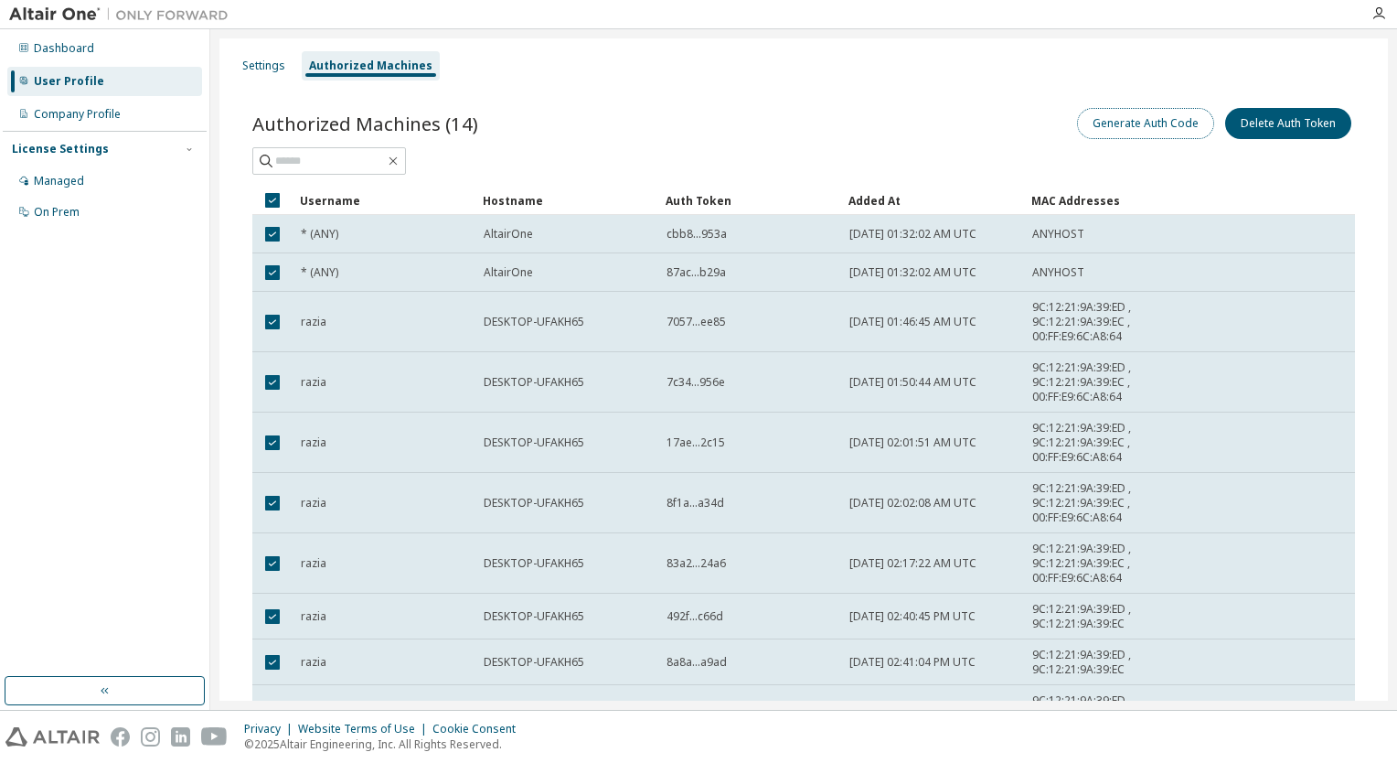
click at [1134, 123] on button "Generate Auth Code" at bounding box center [1145, 123] width 137 height 31
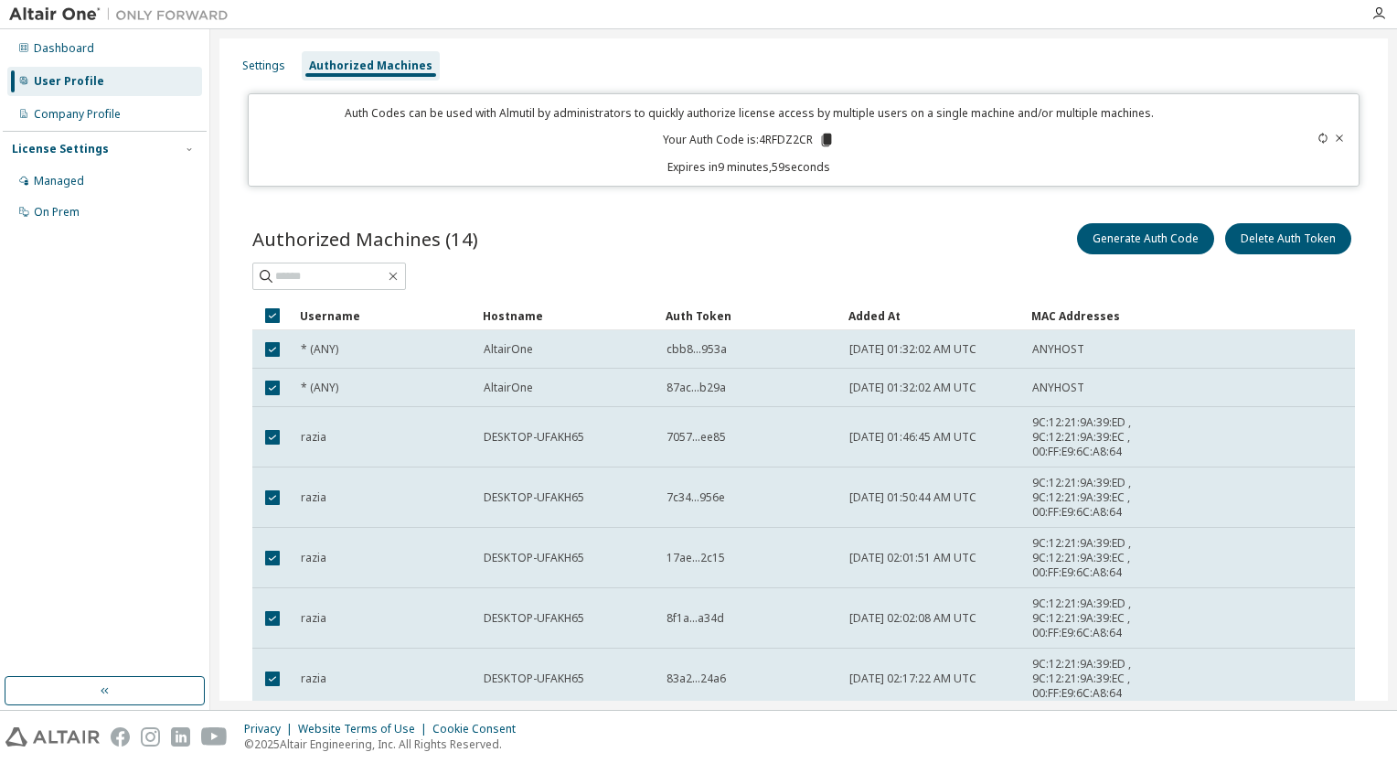
click at [822, 140] on icon at bounding box center [827, 140] width 10 height 13
click at [82, 189] on div "Managed" at bounding box center [104, 180] width 195 height 29
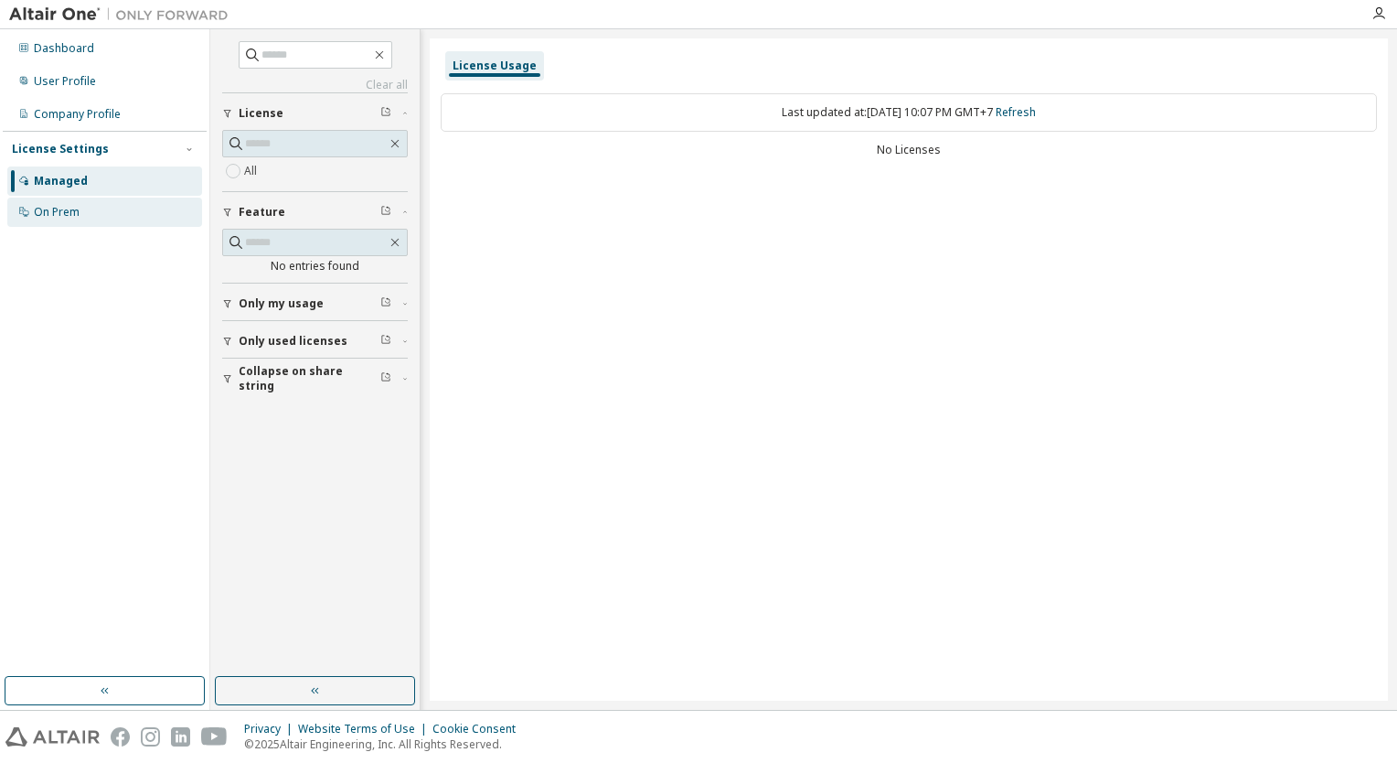
click at [51, 218] on div "On Prem" at bounding box center [57, 212] width 46 height 15
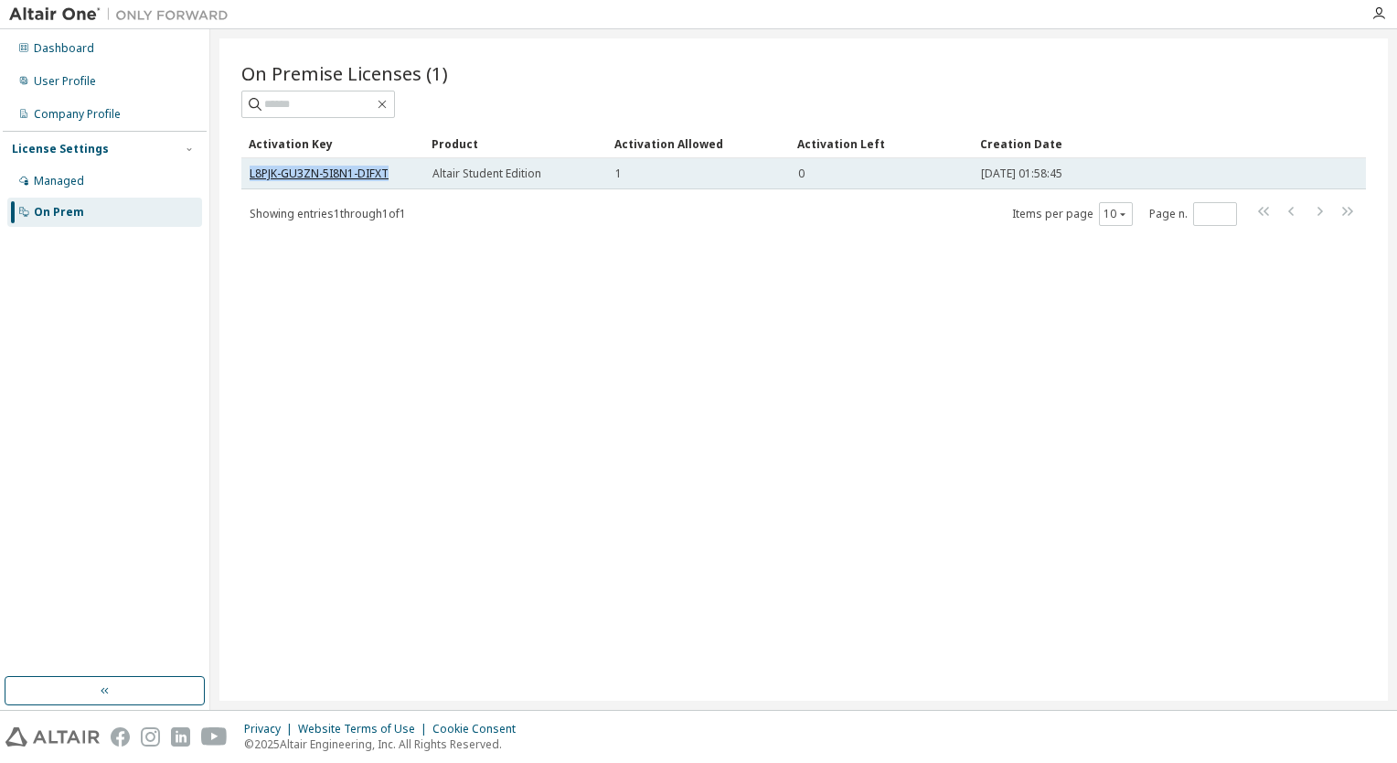
drag, startPoint x: 391, startPoint y: 174, endPoint x: 252, endPoint y: 169, distance: 140.0
click at [252, 169] on div "L8PJK-GU3ZN-5I8N1-DIFXT" at bounding box center [333, 173] width 166 height 15
copy link "L8PJK-GU3ZN-5I8N1-DIFXT"
